Goal: Task Accomplishment & Management: Complete application form

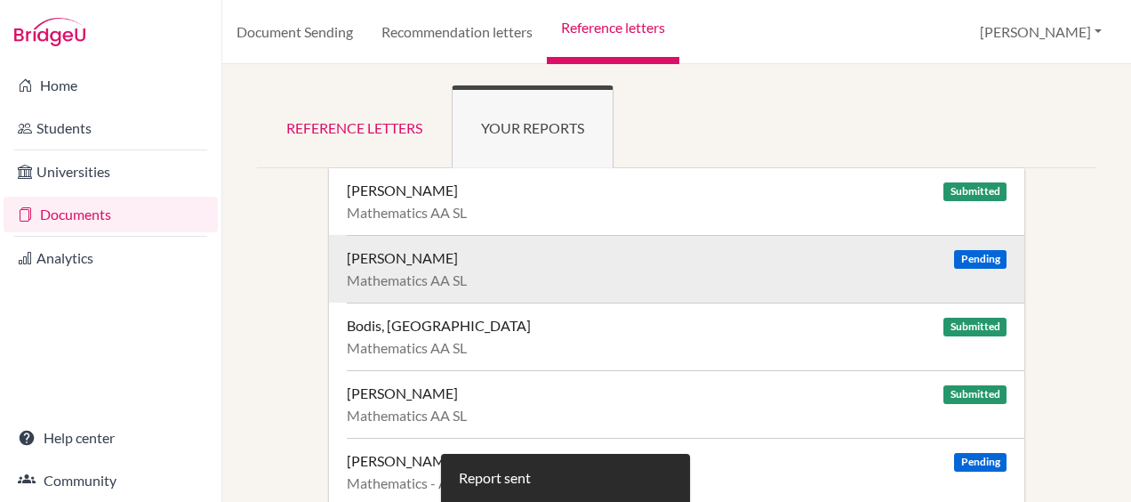
click at [545, 269] on div "[PERSON_NAME] Pending Mathematics AA SL" at bounding box center [686, 269] width 678 height 68
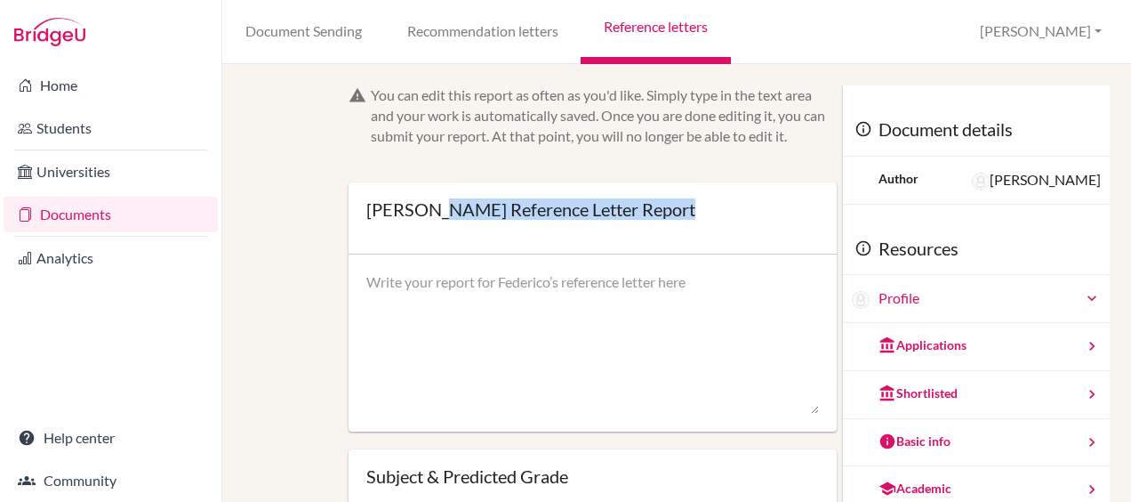
drag, startPoint x: 433, startPoint y: 207, endPoint x: 364, endPoint y: 205, distance: 69.4
click at [364, 205] on div "Federico Bianchi’s Reference Letter Report Open info Info Saved" at bounding box center [593, 218] width 488 height 72
click at [423, 213] on div "Federico Bianchi’s Reference Letter Report" at bounding box center [530, 209] width 329 height 18
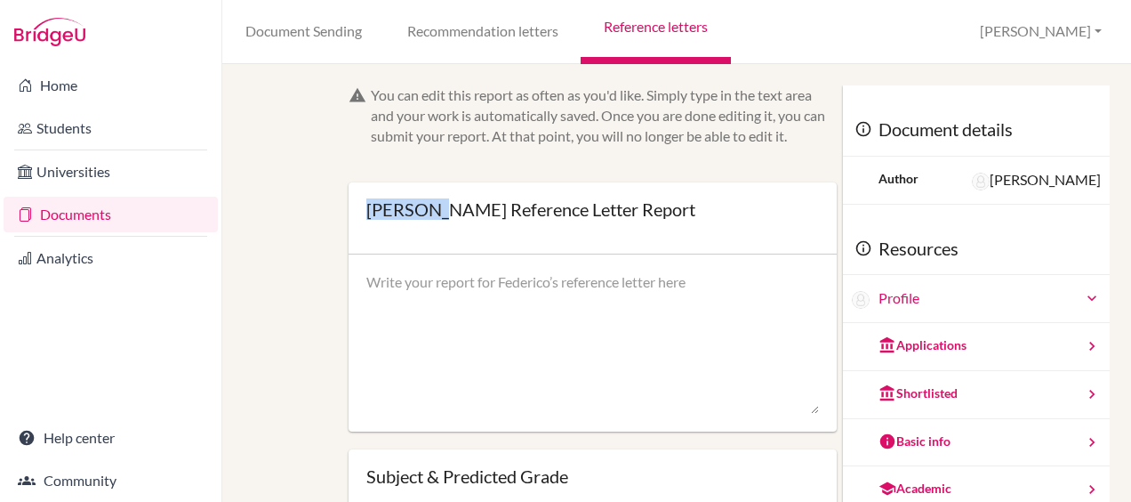
drag, startPoint x: 431, startPoint y: 210, endPoint x: 365, endPoint y: 213, distance: 65.9
click at [366, 213] on div "Federico Bianchi’s Reference Letter Report" at bounding box center [530, 209] width 329 height 18
copy div "Federico"
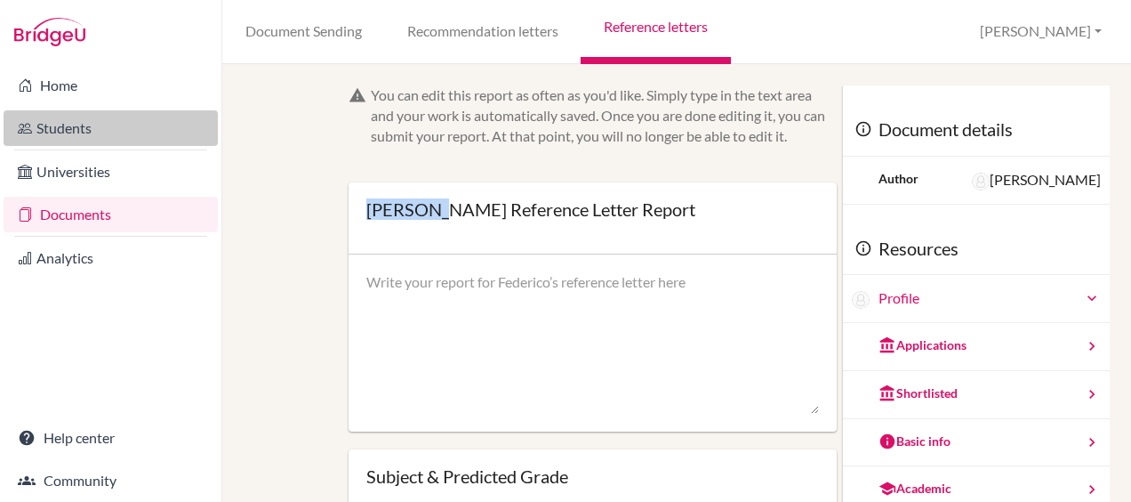
click at [66, 133] on link "Students" at bounding box center [111, 128] width 214 height 36
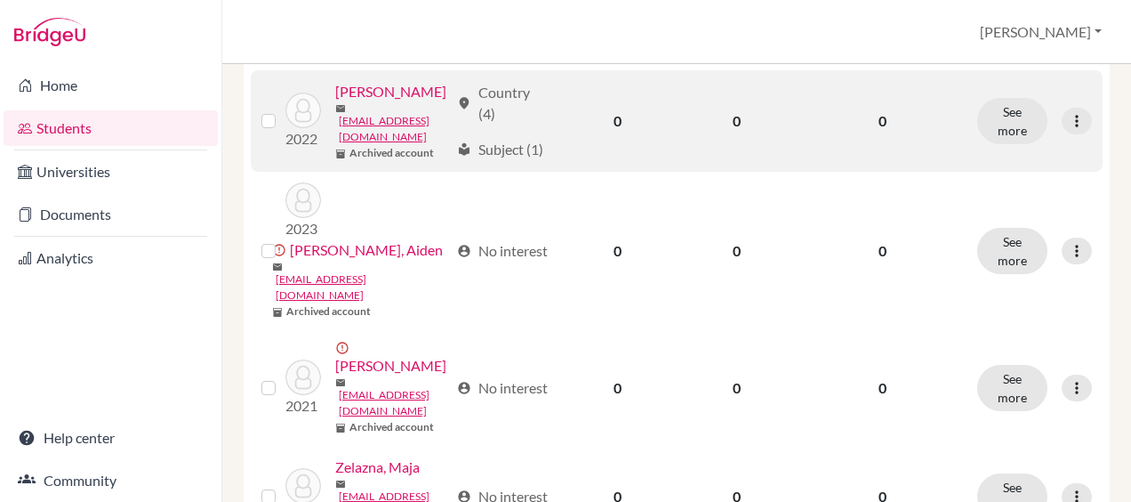
scroll to position [351, 0]
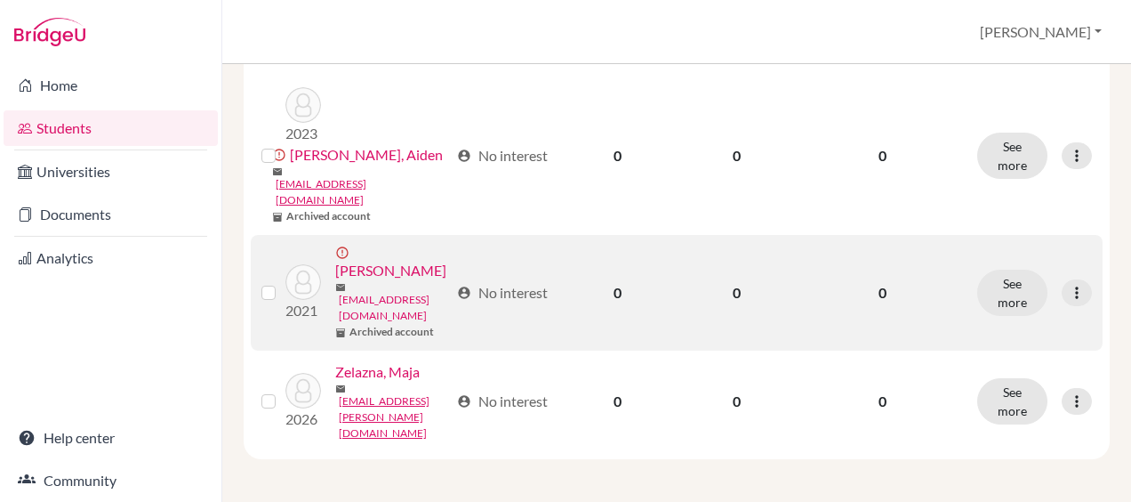
click at [339, 297] on link "majgal@share.efacademy.org" at bounding box center [394, 308] width 110 height 32
click at [996, 274] on button "See more" at bounding box center [1013, 293] width 70 height 46
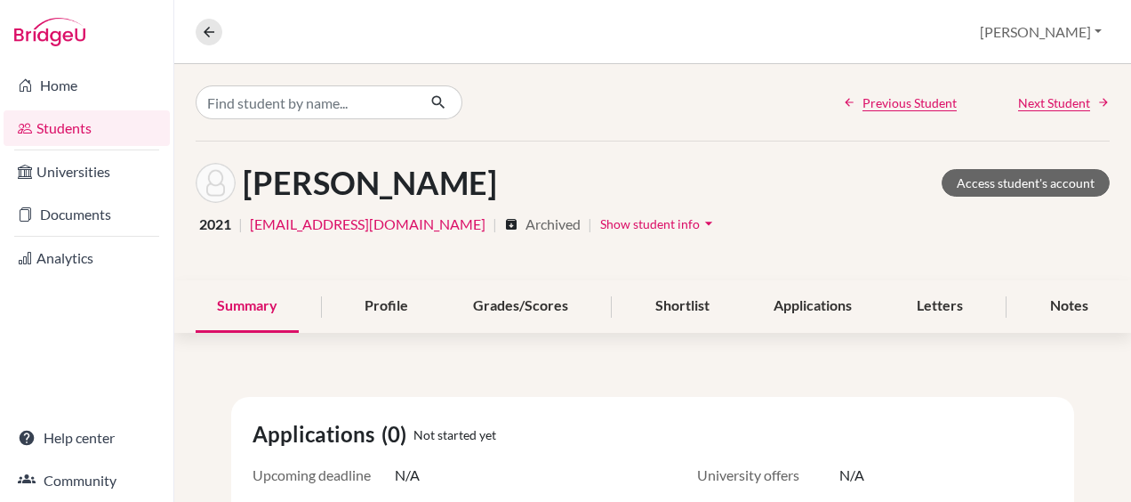
click at [81, 128] on link "Students" at bounding box center [87, 128] width 166 height 36
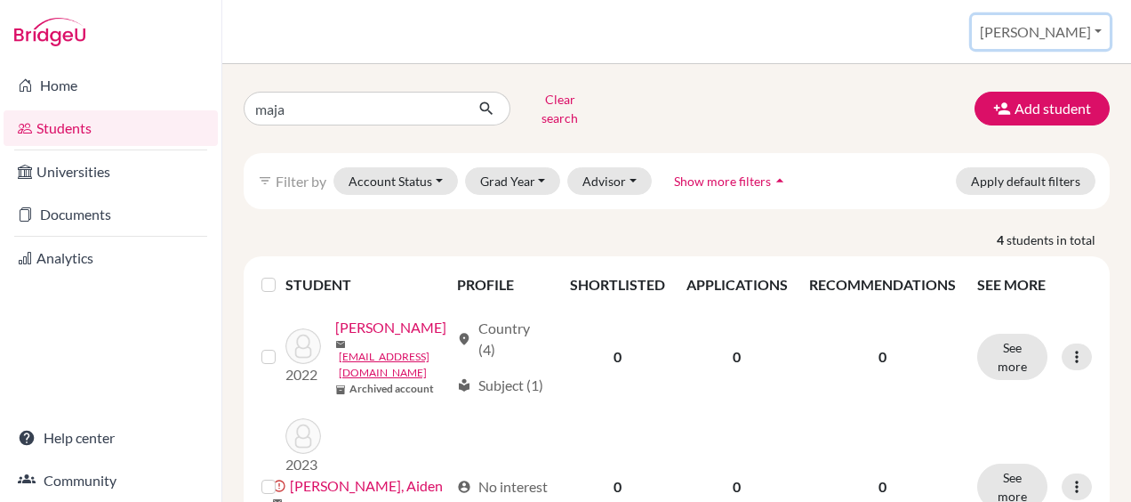
click at [1067, 32] on button "[PERSON_NAME]" at bounding box center [1041, 32] width 138 height 34
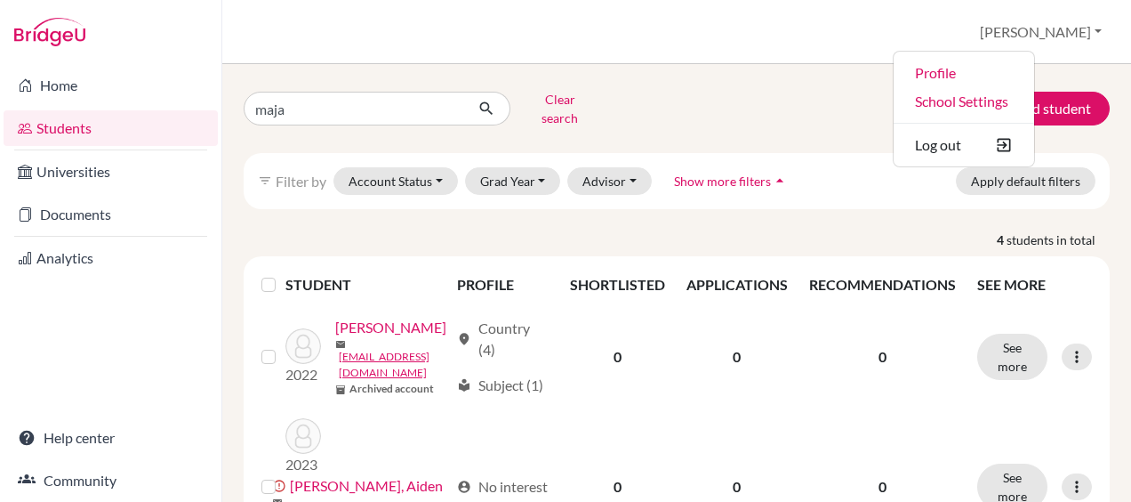
click at [780, 85] on div "maja Clear search Add student filter_list Filter by Account Status Active accou…" at bounding box center [676, 283] width 909 height 438
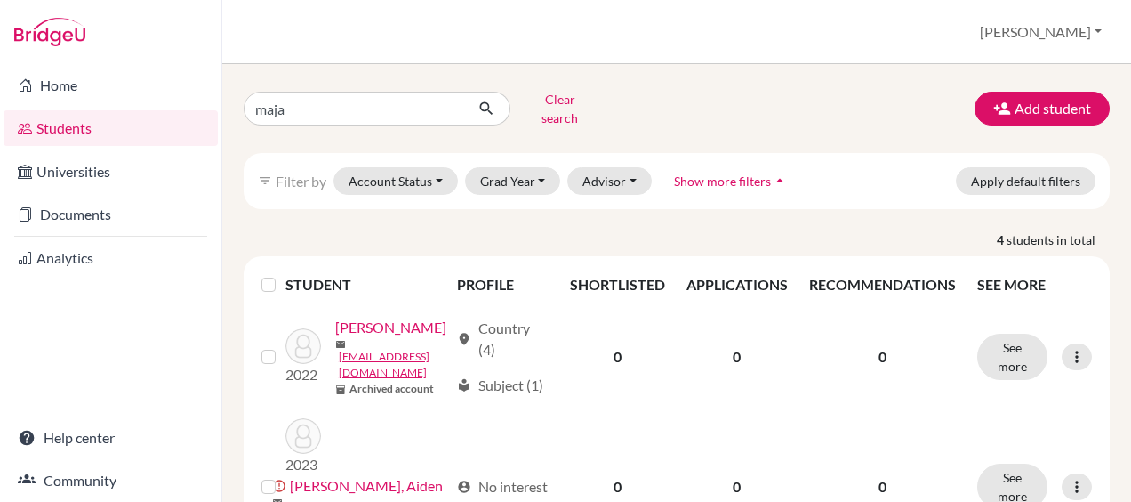
click at [25, 119] on icon at bounding box center [25, 127] width 14 height 21
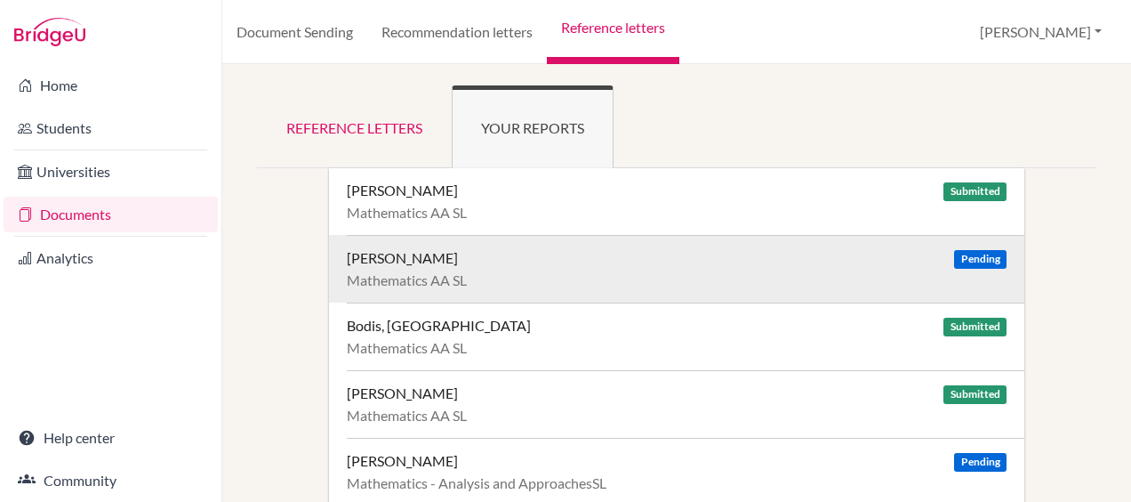
click at [619, 272] on div "Mathematics AA SL" at bounding box center [677, 280] width 660 height 18
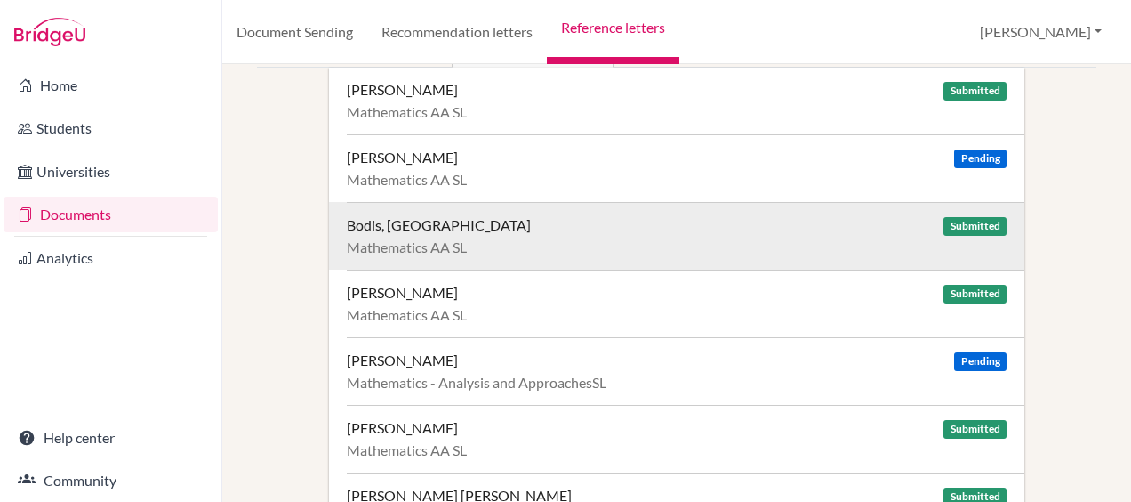
scroll to position [101, 0]
click at [955, 222] on span "Submitted" at bounding box center [975, 225] width 62 height 19
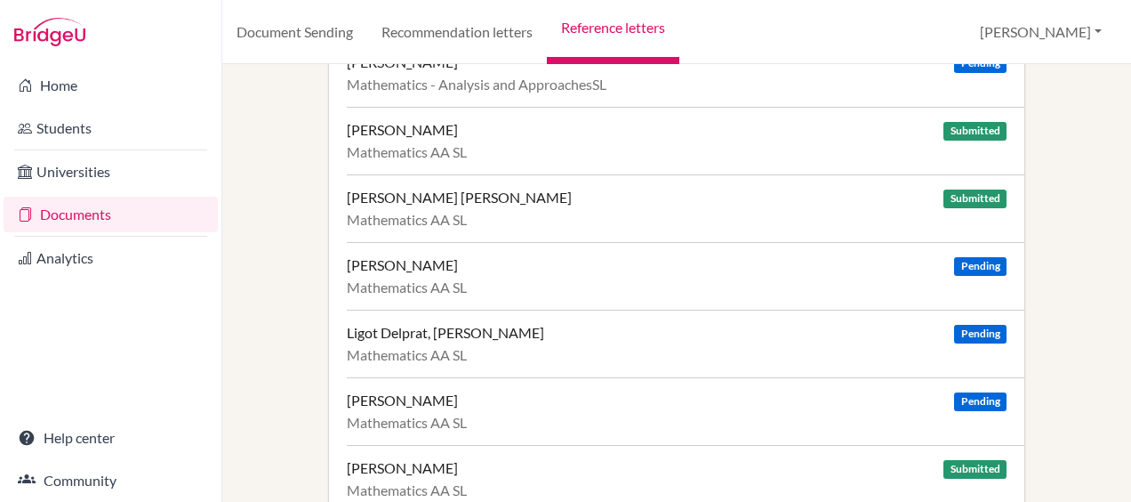
scroll to position [420, 0]
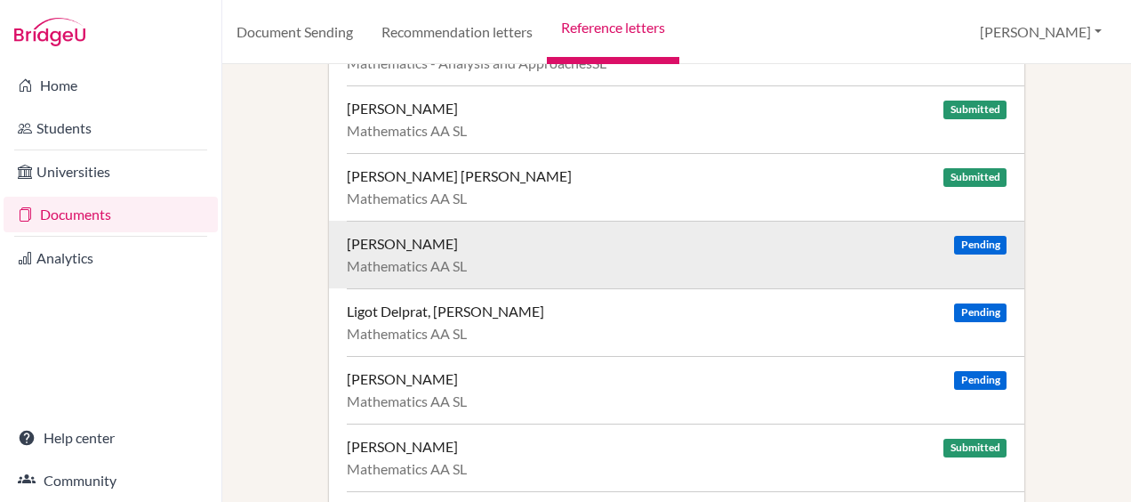
click at [609, 257] on div "Mathematics AA SL" at bounding box center [677, 266] width 660 height 18
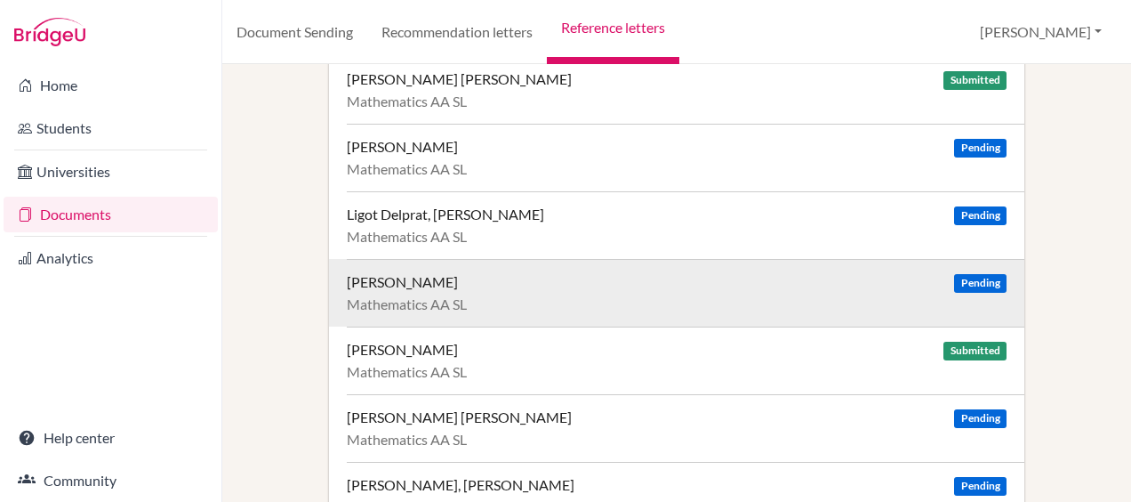
scroll to position [518, 0]
click at [519, 288] on div "Mambrini, Andrea Pending Mathematics AA SL" at bounding box center [686, 292] width 678 height 68
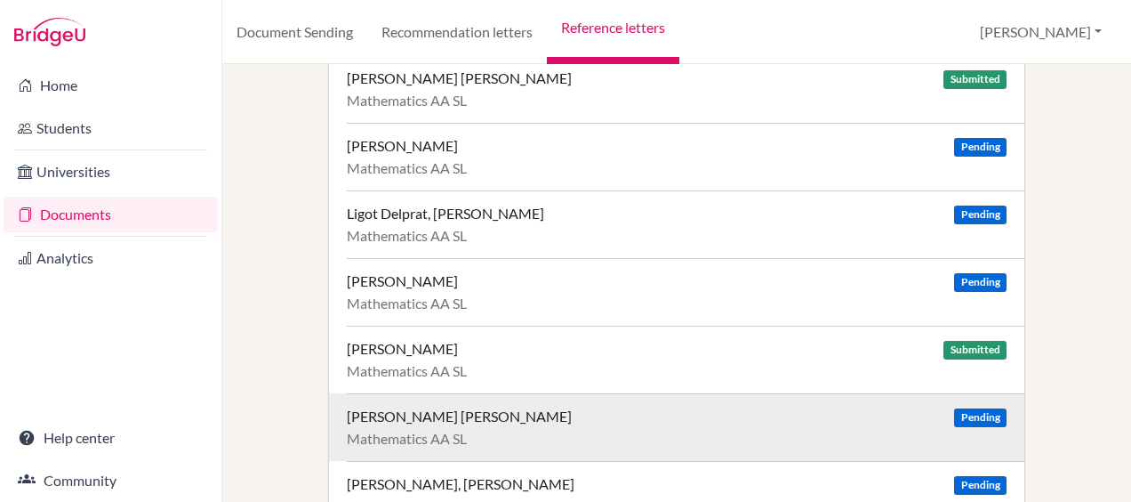
click at [562, 416] on div "Pretto Farge, Fabiana Pending" at bounding box center [677, 416] width 660 height 18
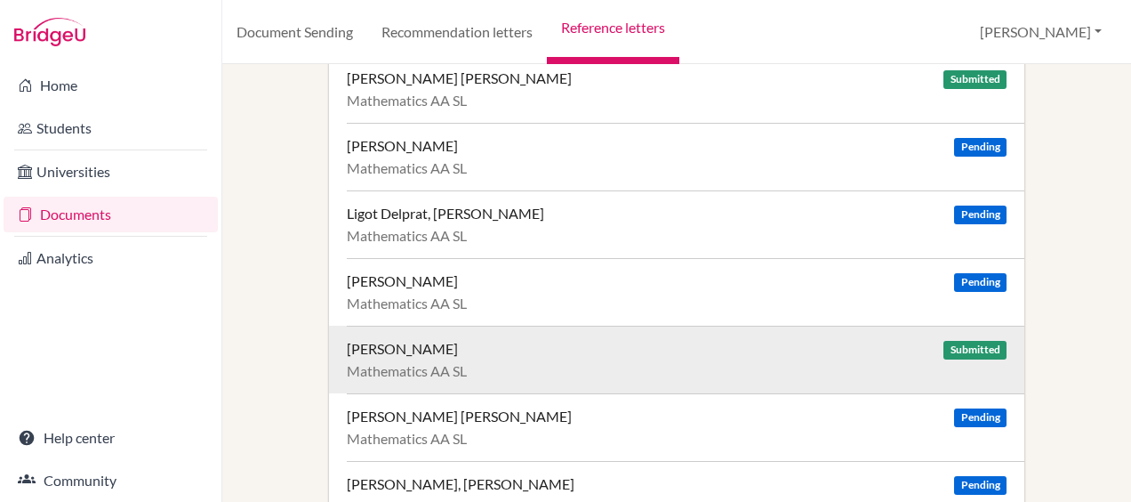
click at [512, 366] on div "Mathematics AA SL" at bounding box center [677, 371] width 660 height 18
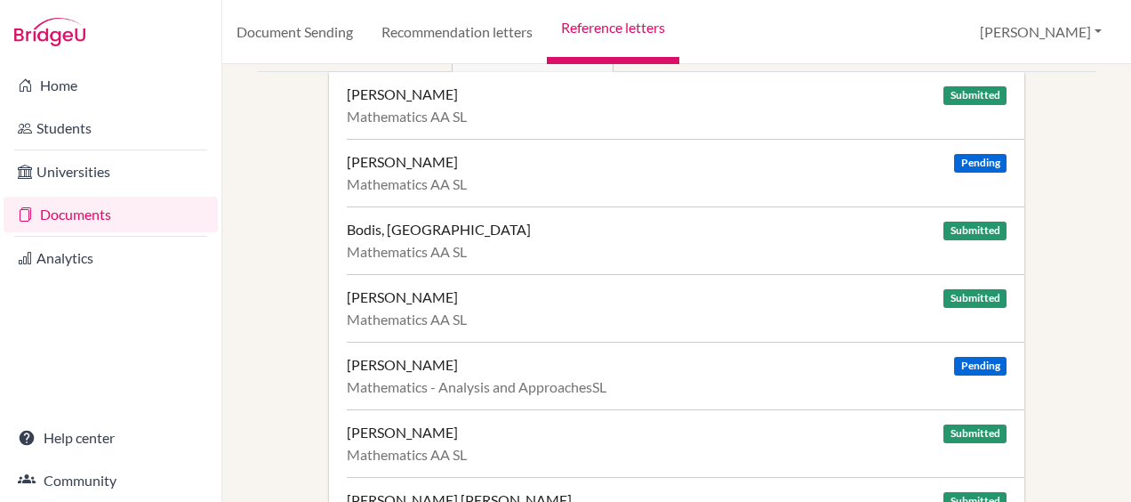
scroll to position [96, 0]
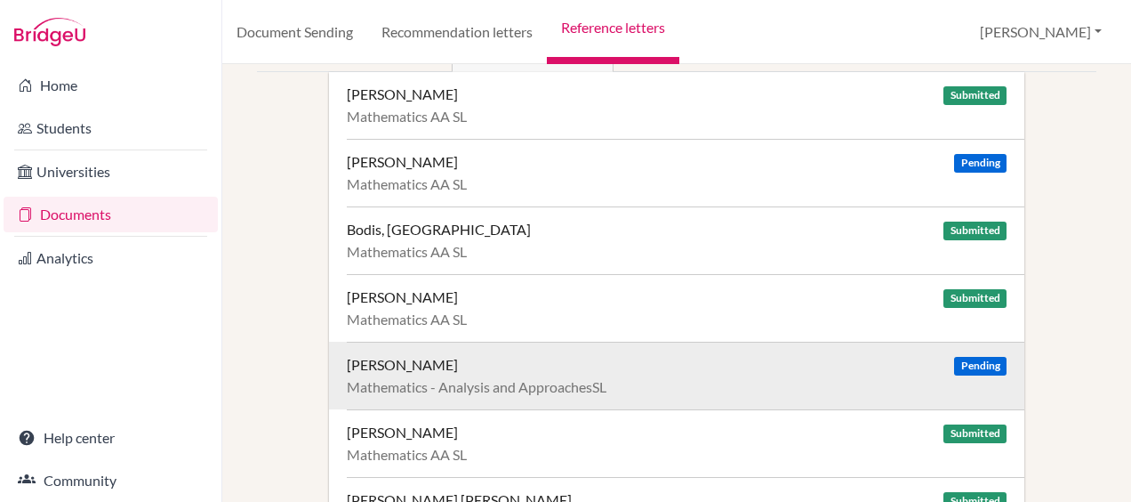
click at [518, 372] on div "Boselli, Alessandro Pending Mathematics - Analysis and ApproachesSL" at bounding box center [686, 376] width 678 height 68
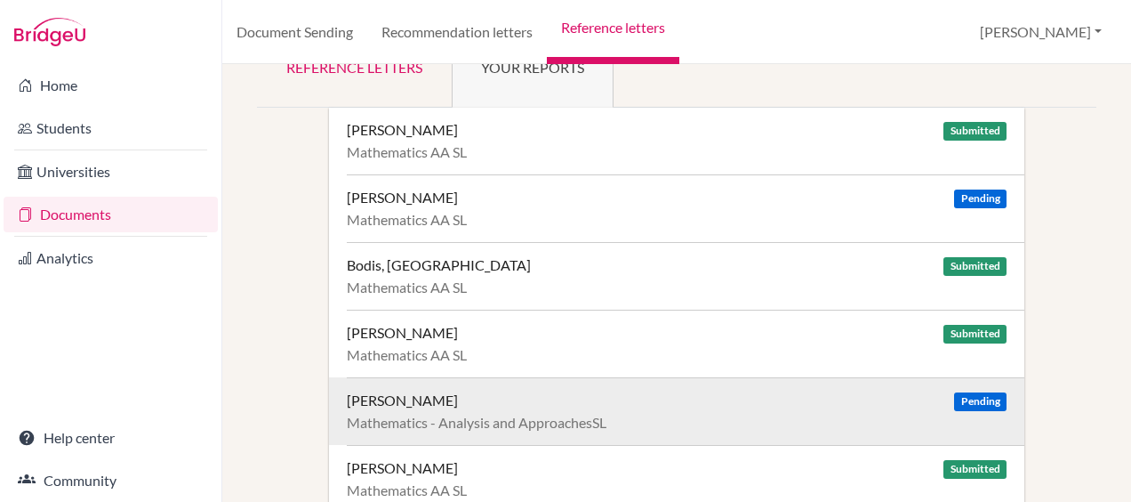
scroll to position [35, 0]
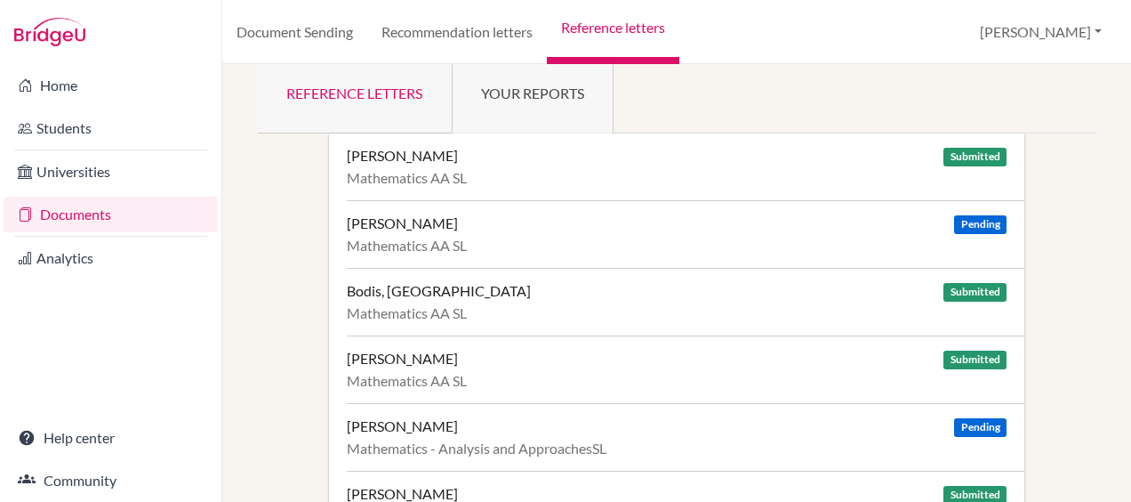
click at [372, 85] on link "Reference letters" at bounding box center [354, 92] width 195 height 83
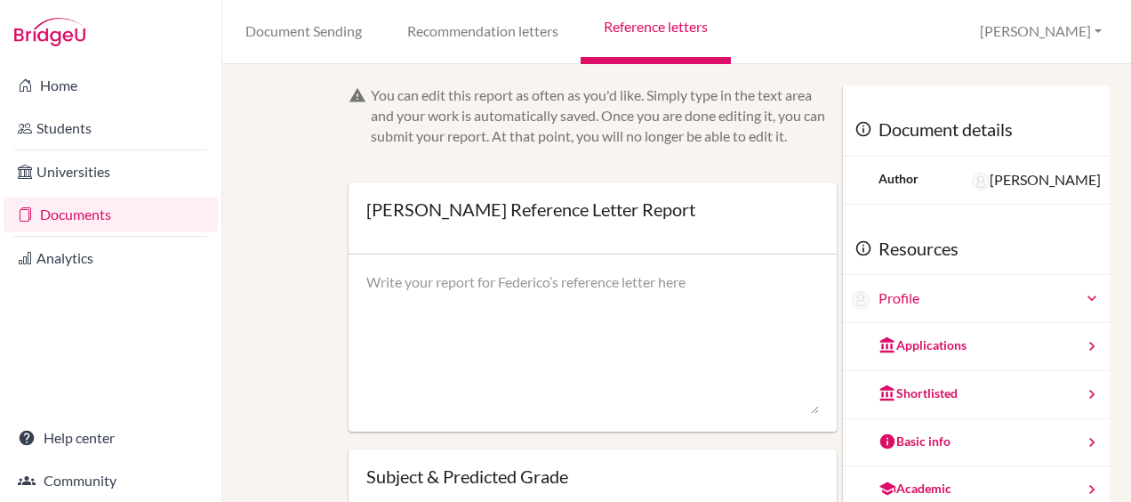
click at [506, 323] on textarea at bounding box center [592, 343] width 453 height 142
paste textarea "Federico has shown clear improvement in maths this year and continues to develo…"
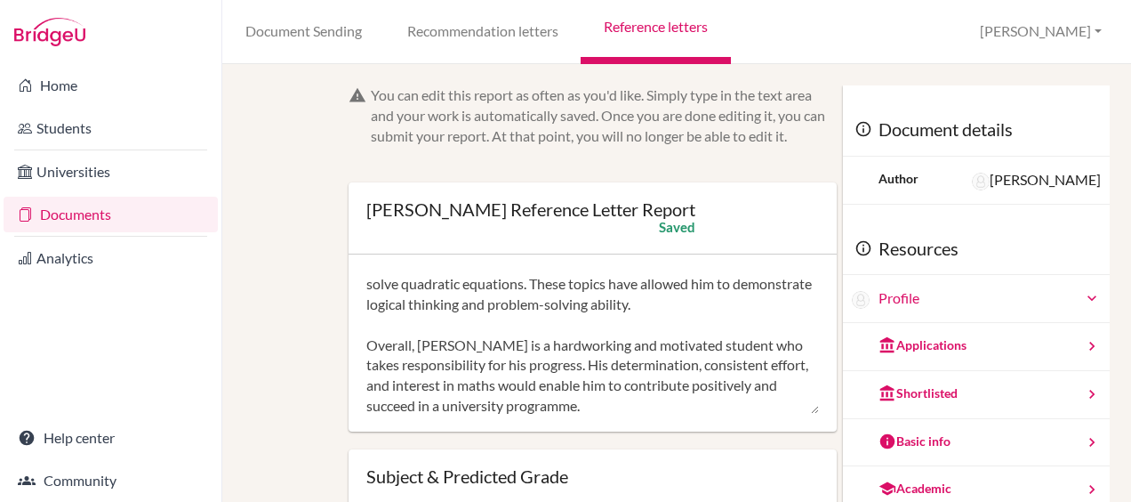
scroll to position [203, 0]
type textarea "Federico has shown clear improvement in maths this year and continues to develo…"
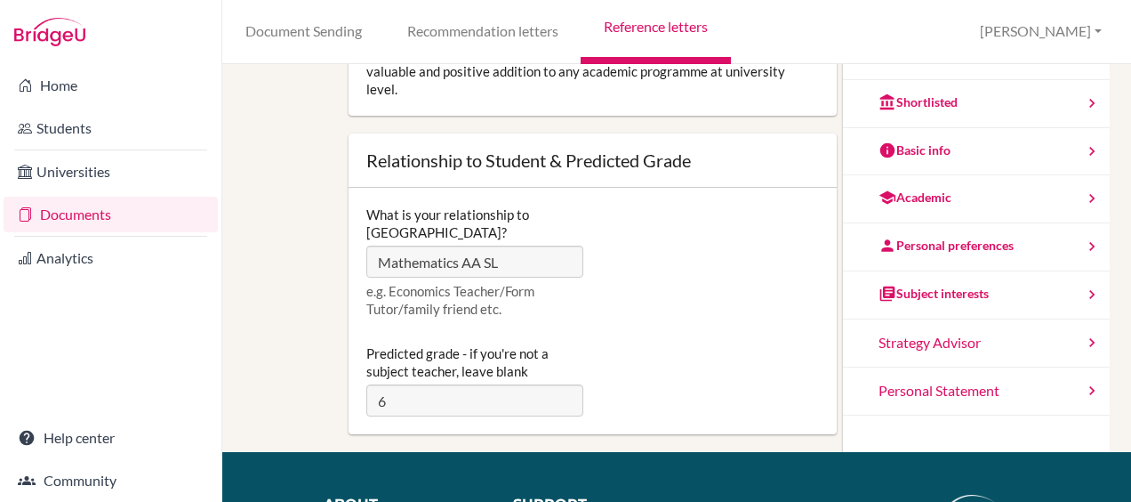
scroll to position [342, 0]
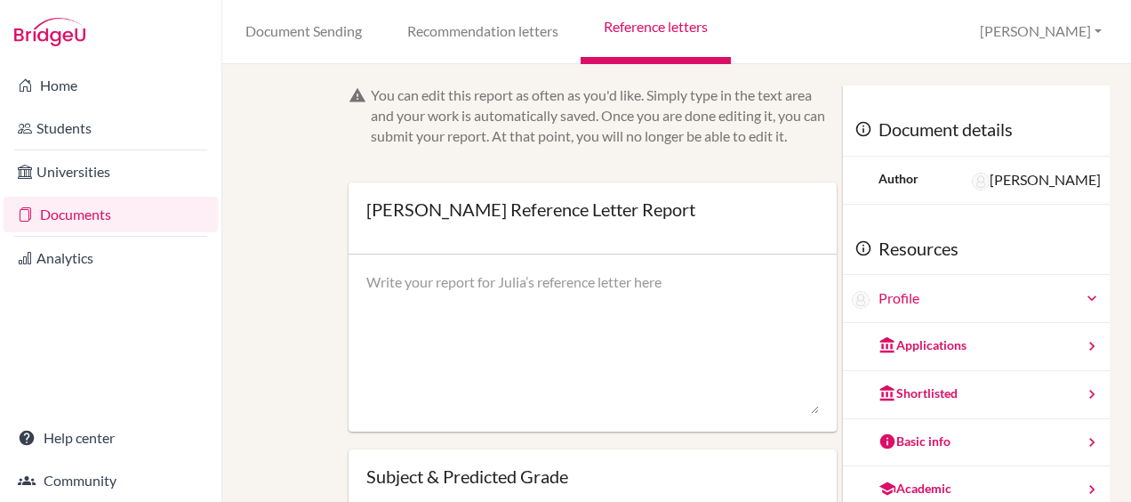
click at [512, 309] on textarea at bounding box center [592, 343] width 453 height 142
paste textarea "[PERSON_NAME] has made significant progress in maths this year and has grown in…"
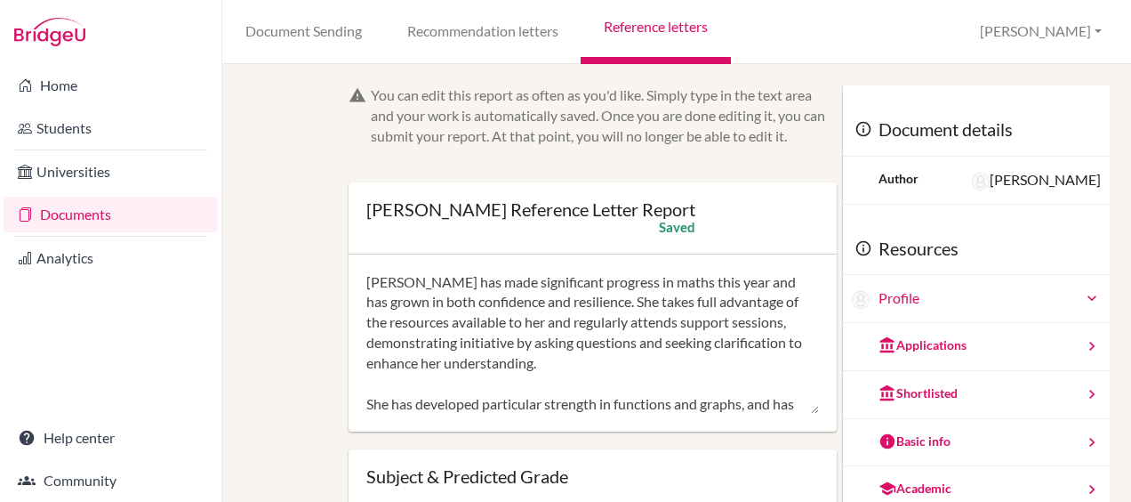
type textarea "[PERSON_NAME] has made significant progress in maths this year and has grown in…"
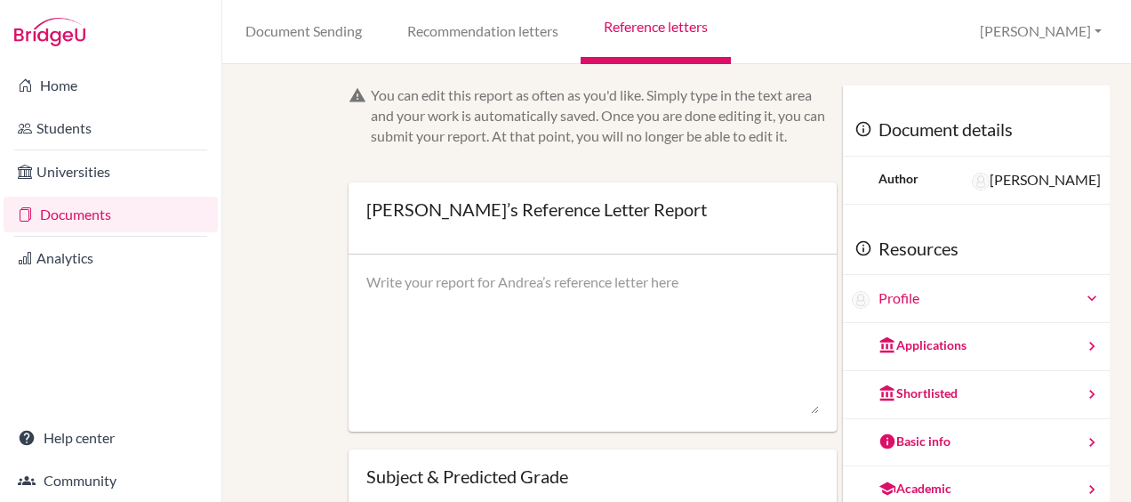
click at [518, 290] on textarea at bounding box center [592, 343] width 453 height 142
paste textarea "Andrea has made strong progress in maths this year, developing both confidence …"
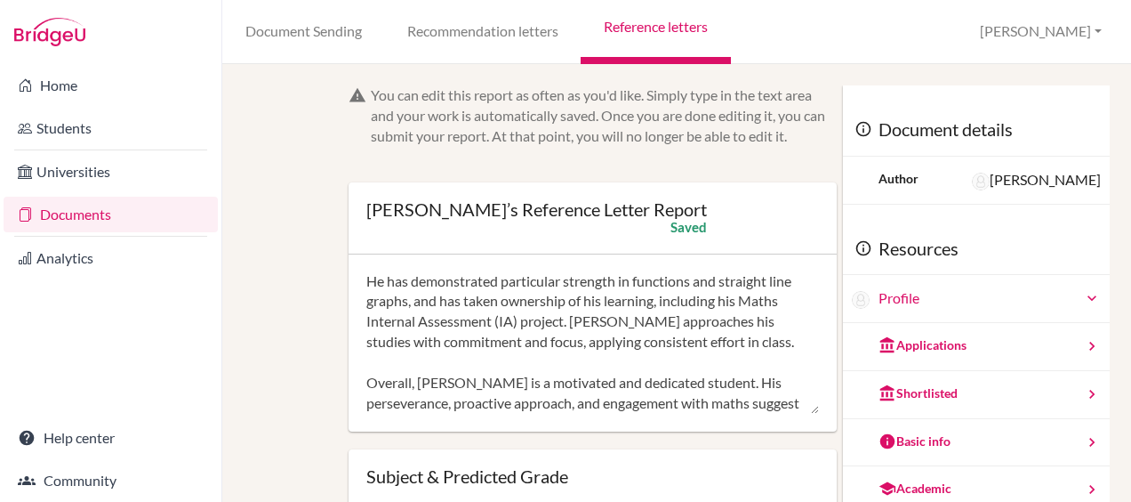
scroll to position [122, 0]
type textarea "Andrea has made strong progress in maths this year, developing both confidence …"
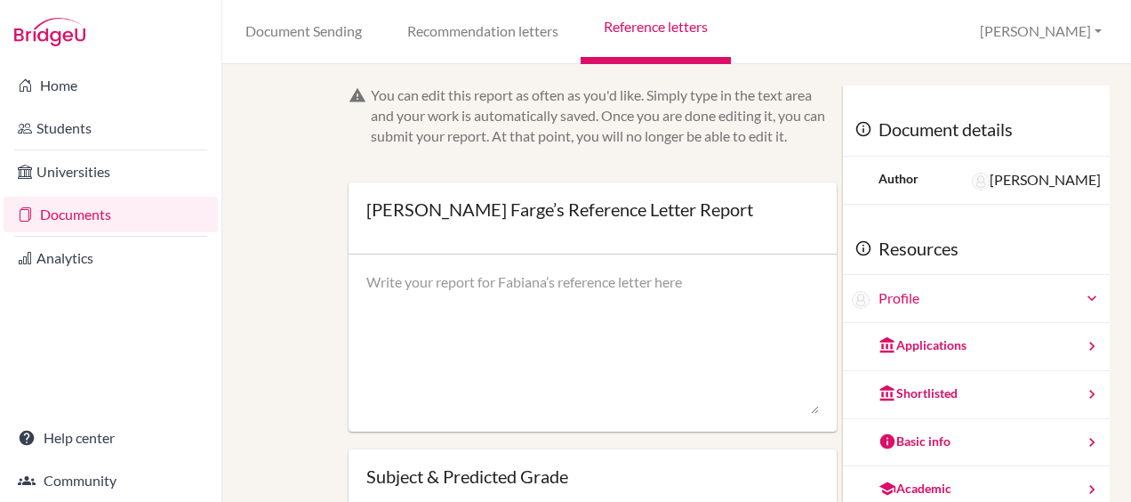
click at [449, 279] on textarea at bounding box center [592, 343] width 453 height 142
paste textarea "Fabiana has made strong progress in maths this year, developing both confidence…"
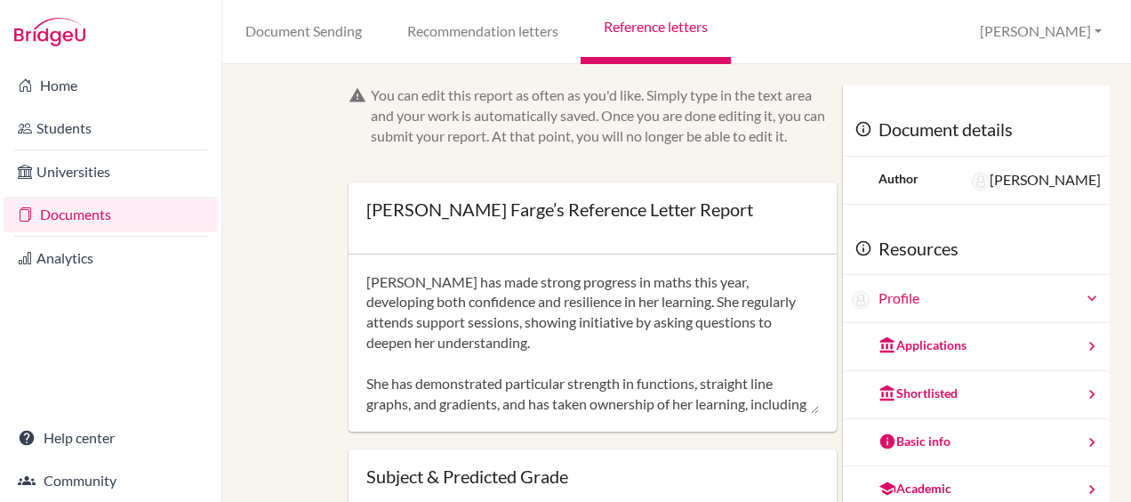
scroll to position [160, 0]
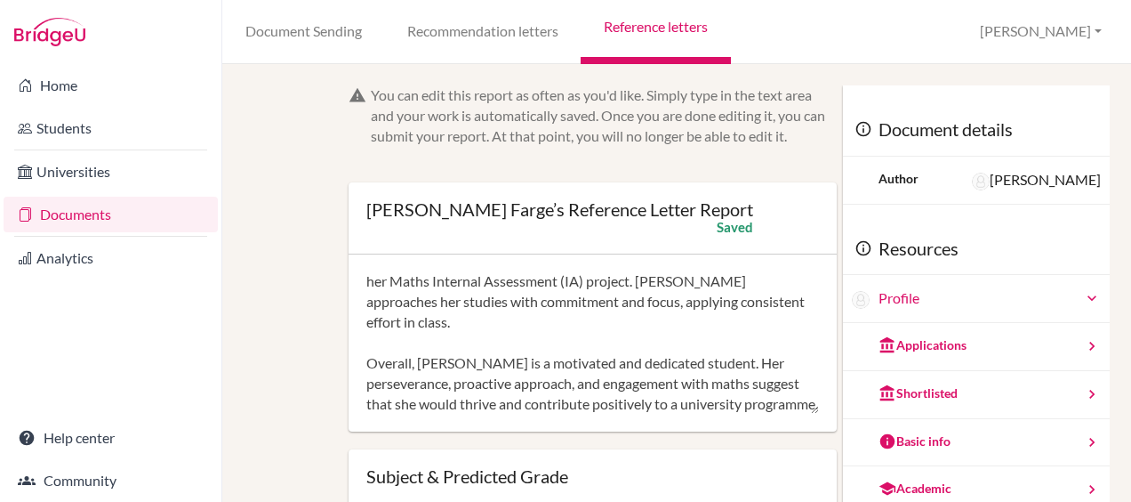
drag, startPoint x: 449, startPoint y: 366, endPoint x: 347, endPoint y: 366, distance: 102.3
click at [349, 366] on div "Fabiana has made strong progress in maths this year, developing both confidence…" at bounding box center [593, 343] width 488 height 178
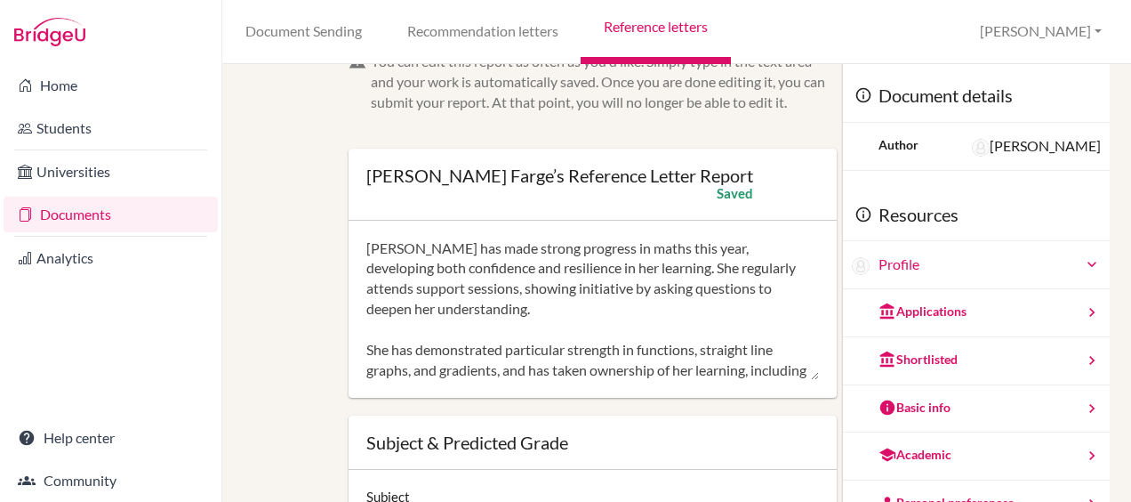
scroll to position [0, 0]
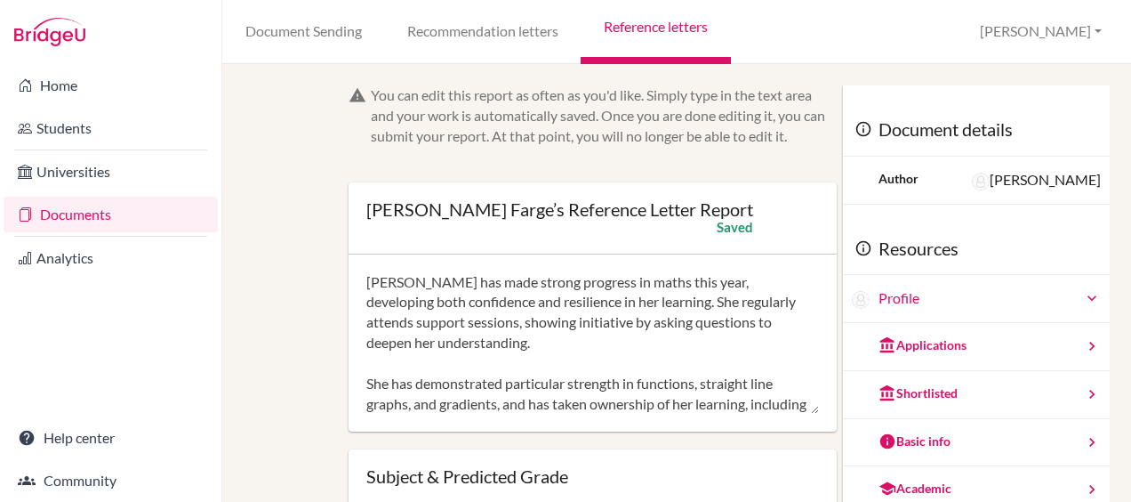
type textarea "Fabiana has made strong progress in maths this year, developing both confidence…"
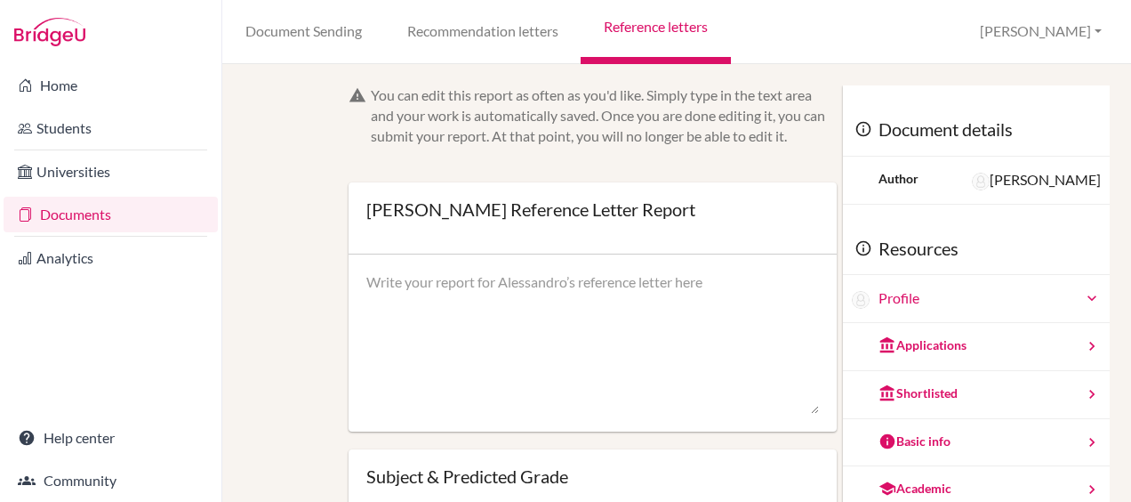
click at [503, 343] on textarea at bounding box center [592, 343] width 453 height 142
drag, startPoint x: 450, startPoint y: 212, endPoint x: 372, endPoint y: 218, distance: 78.5
click at [372, 218] on div "[PERSON_NAME] Reference Letter Report" at bounding box center [530, 209] width 329 height 18
drag, startPoint x: 372, startPoint y: 218, endPoint x: 390, endPoint y: 250, distance: 37.1
click at [390, 250] on div "[PERSON_NAME] Reference Letter Report Open info Info Saved" at bounding box center [593, 218] width 488 height 72
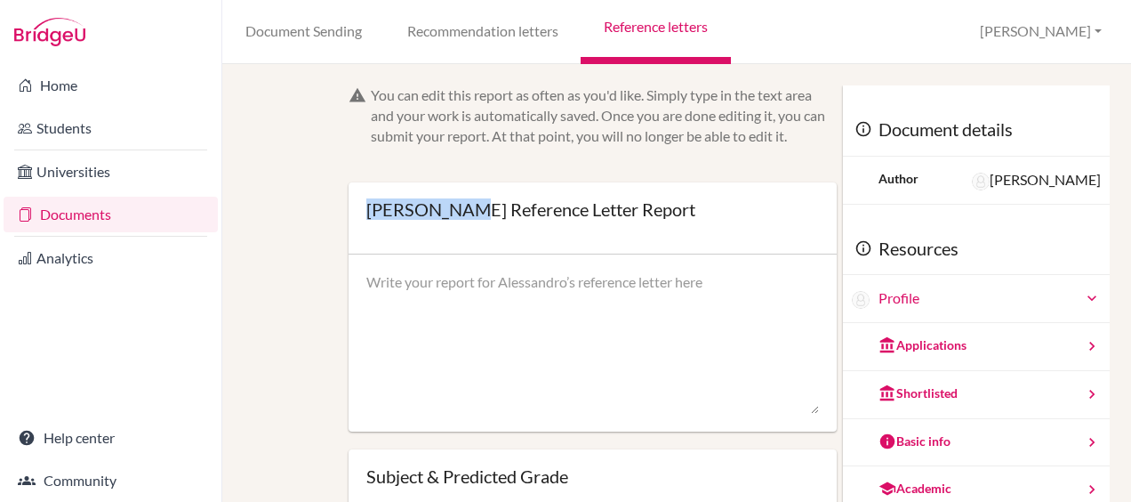
drag, startPoint x: 366, startPoint y: 210, endPoint x: 456, endPoint y: 208, distance: 90.7
click at [456, 208] on div "[PERSON_NAME] Reference Letter Report" at bounding box center [530, 209] width 329 height 18
copy div "[PERSON_NAME]"
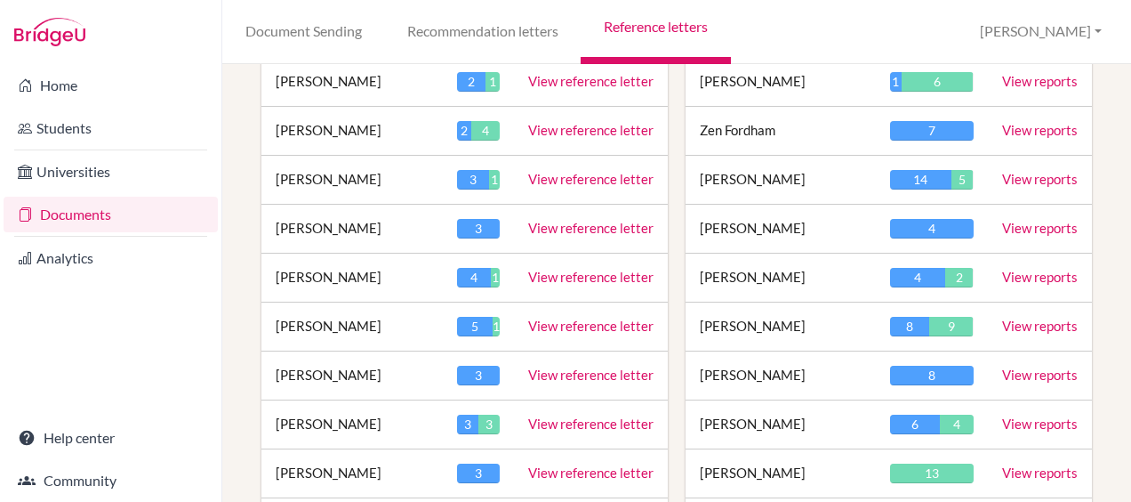
scroll to position [274, 0]
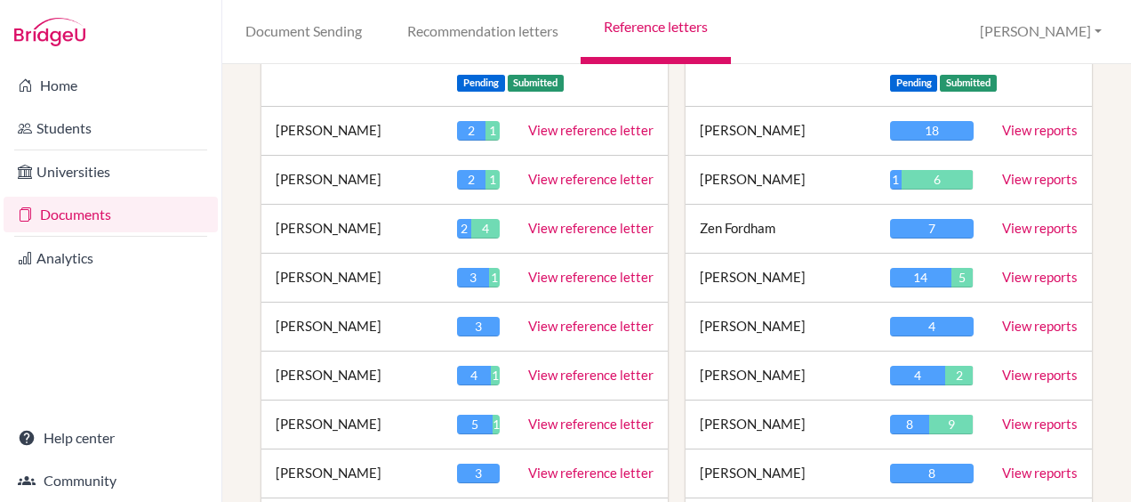
click at [745, 183] on td "Jocelyne Faulkner" at bounding box center [781, 180] width 190 height 49
click at [1018, 178] on link "View reports" at bounding box center [1040, 179] width 76 height 16
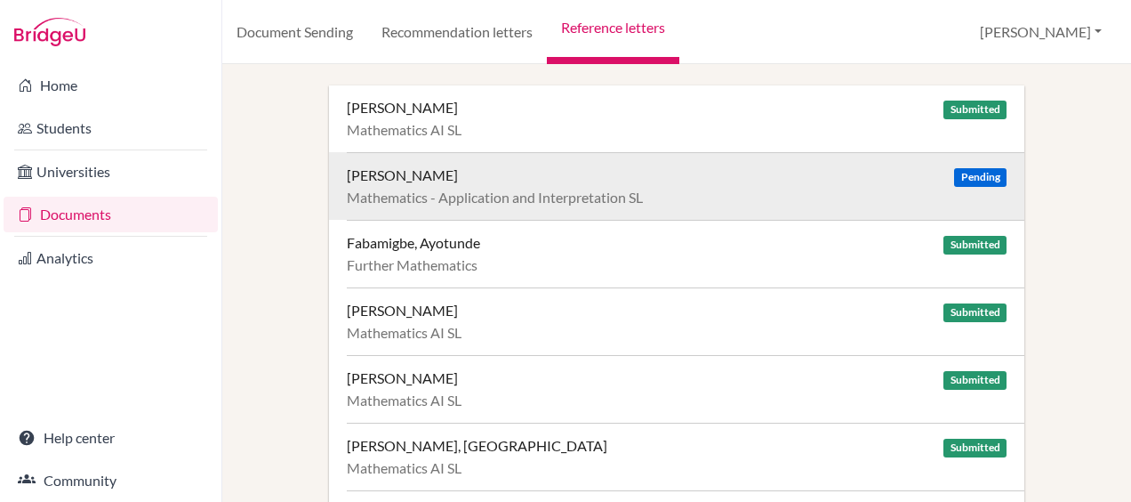
click at [491, 189] on div "Mathematics - Application and Interpretation SL" at bounding box center [677, 198] width 660 height 18
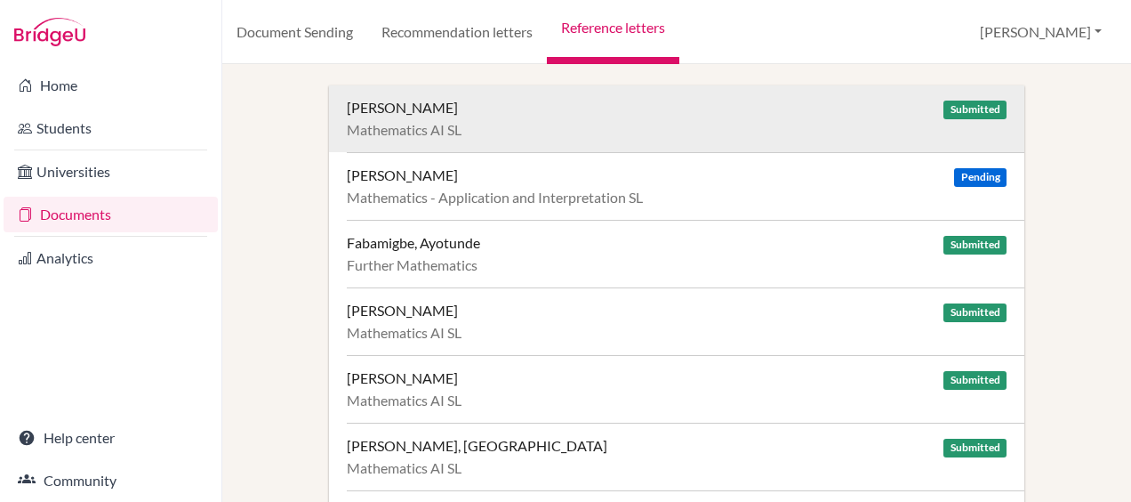
click at [418, 109] on div "Berg, Casey" at bounding box center [402, 108] width 111 height 18
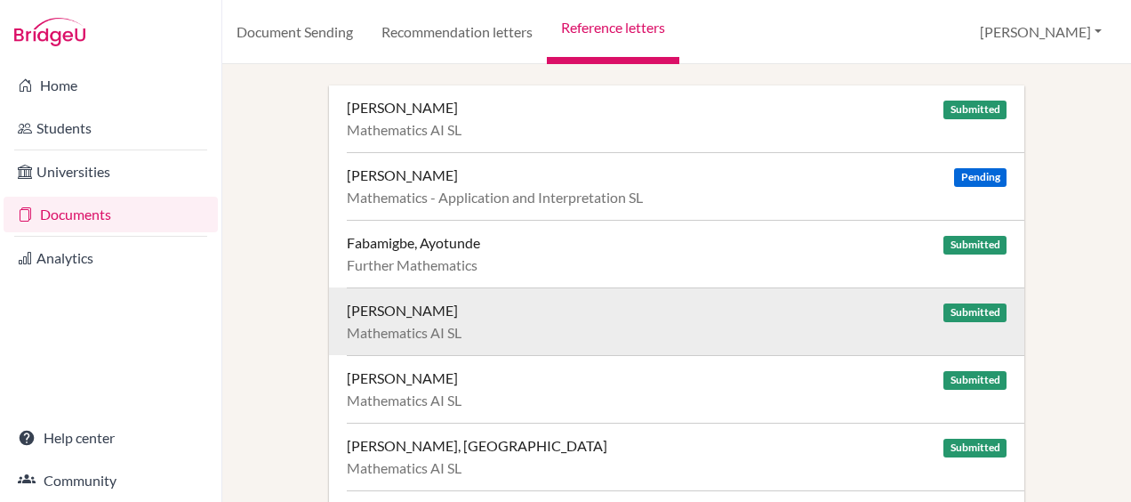
scroll to position [91, 0]
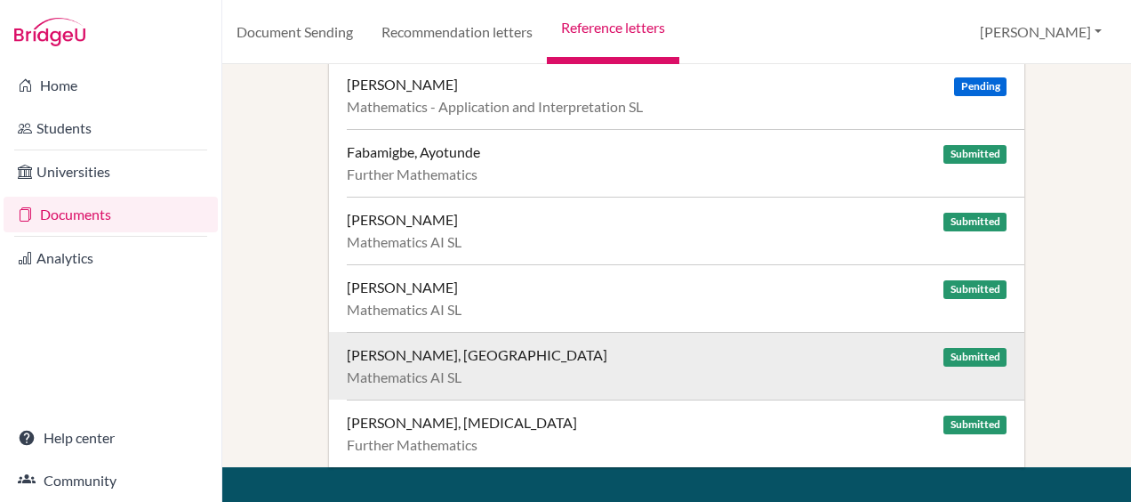
click at [379, 347] on div "Robensyn, Victoria" at bounding box center [477, 355] width 261 height 18
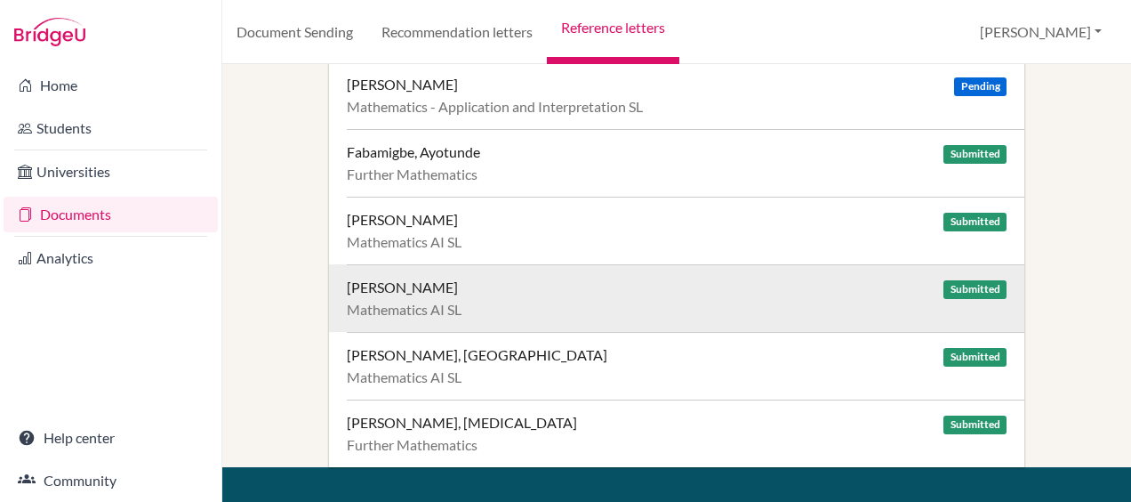
click at [399, 281] on div "Mueller, Carolin" at bounding box center [402, 287] width 111 height 18
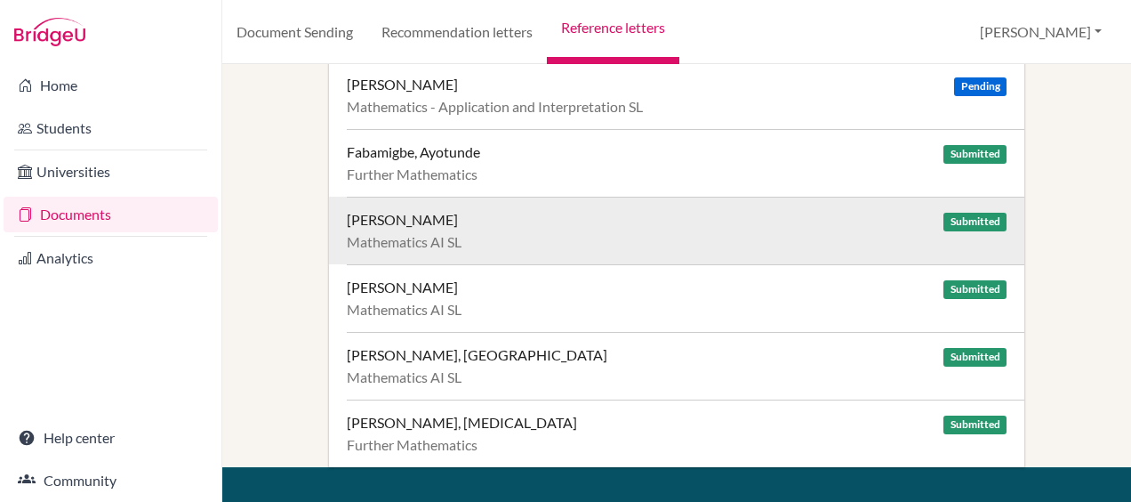
click at [432, 218] on div "Fundaro, Gabriele" at bounding box center [402, 220] width 111 height 18
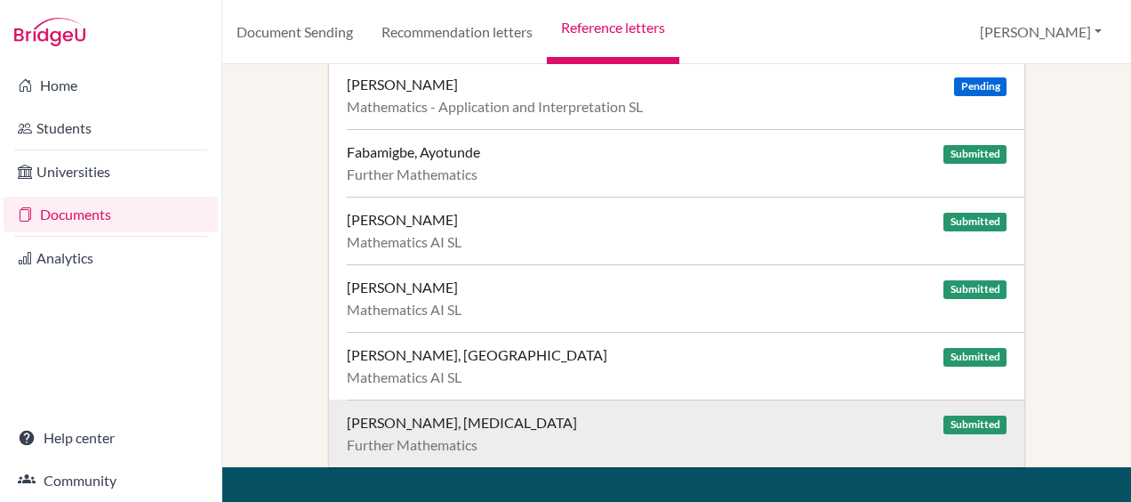
click at [518, 423] on div "Zastolski, Nikita Submitted" at bounding box center [677, 423] width 660 height 18
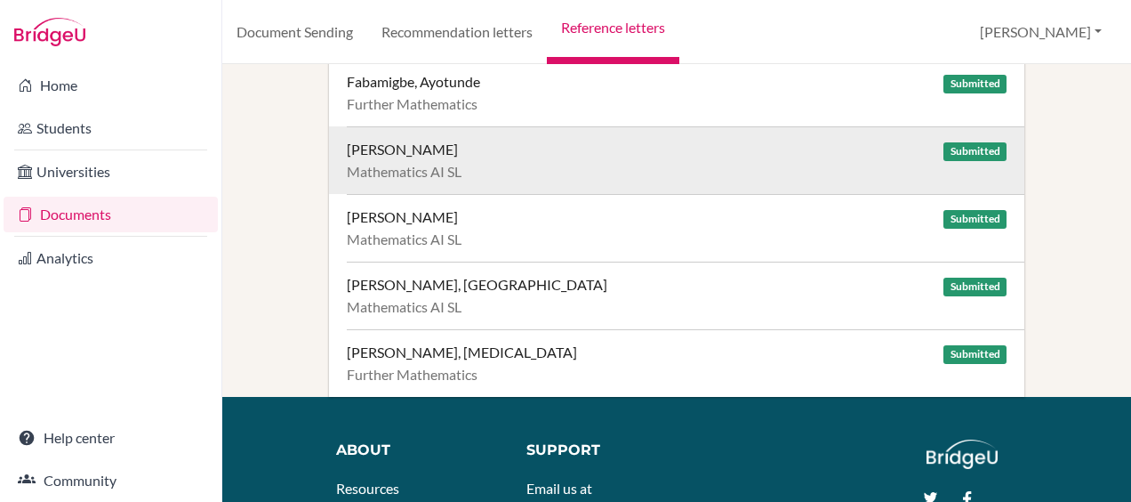
scroll to position [0, 0]
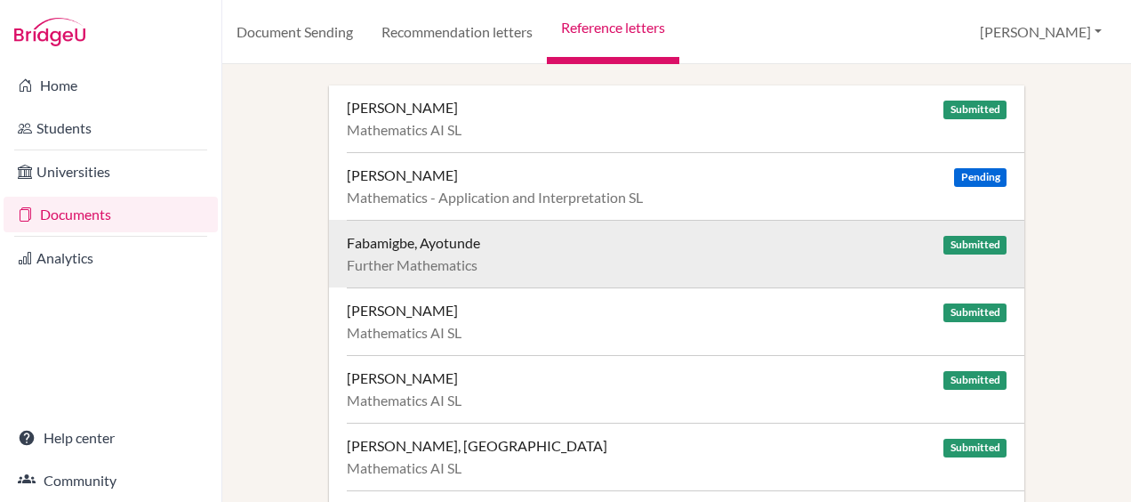
click at [407, 236] on div "Fabamigbe, Ayotunde" at bounding box center [413, 243] width 133 height 18
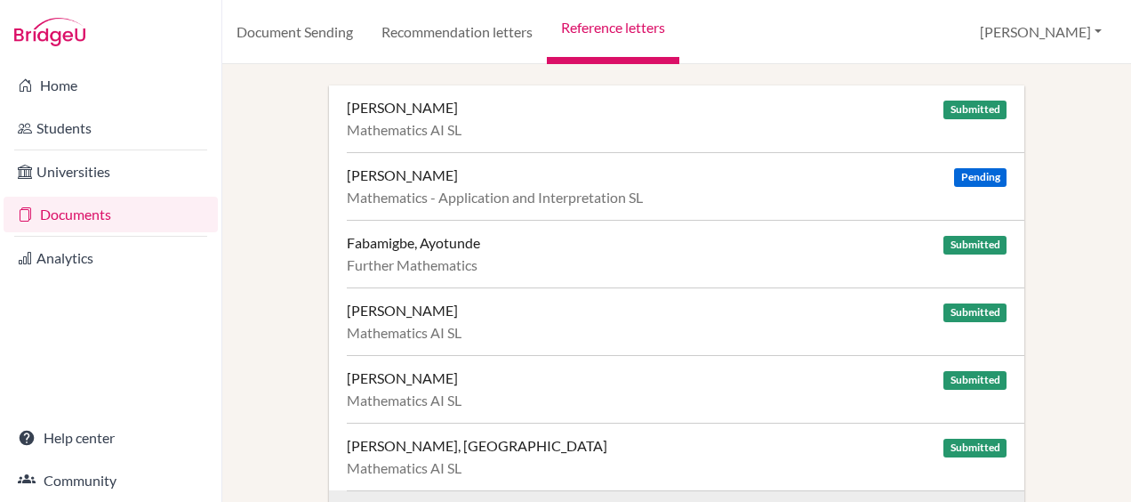
scroll to position [1, 0]
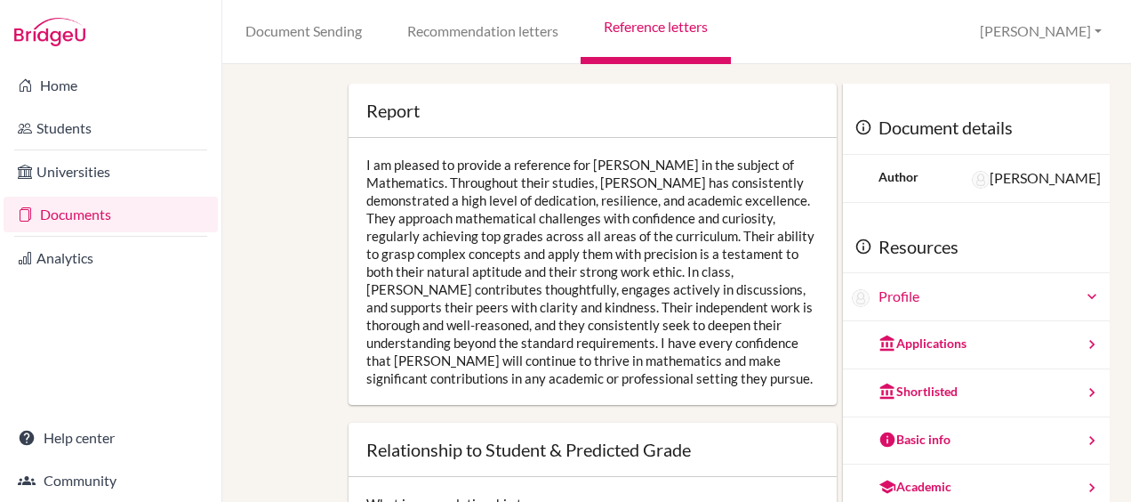
scroll to position [1, 0]
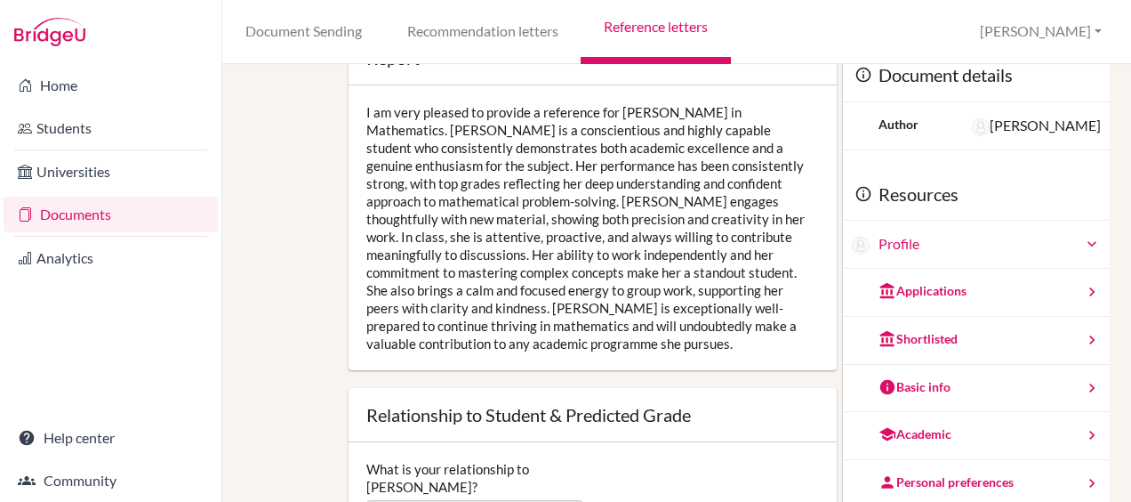
scroll to position [28, 0]
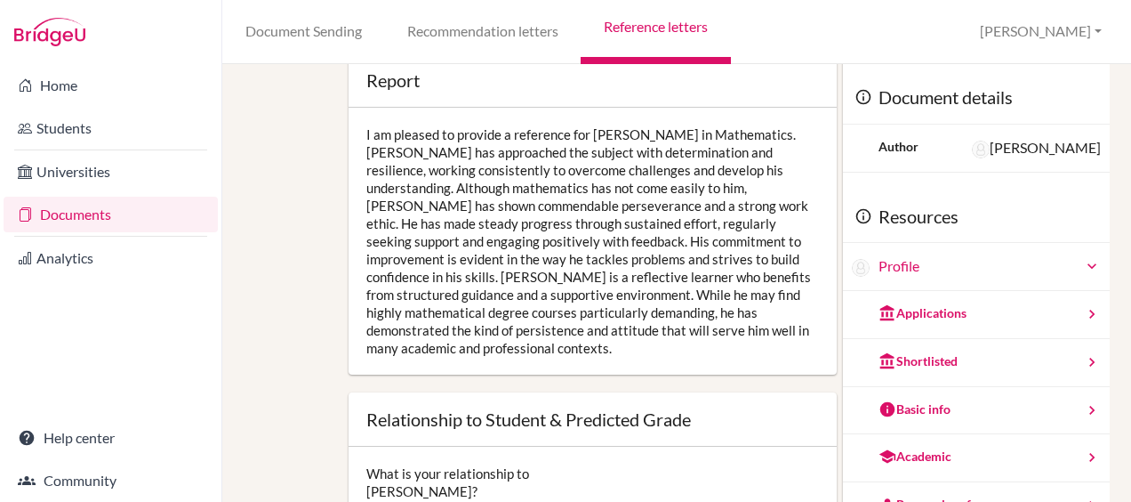
scroll to position [22, 0]
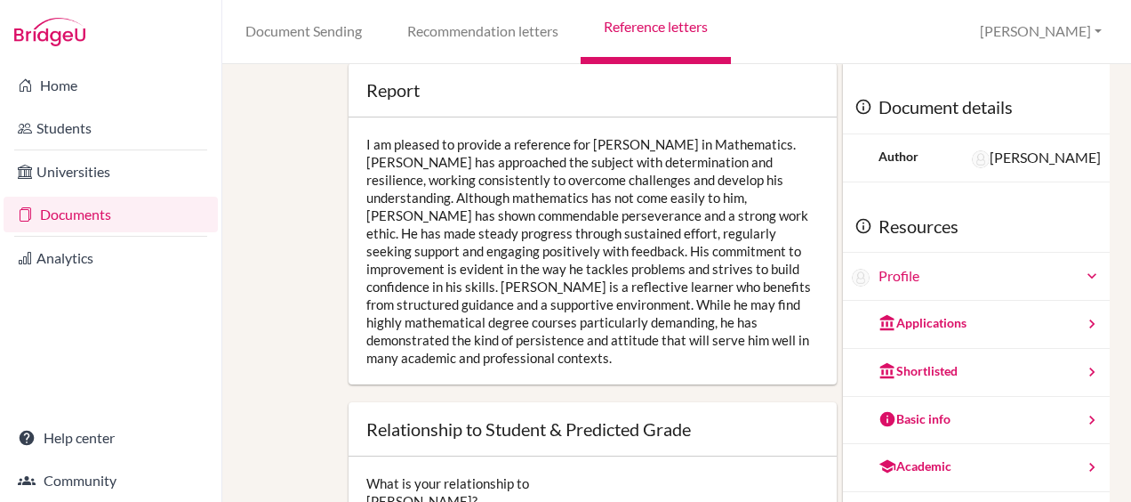
drag, startPoint x: 655, startPoint y: 375, endPoint x: 457, endPoint y: 359, distance: 198.1
click at [457, 359] on div "I am pleased to provide a reference for Gabriele in Mathematics. Gabriele has a…" at bounding box center [593, 250] width 488 height 267
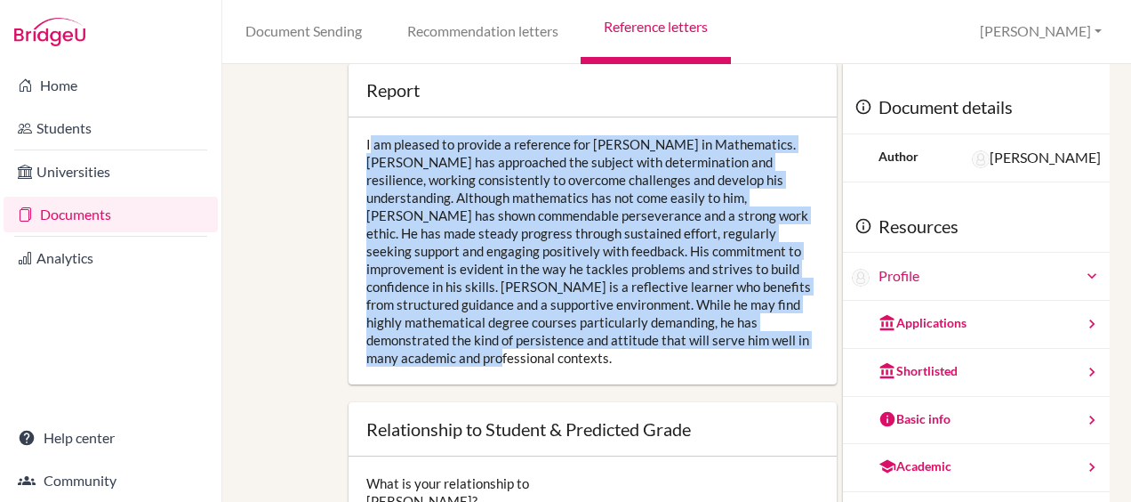
drag, startPoint x: 457, startPoint y: 359, endPoint x: 366, endPoint y: 140, distance: 238.0
click at [366, 140] on div "I am pleased to provide a reference for Gabriele in Mathematics. Gabriele has a…" at bounding box center [593, 250] width 488 height 267
copy div "I am pleased to provide a reference for Gabriele in Mathematics. Gabriele has a…"
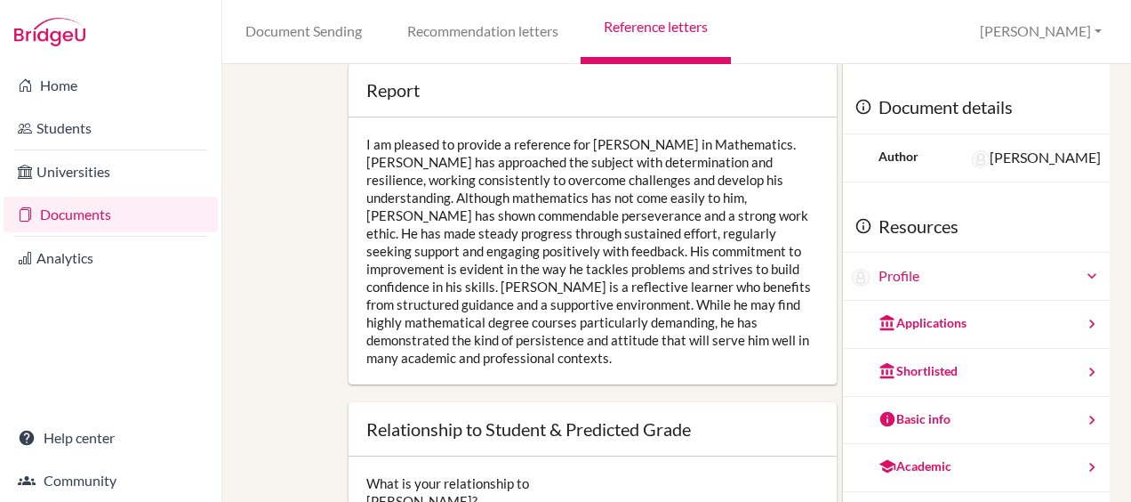
click at [333, 304] on div "Report Open info Info I am pleased to provide a reference for Gabriele in Mathe…" at bounding box center [677, 314] width 692 height 502
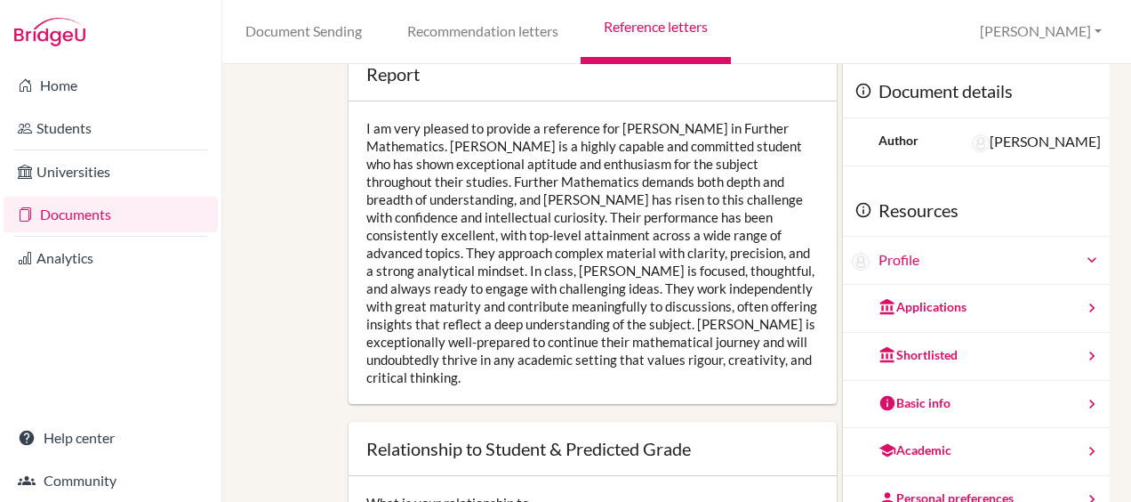
scroll to position [37, 0]
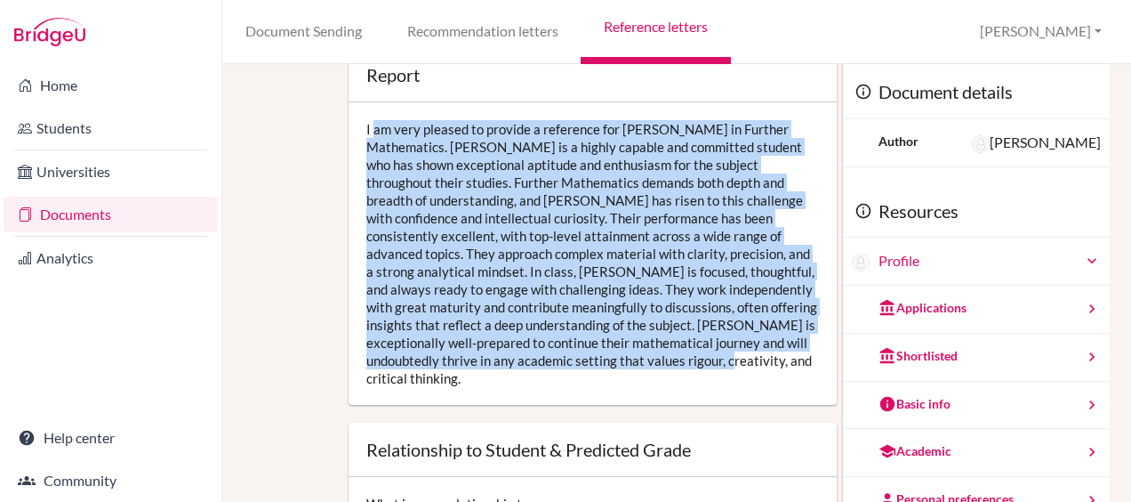
drag, startPoint x: 598, startPoint y: 366, endPoint x: 359, endPoint y: 120, distance: 342.2
click at [359, 120] on div "I am very pleased to provide a reference for [PERSON_NAME] in Further Mathemati…" at bounding box center [593, 253] width 488 height 302
copy div "I am very pleased to provide a reference for [PERSON_NAME] in Further Mathemati…"
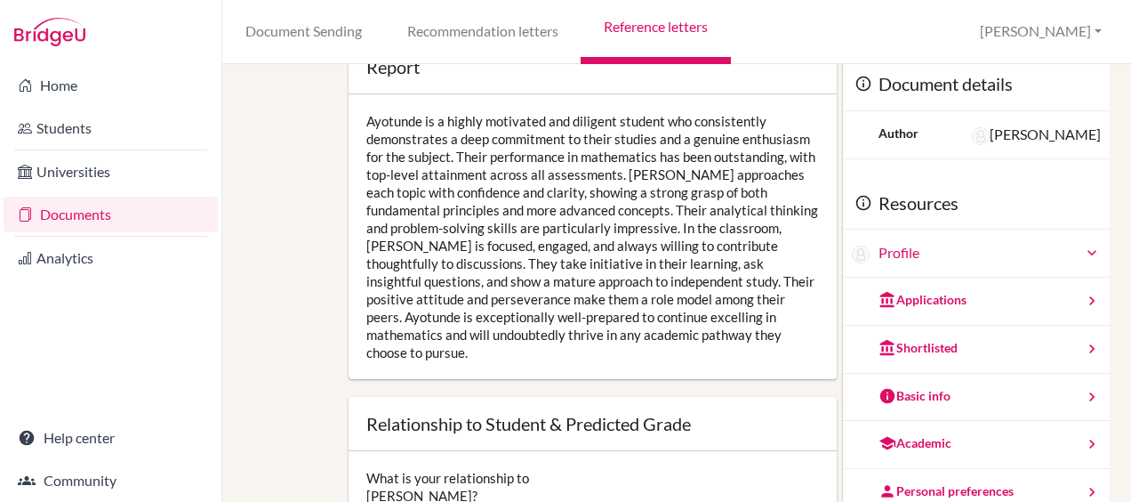
scroll to position [46, 0]
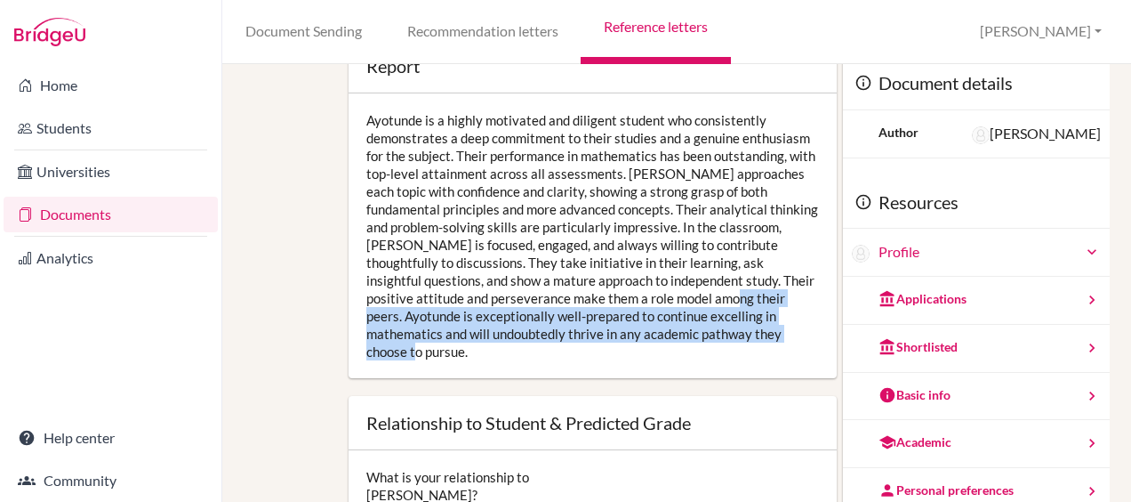
drag, startPoint x: 487, startPoint y: 355, endPoint x: 395, endPoint y: 322, distance: 98.2
click at [395, 322] on div "Ayotunde is a highly motivated and diligent student who consistently demonstrat…" at bounding box center [593, 235] width 488 height 285
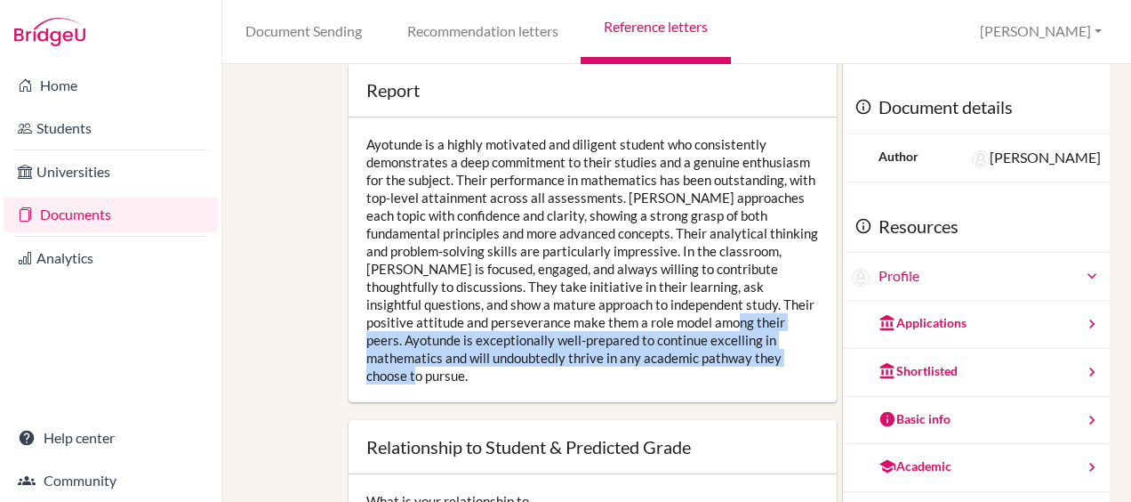
scroll to position [7, 0]
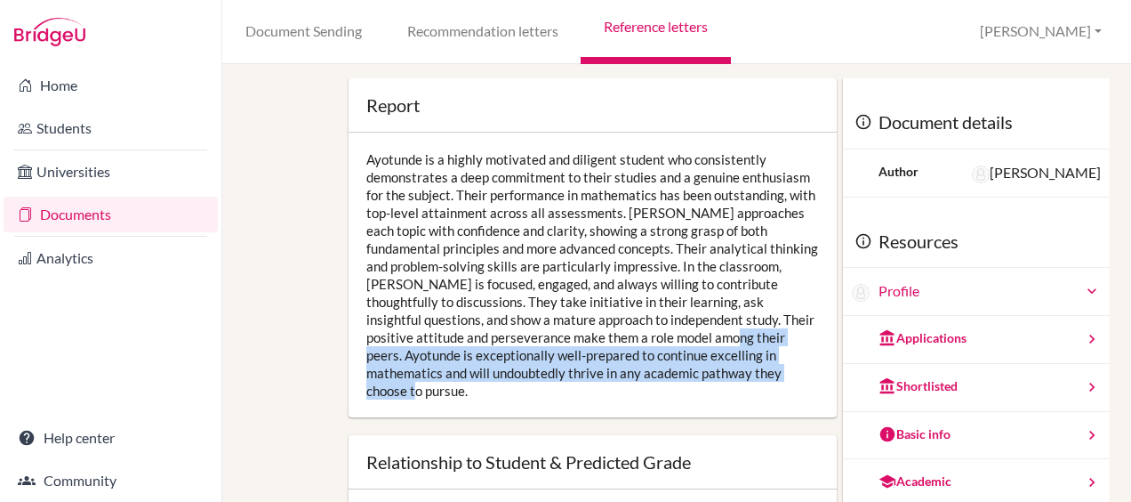
click at [539, 416] on div "Ayotunde is a highly motivated and diligent student who consistently demonstrat…" at bounding box center [593, 275] width 488 height 285
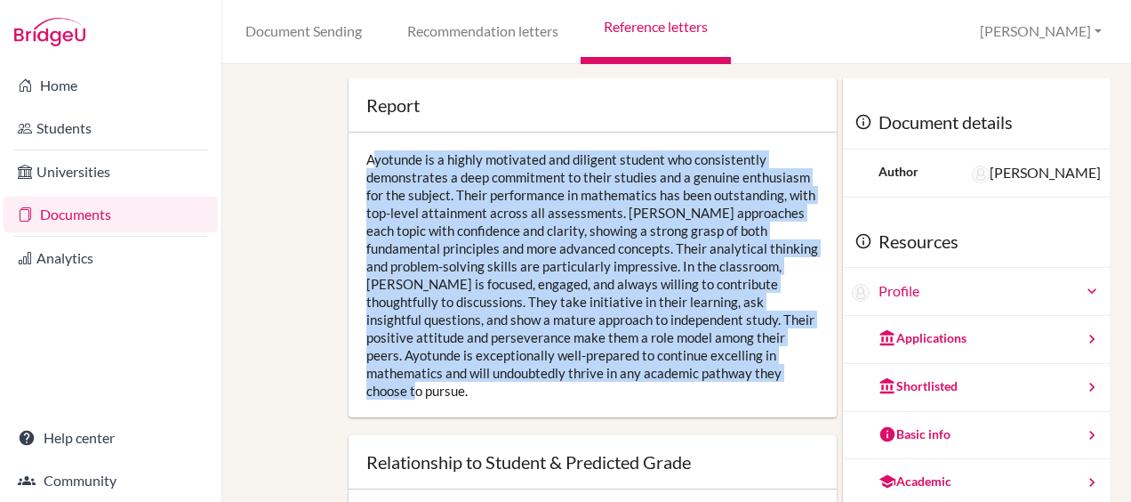
drag, startPoint x: 493, startPoint y: 400, endPoint x: 357, endPoint y: 149, distance: 285.4
click at [357, 149] on div "Ayotunde is a highly motivated and diligent student who consistently demonstrat…" at bounding box center [593, 275] width 488 height 285
copy div "Ayotunde is a highly motivated and diligent student who consistently demonstrat…"
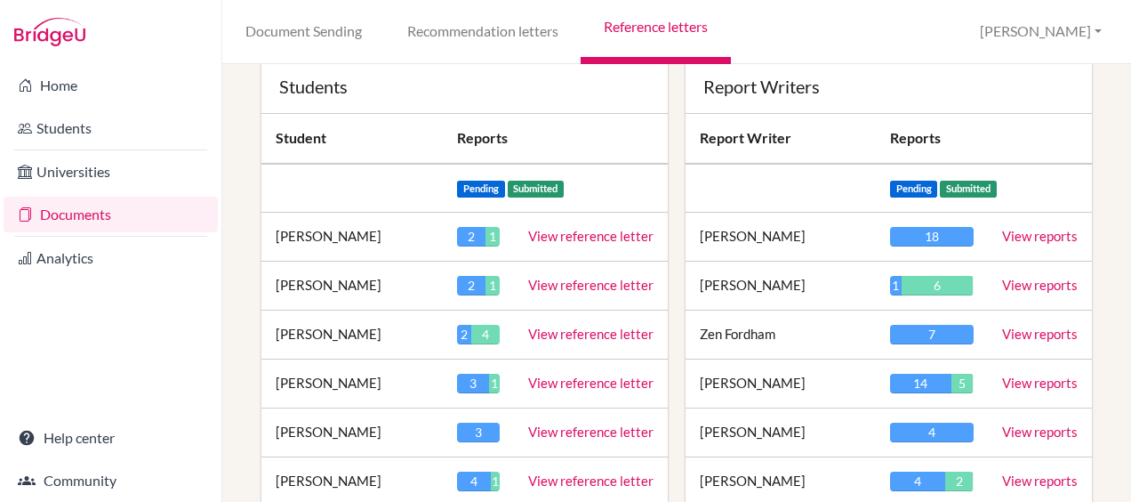
scroll to position [171, 0]
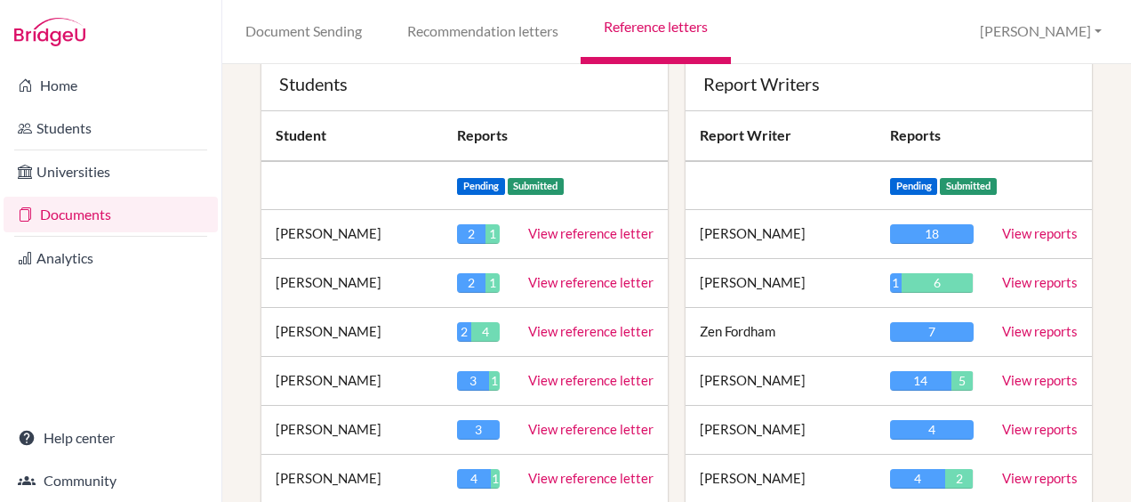
click at [1010, 281] on link "View reports" at bounding box center [1040, 282] width 76 height 16
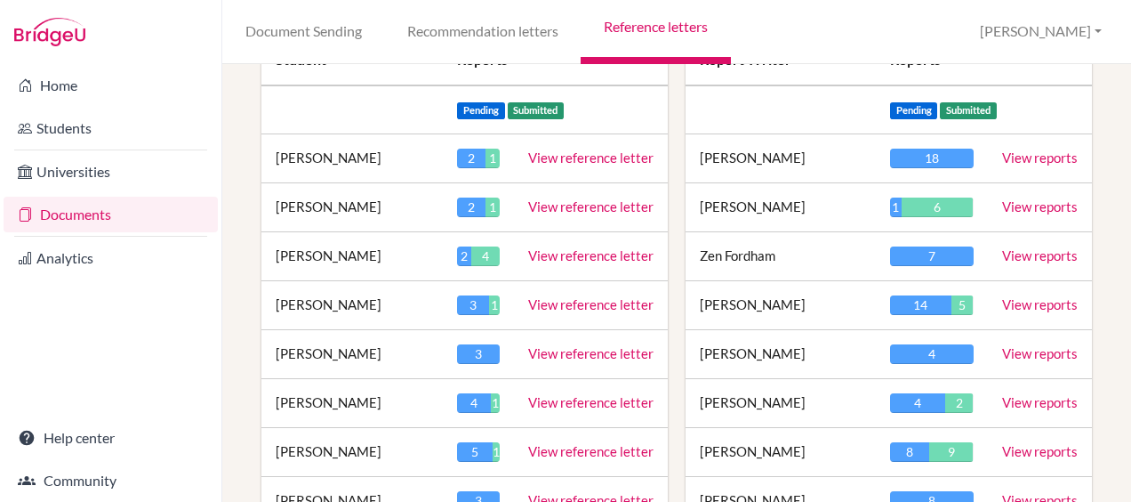
scroll to position [247, 0]
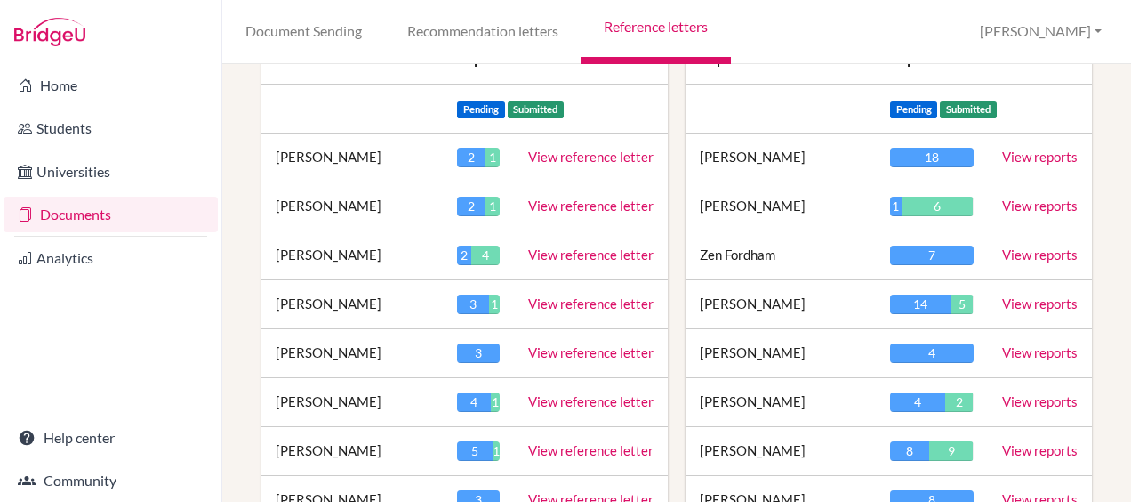
click at [1031, 350] on link "View reports" at bounding box center [1040, 352] width 76 height 16
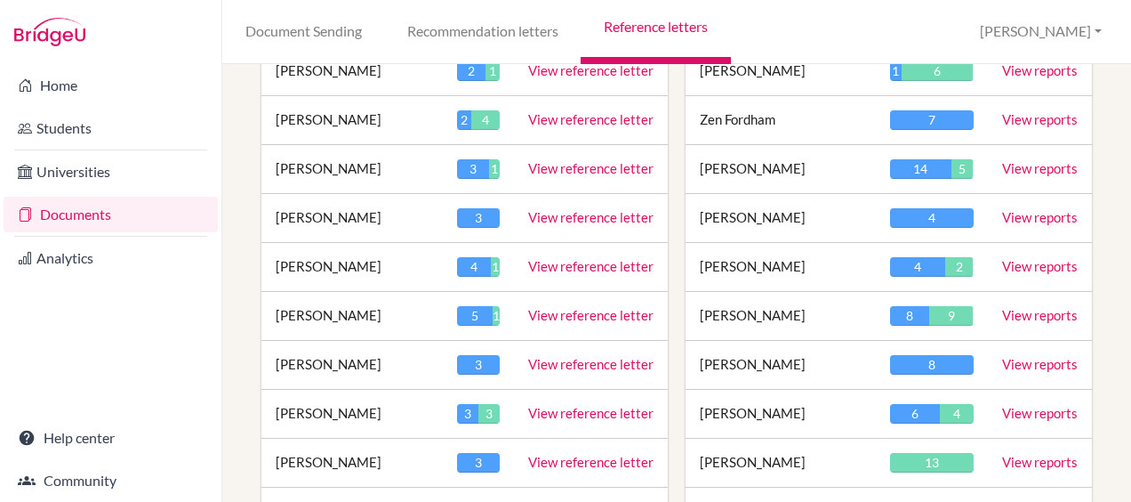
scroll to position [417, 0]
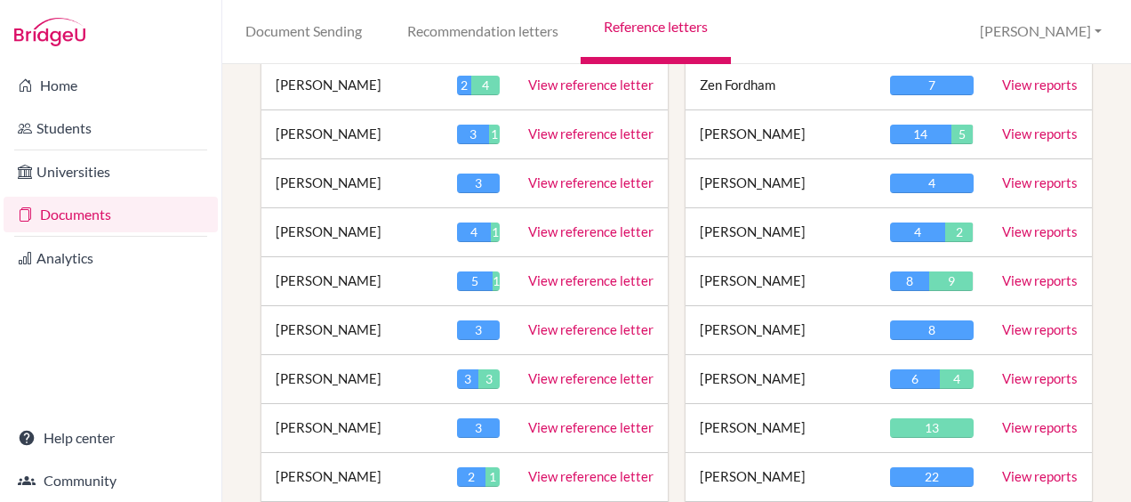
click at [737, 425] on td "[PERSON_NAME]" at bounding box center [781, 428] width 190 height 49
click at [1009, 419] on link "View reports" at bounding box center [1040, 427] width 76 height 16
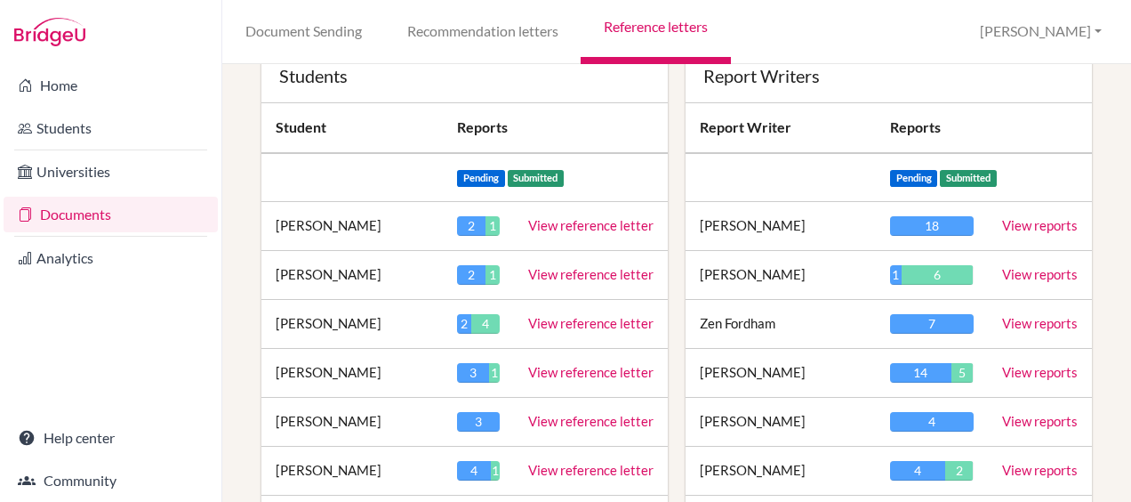
scroll to position [178, 0]
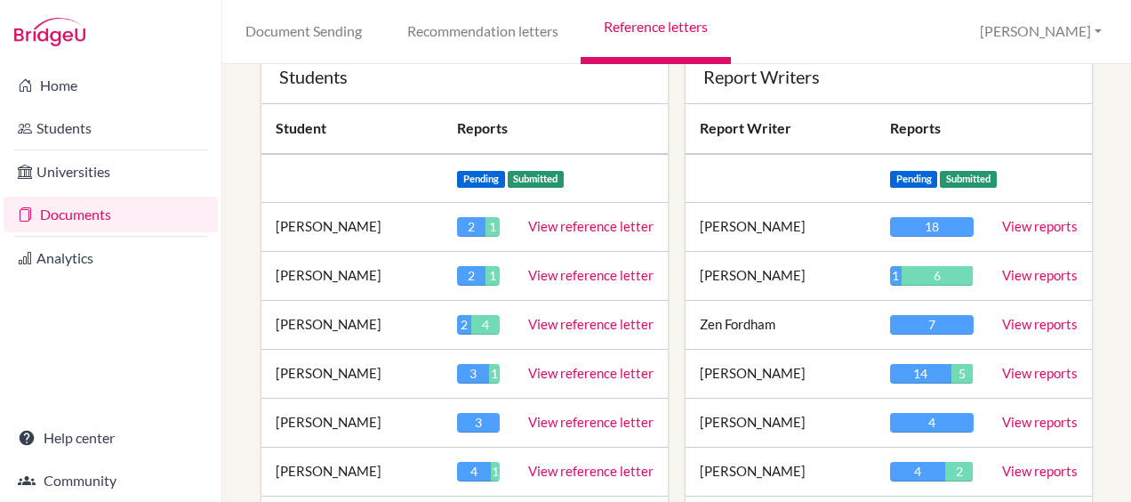
click at [756, 221] on td "[PERSON_NAME]" at bounding box center [781, 227] width 190 height 49
click at [1025, 218] on link "View reports" at bounding box center [1040, 226] width 76 height 16
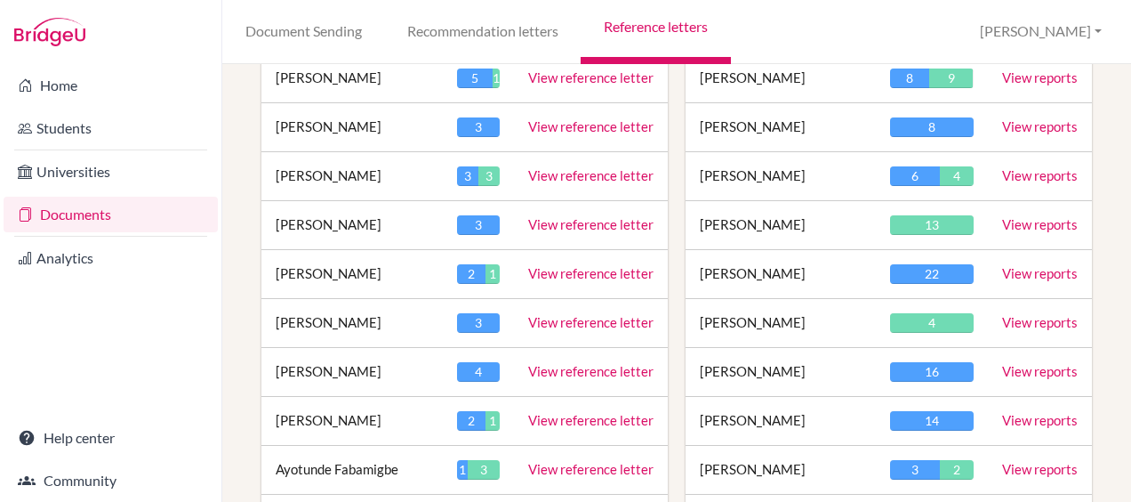
scroll to position [639, 0]
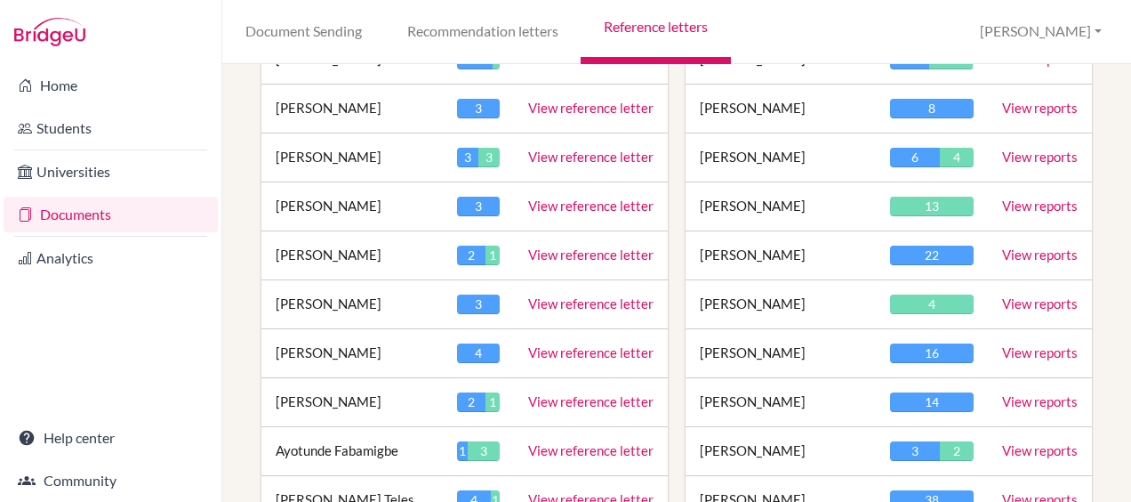
click at [997, 358] on td "View reports" at bounding box center [1040, 353] width 104 height 49
click at [1009, 347] on link "View reports" at bounding box center [1040, 352] width 76 height 16
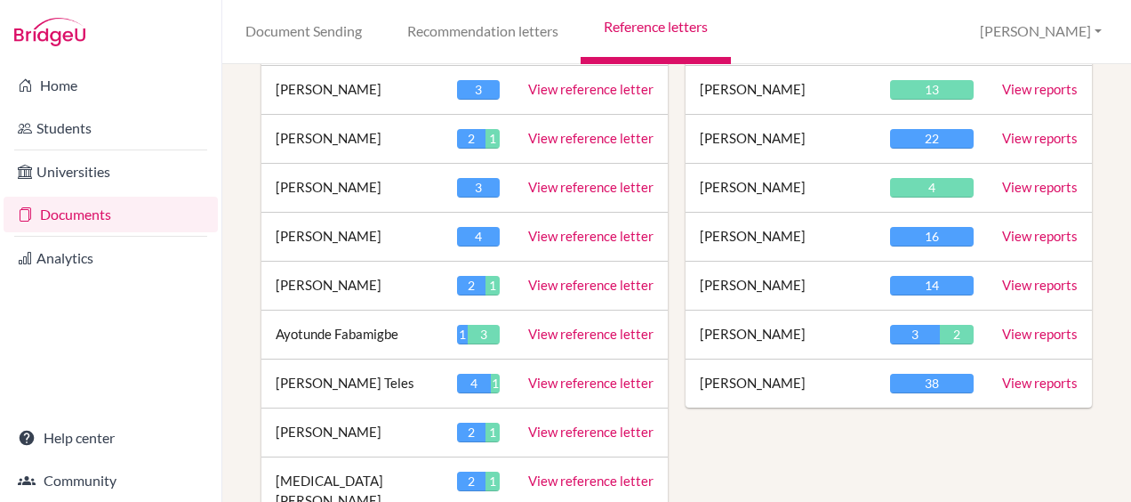
click at [548, 228] on link "View reference letter" at bounding box center [590, 236] width 125 height 16
click at [592, 85] on link "View reference letter" at bounding box center [590, 89] width 125 height 16
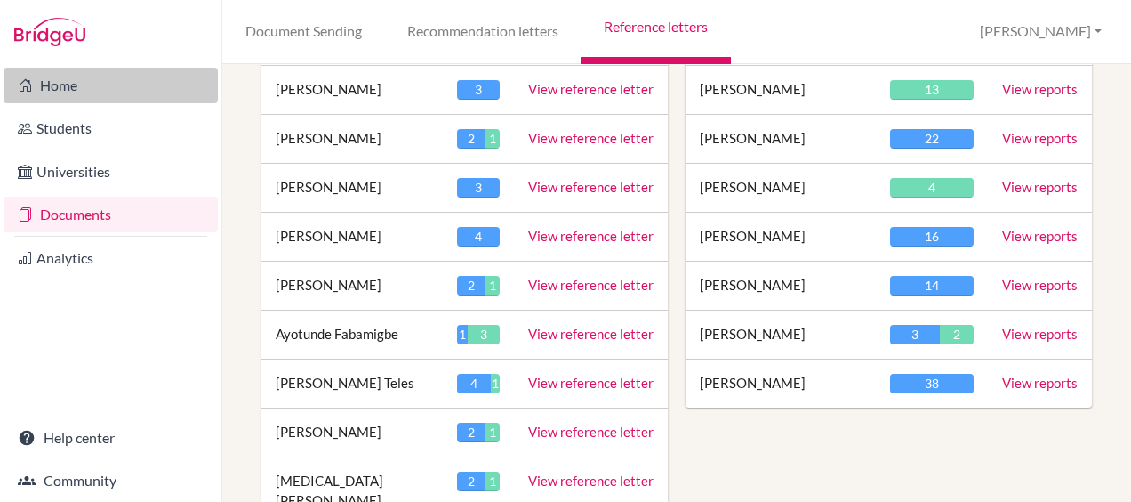
click at [85, 85] on link "Home" at bounding box center [111, 86] width 214 height 36
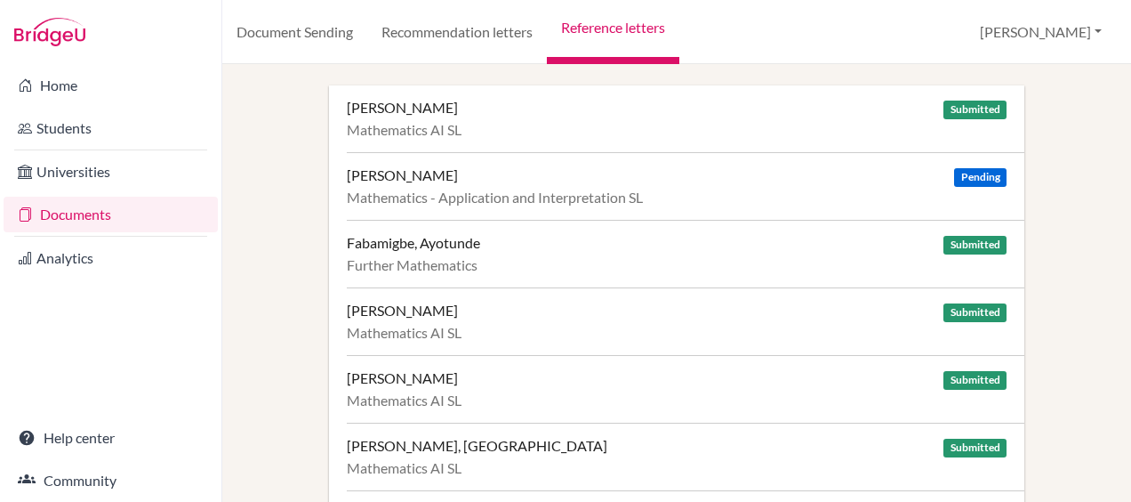
scroll to position [25, 0]
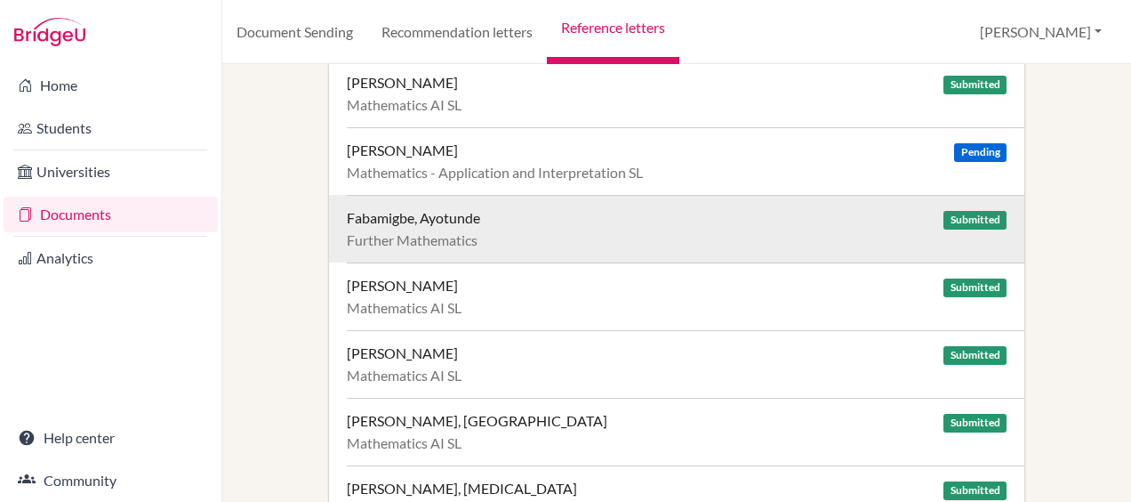
click at [408, 213] on div "Fabamigbe, Ayotunde" at bounding box center [413, 218] width 133 height 18
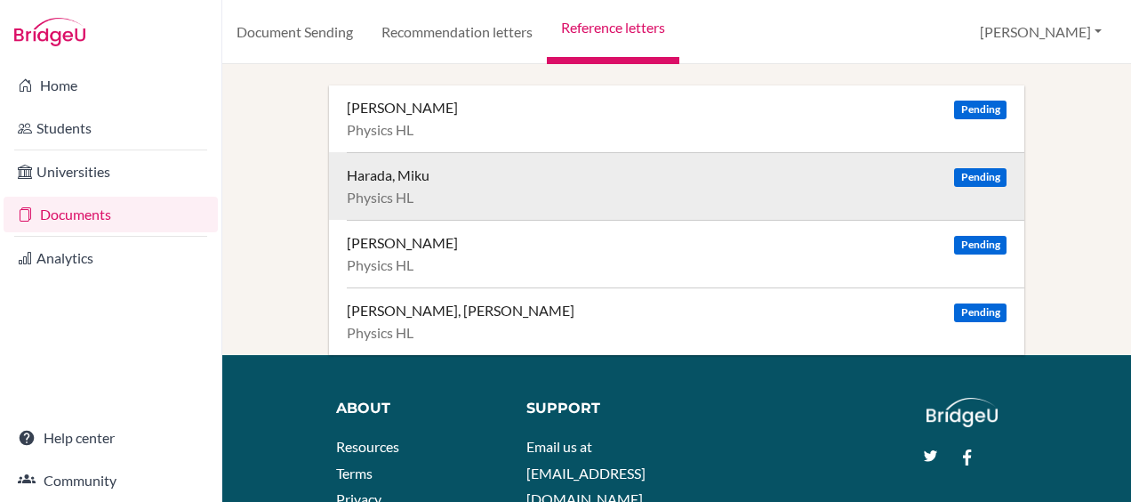
click at [403, 174] on div "Harada, Miku" at bounding box center [388, 175] width 83 height 18
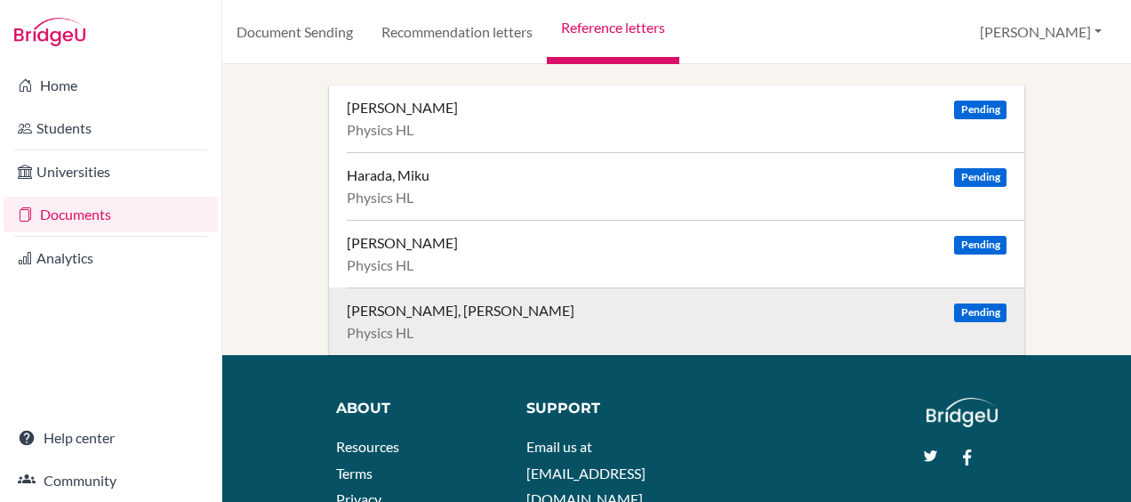
click at [360, 312] on div "Ramirez Rios, Ana Sofia" at bounding box center [461, 311] width 228 height 18
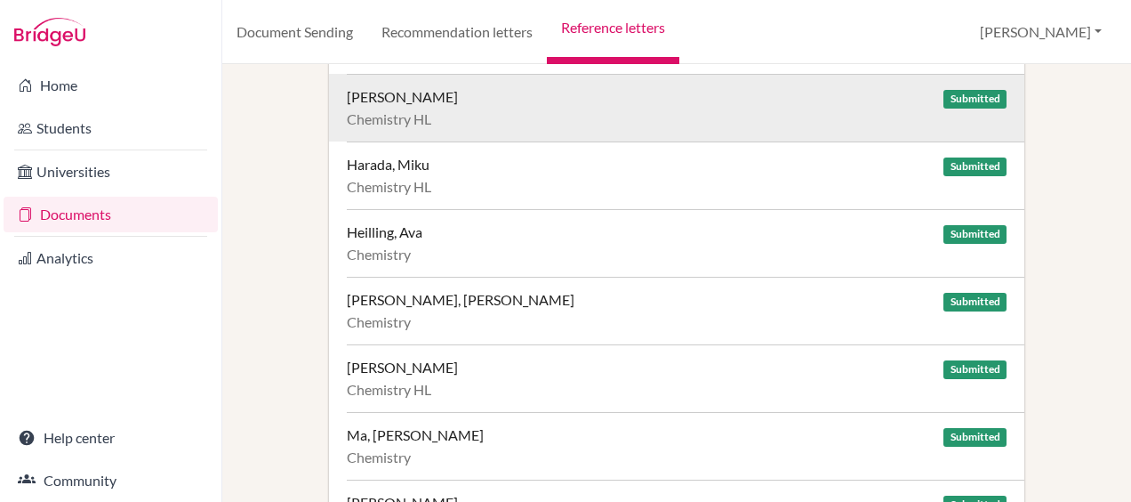
scroll to position [214, 0]
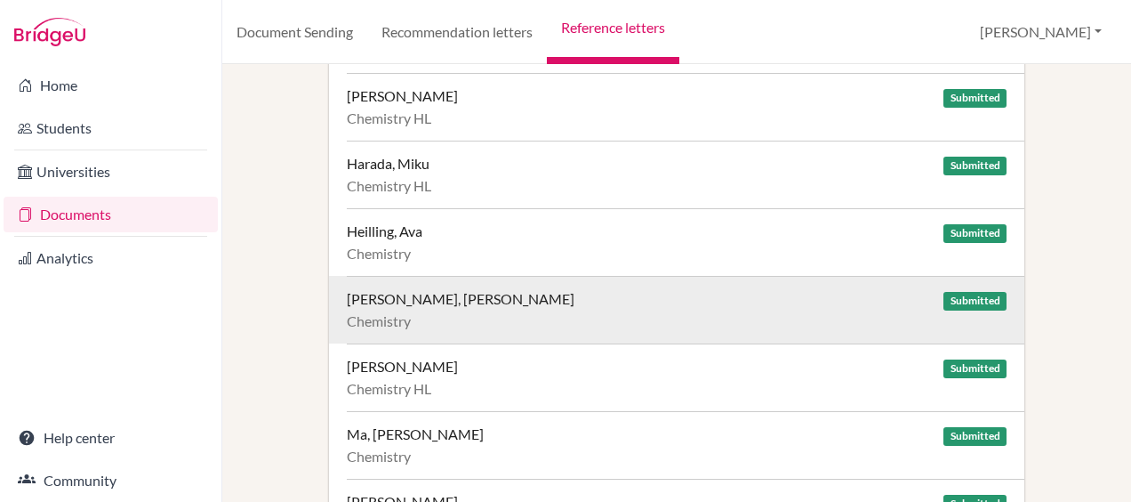
click at [382, 294] on div "[PERSON_NAME], [PERSON_NAME]" at bounding box center [461, 299] width 228 height 18
click at [386, 285] on div "[PERSON_NAME], [PERSON_NAME] Submitted Chemistry" at bounding box center [686, 310] width 678 height 68
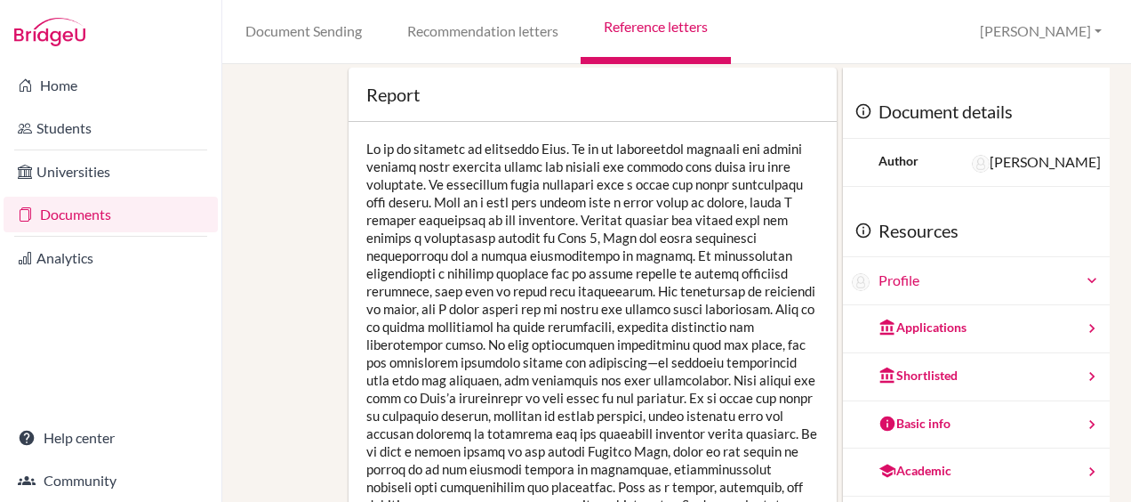
scroll to position [17, 0]
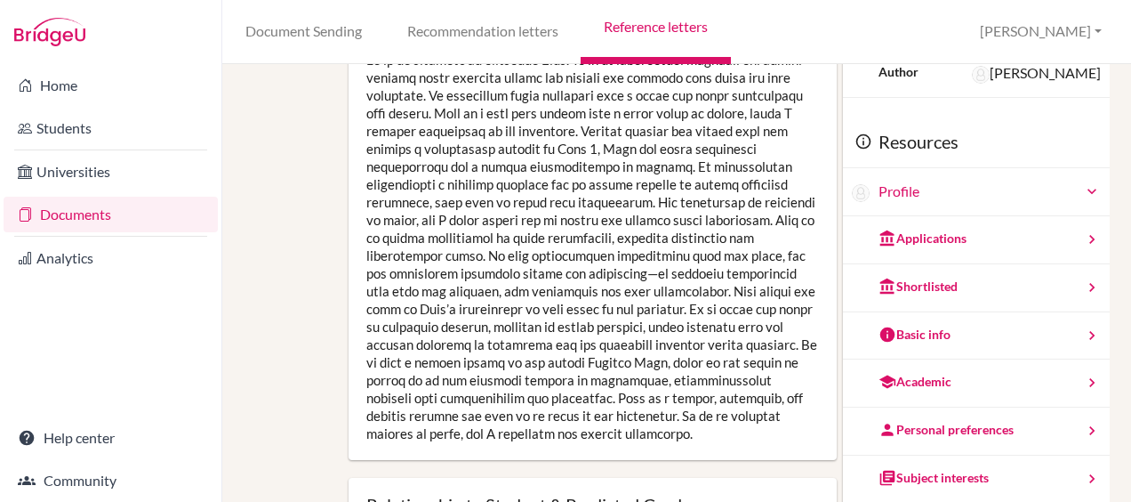
scroll to position [197, 0]
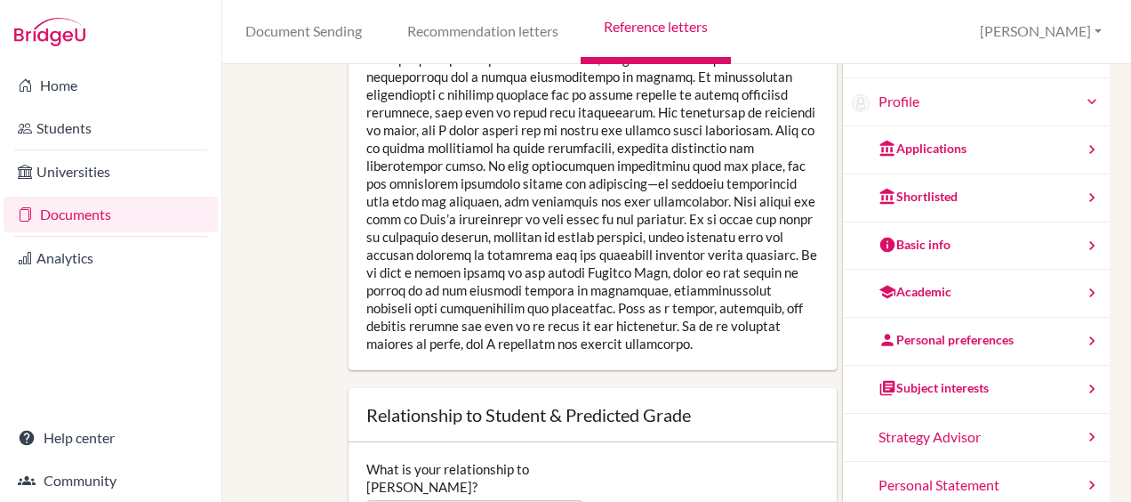
drag, startPoint x: 365, startPoint y: 161, endPoint x: 790, endPoint y: 343, distance: 462.6
click at [790, 343] on div at bounding box center [593, 156] width 488 height 427
copy div "It is my pleasure to recommend Jose. He is an unfailingly pleasant and polite s…"
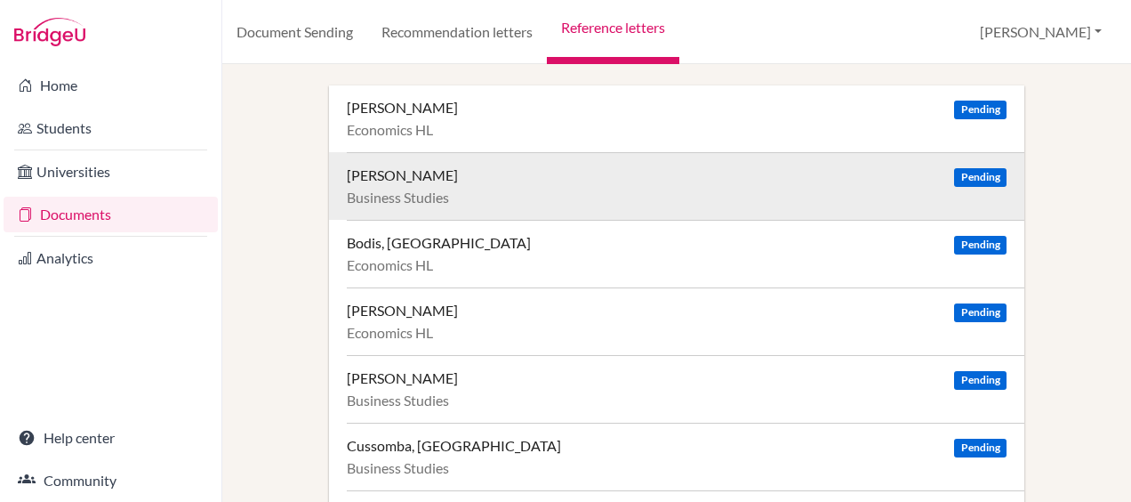
click at [373, 180] on div "Boda, Lara" at bounding box center [402, 175] width 111 height 18
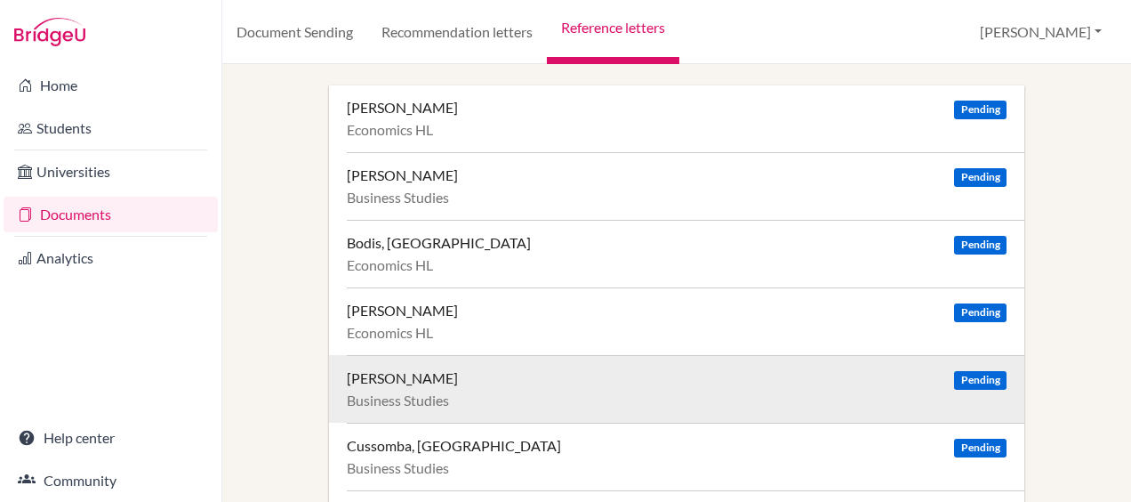
click at [407, 380] on div "Borisova, Viktoriia" at bounding box center [402, 378] width 111 height 18
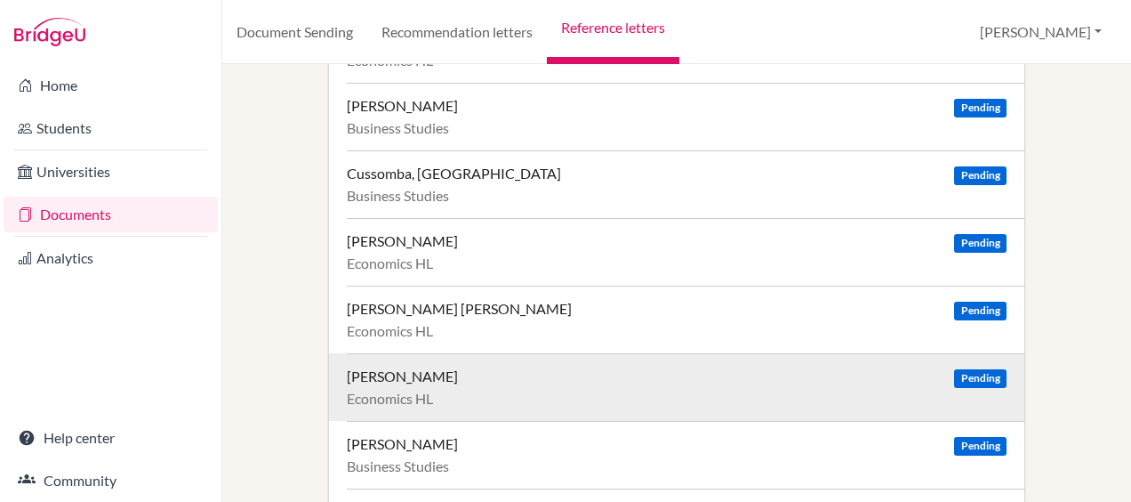
click at [432, 369] on div "Fundaro, Gabriele" at bounding box center [402, 376] width 111 height 18
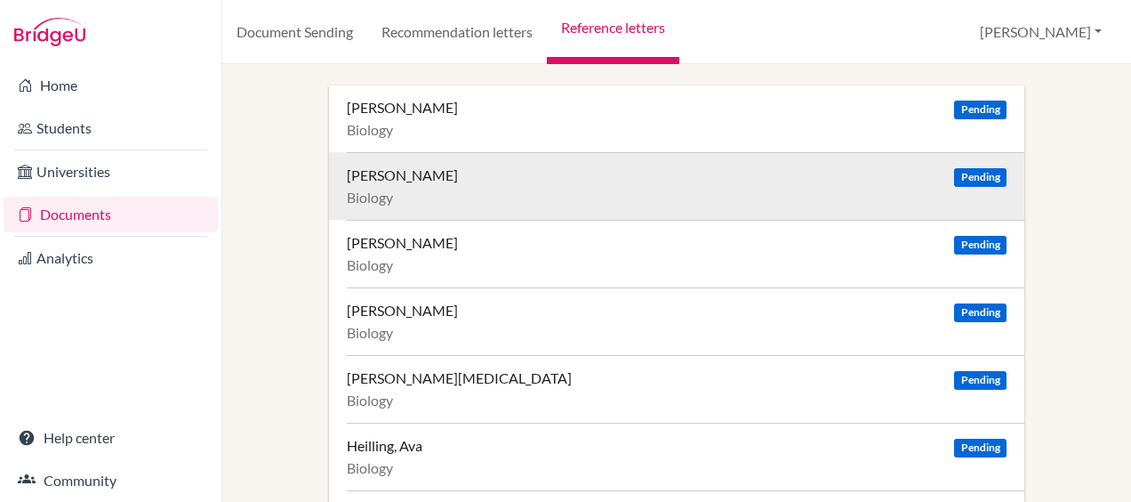
click at [392, 180] on div "[PERSON_NAME]" at bounding box center [402, 175] width 111 height 18
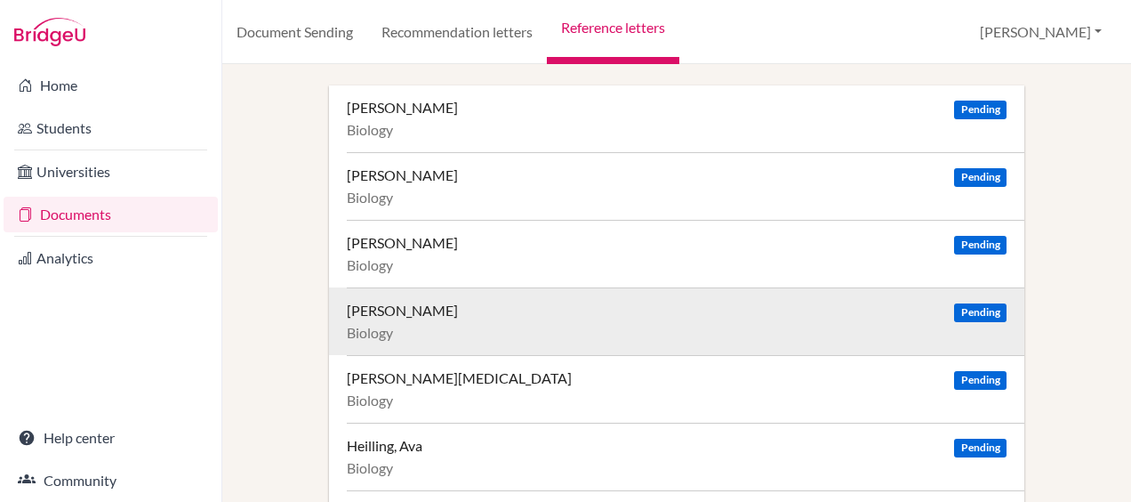
click at [384, 322] on div "[PERSON_NAME] Pending Biology" at bounding box center [686, 321] width 678 height 68
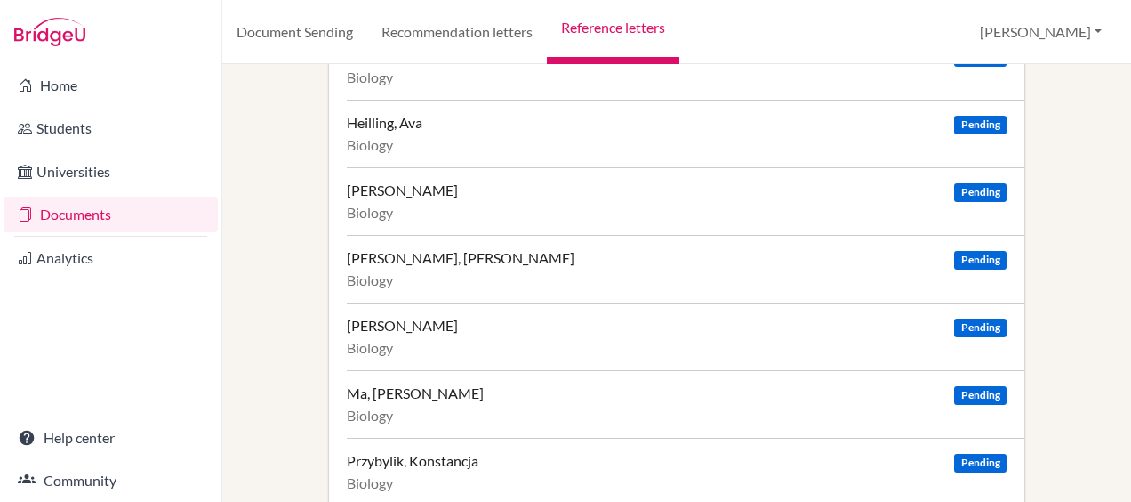
scroll to position [324, 0]
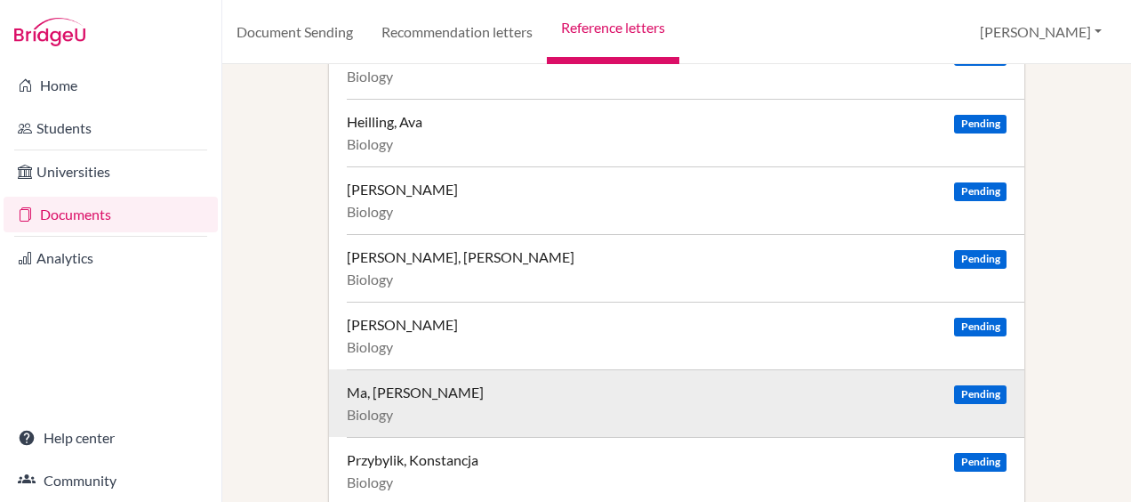
click at [388, 389] on div "Ma, Annice" at bounding box center [415, 392] width 137 height 18
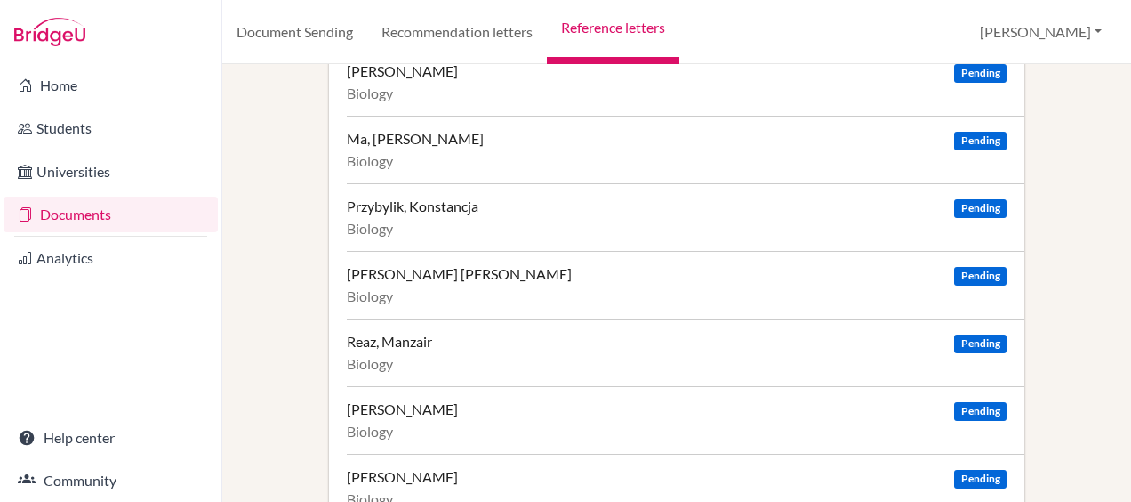
scroll to position [580, 0]
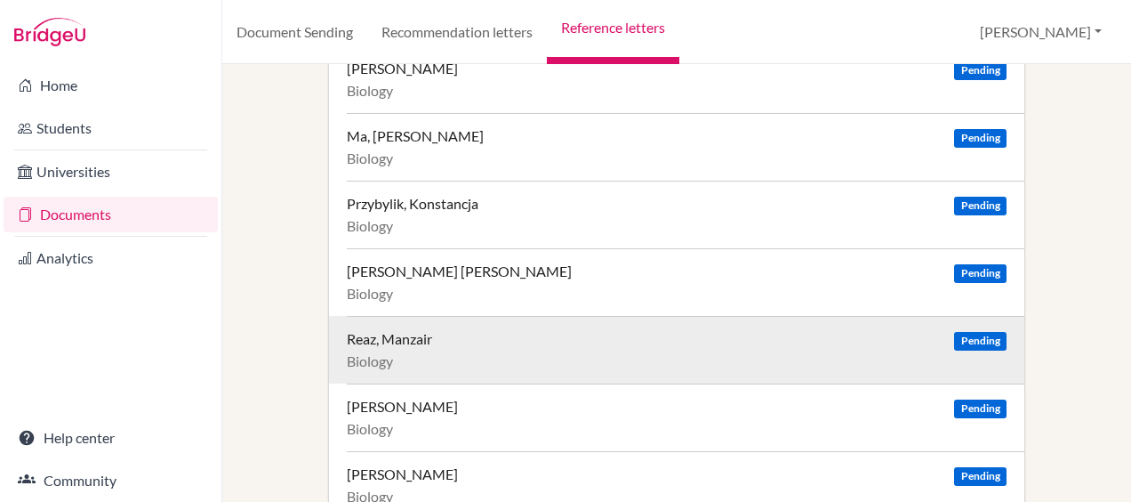
click at [395, 326] on div "Reaz, Manzair Pending Biology" at bounding box center [686, 350] width 678 height 68
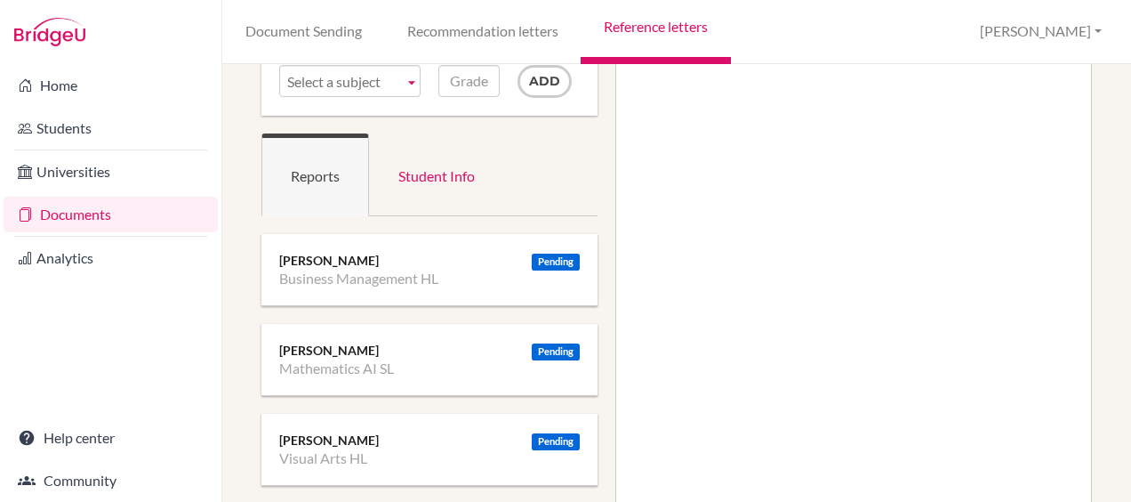
scroll to position [144, 0]
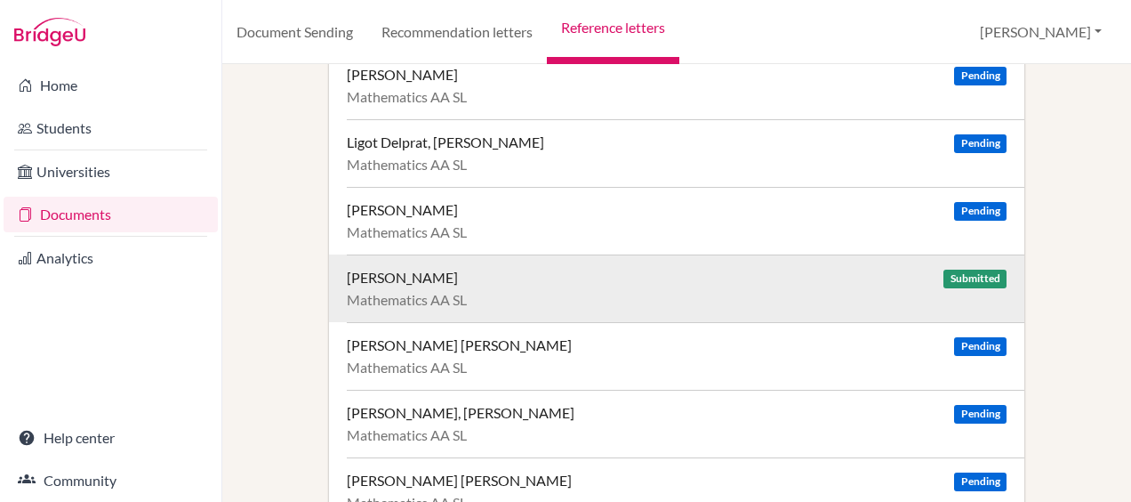
scroll to position [607, 0]
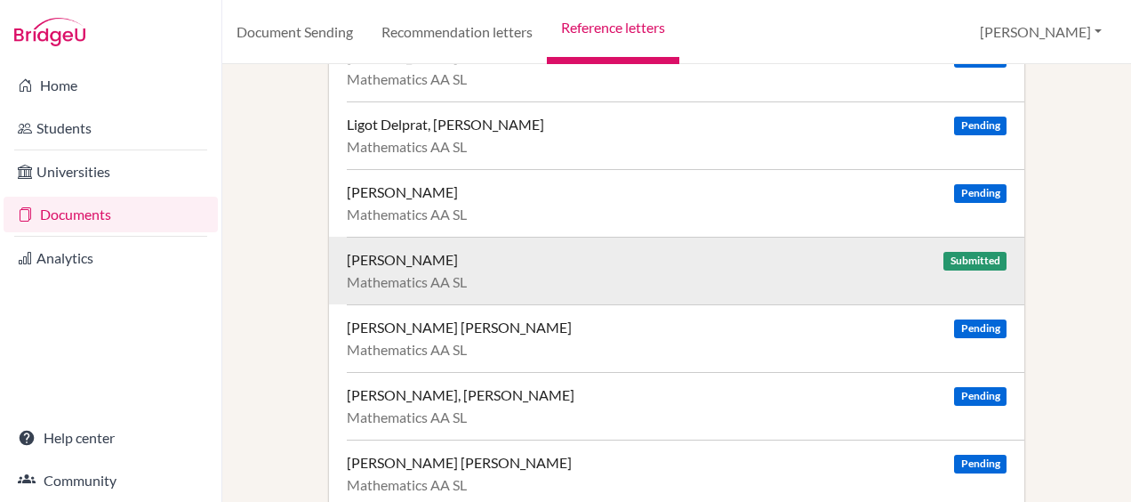
click at [555, 341] on div "Mathematics AA SL" at bounding box center [677, 350] width 660 height 18
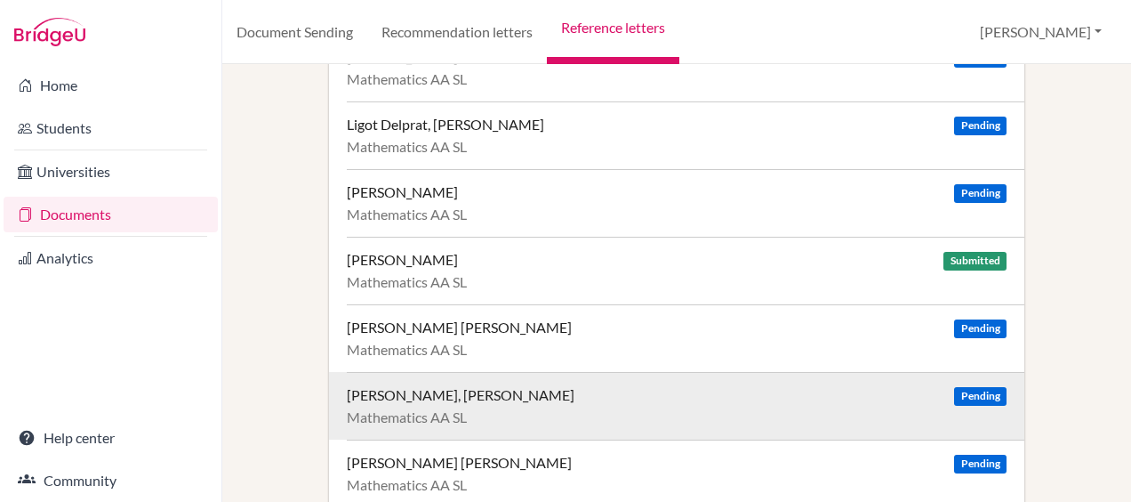
click at [461, 393] on div "[PERSON_NAME], [PERSON_NAME]" at bounding box center [461, 395] width 228 height 18
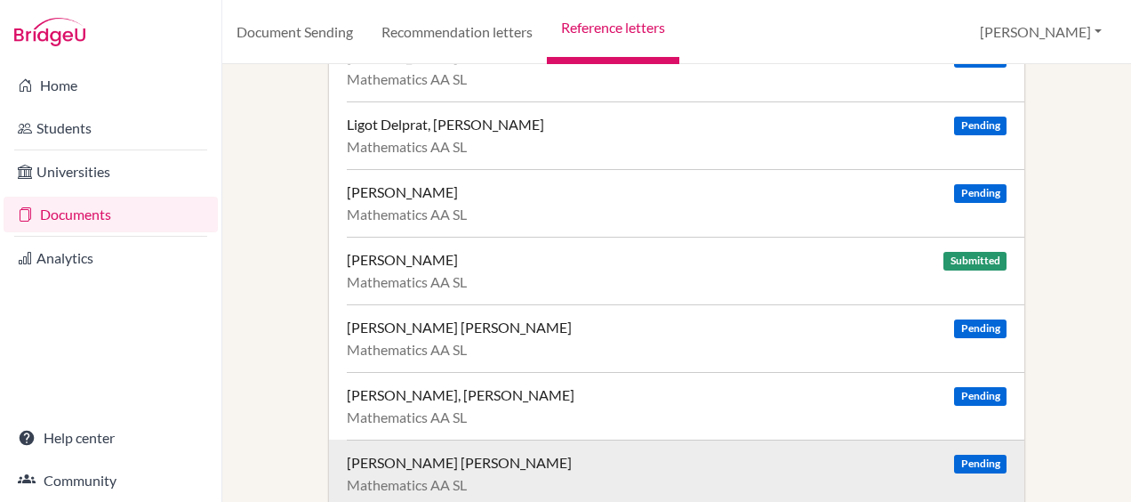
click at [513, 461] on div "[PERSON_NAME] [PERSON_NAME]" at bounding box center [459, 463] width 225 height 18
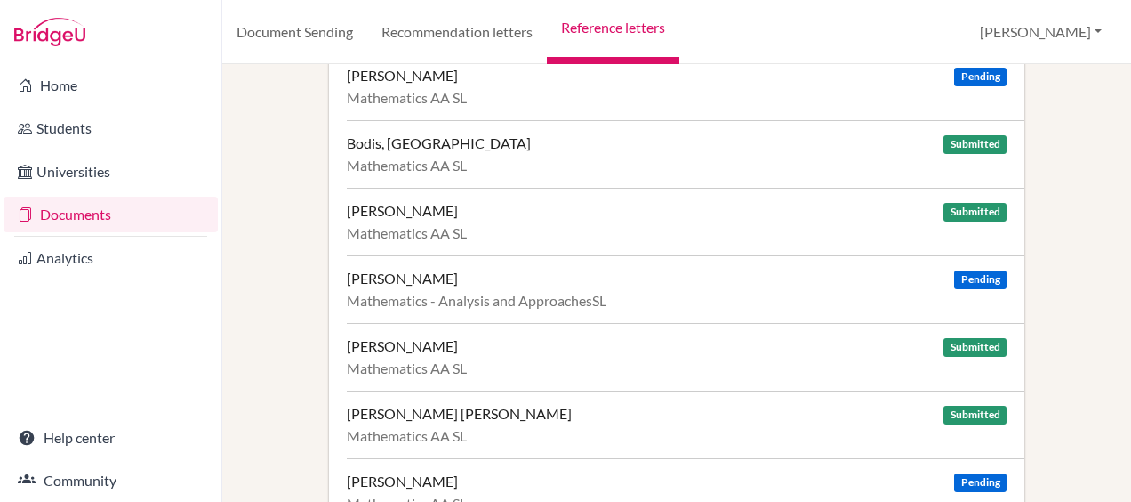
scroll to position [173, 0]
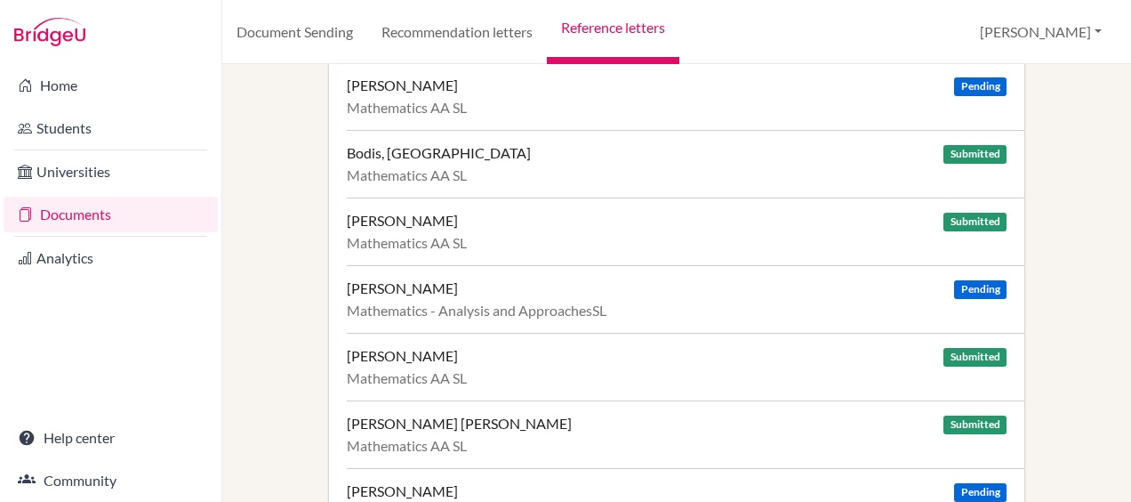
click at [541, 272] on div "[PERSON_NAME] Pending Mathematics - Analysis and ApproachesSL" at bounding box center [686, 299] width 678 height 68
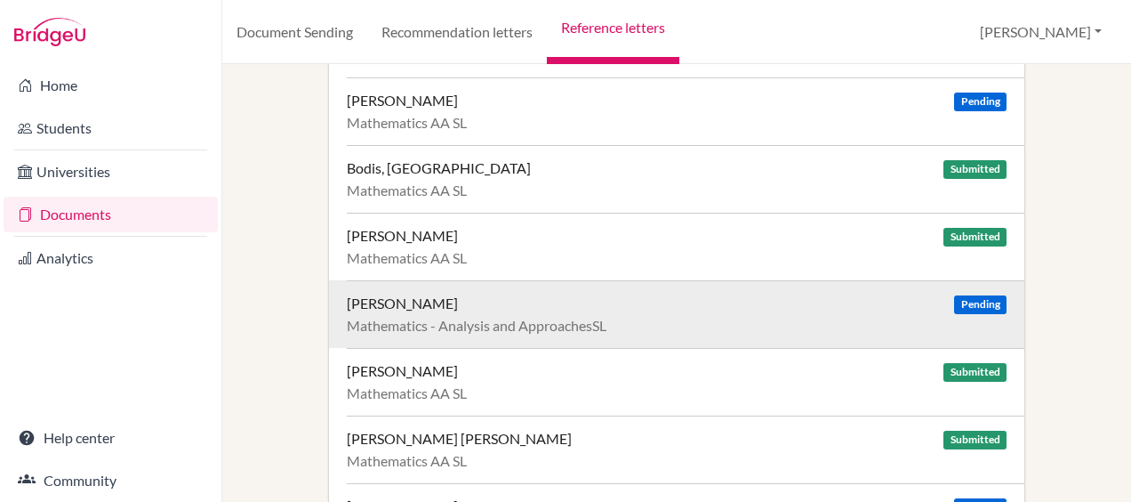
scroll to position [0, 0]
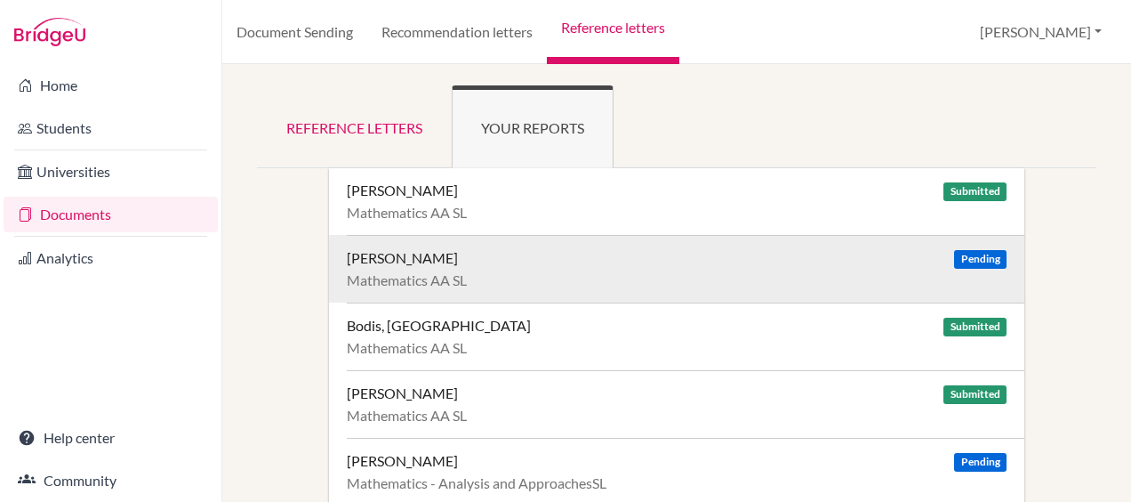
click at [418, 257] on div "[PERSON_NAME]" at bounding box center [402, 258] width 111 height 18
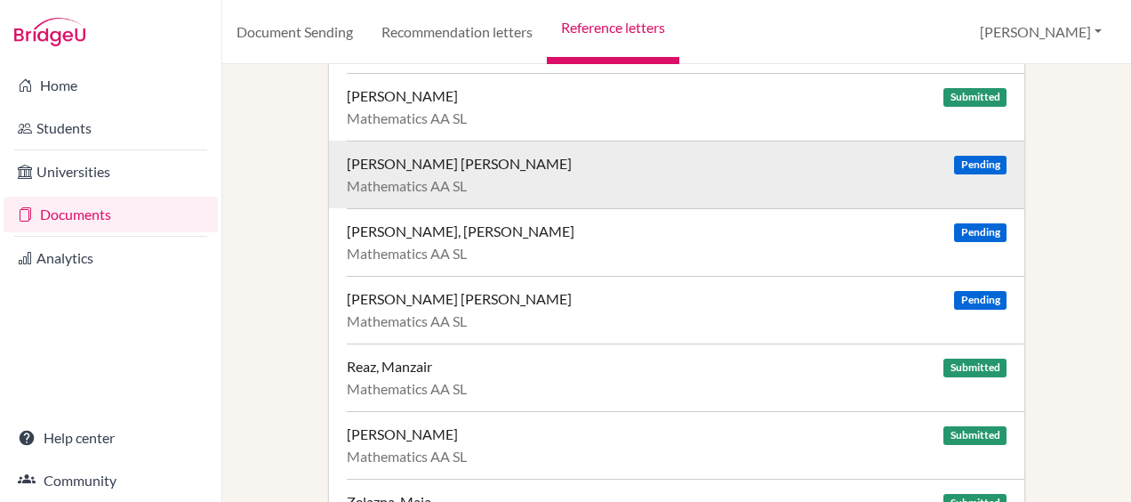
scroll to position [1034, 0]
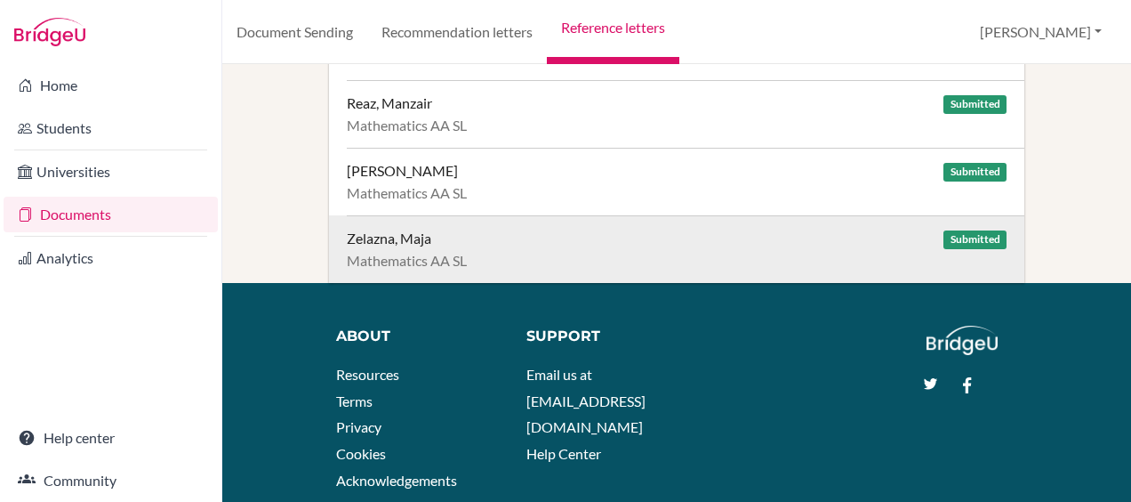
click at [378, 252] on div "Mathematics AA SL" at bounding box center [677, 261] width 660 height 18
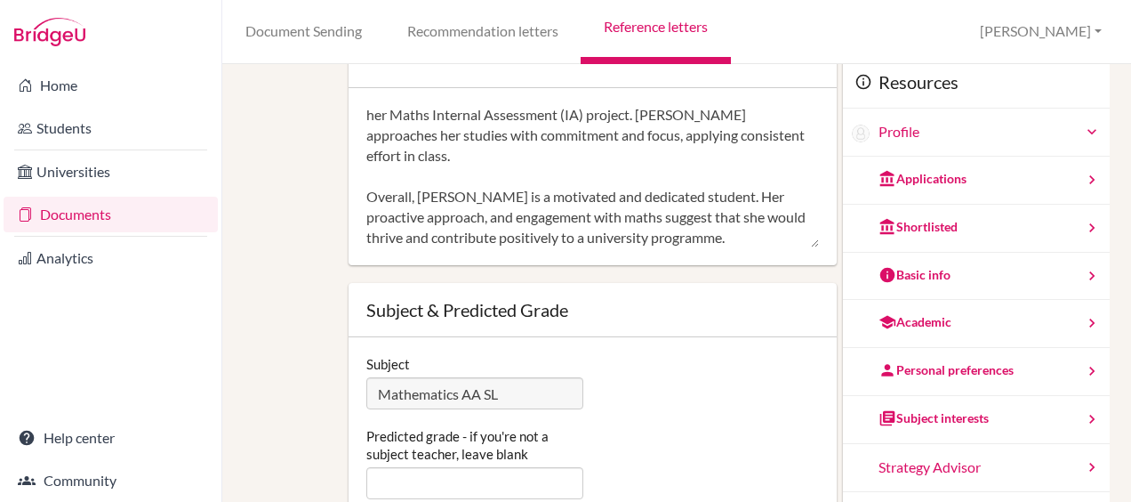
scroll to position [165, 0]
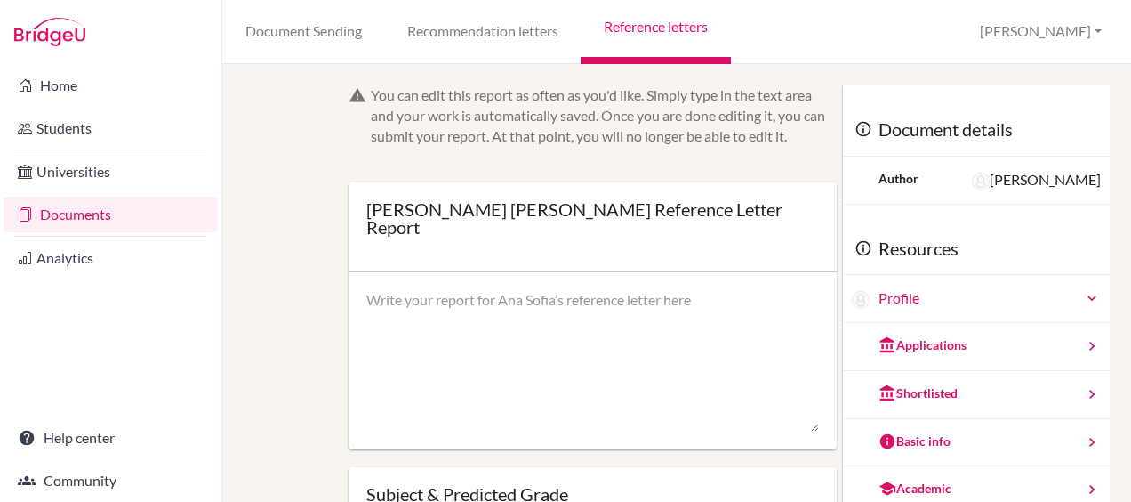
click at [474, 302] on textarea at bounding box center [592, 361] width 453 height 142
paste textarea "I am very pleased to provide a reference for Ana Sofia in Mathematics. Ana Sofi…"
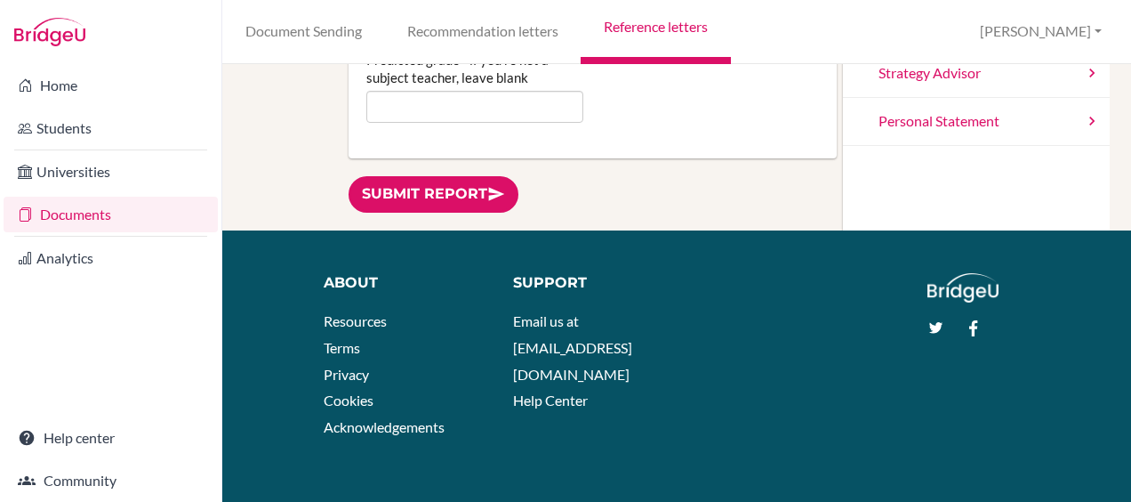
scroll to position [350, 0]
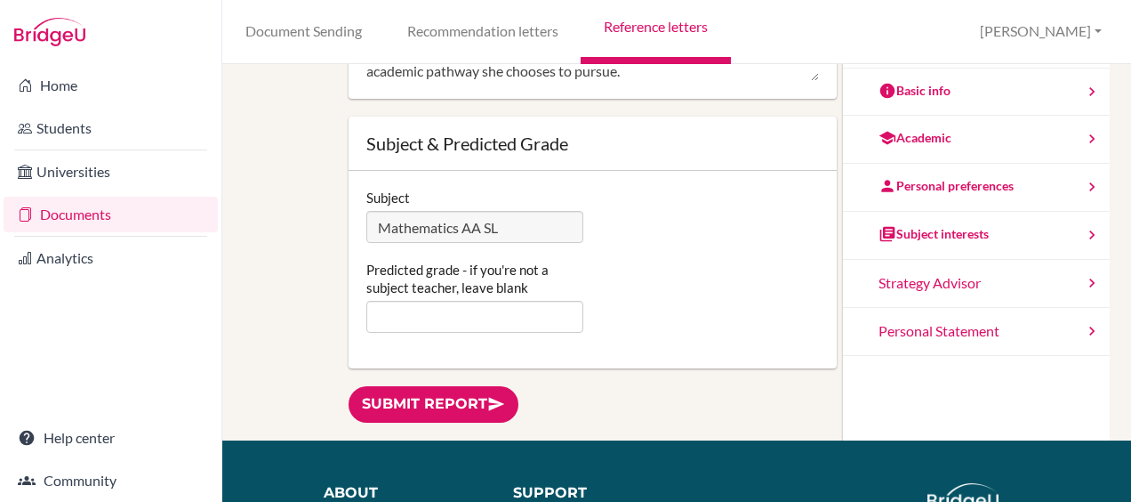
type textarea "I am very pleased to provide a reference for Ana Sofia in Mathematics. Ana Sofi…"
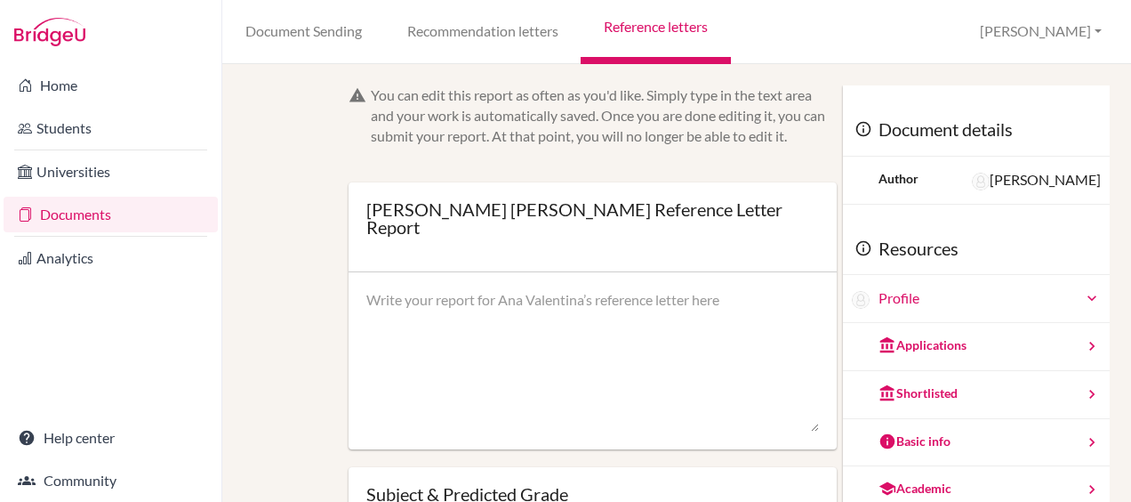
click at [393, 293] on textarea at bounding box center [592, 361] width 453 height 142
paste textarea "I am very pleased to provide a reference for [PERSON_NAME] [PERSON_NAME] in Mat…"
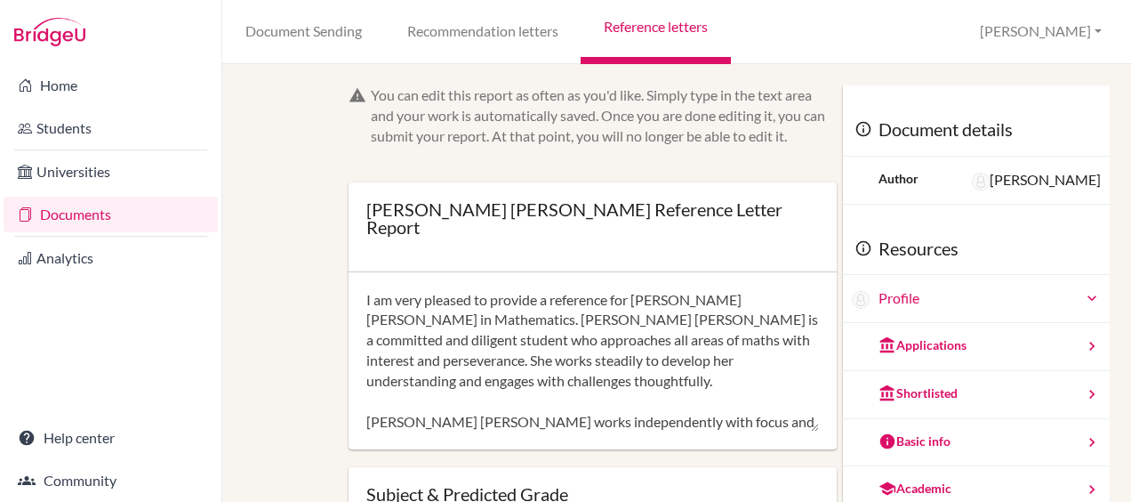
scroll to position [120, 0]
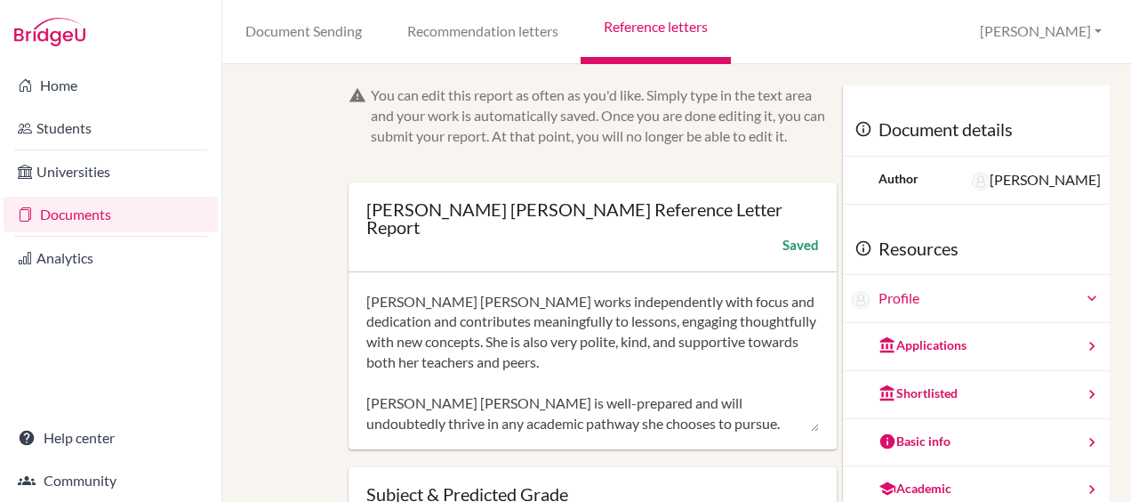
type textarea "I am very pleased to provide a reference for [PERSON_NAME] [PERSON_NAME] in Mat…"
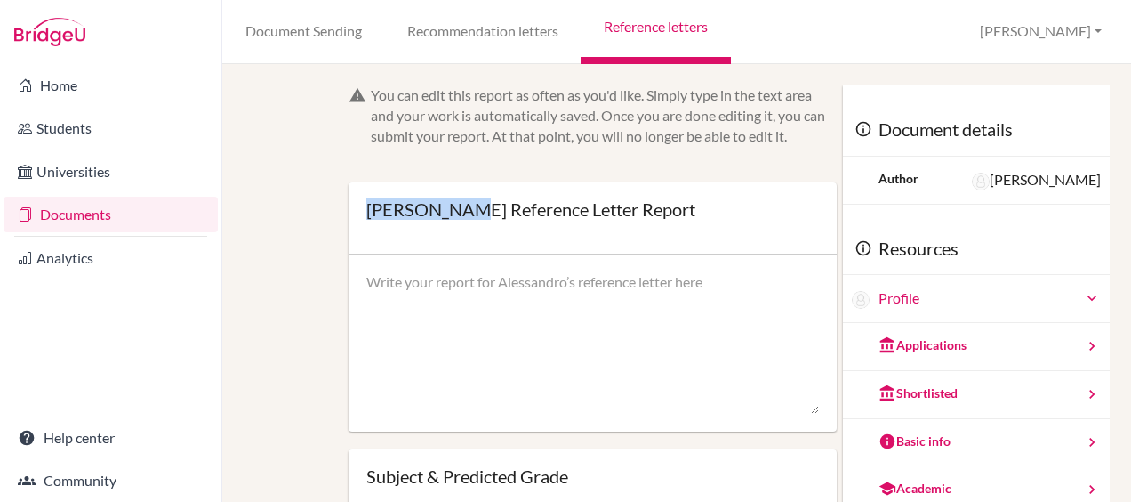
drag, startPoint x: 455, startPoint y: 210, endPoint x: 371, endPoint y: 203, distance: 84.8
click at [371, 203] on div "Alessandro Boselli’s Reference Letter Report" at bounding box center [530, 209] width 329 height 18
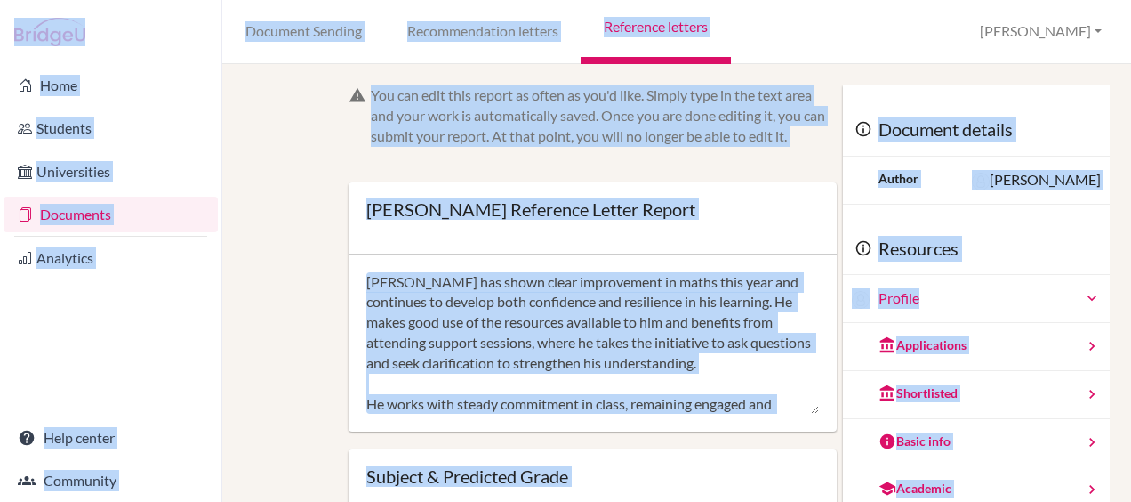
click at [534, 381] on textarea "Federico has shown clear improvement in maths this year and continues to develo…" at bounding box center [592, 343] width 453 height 142
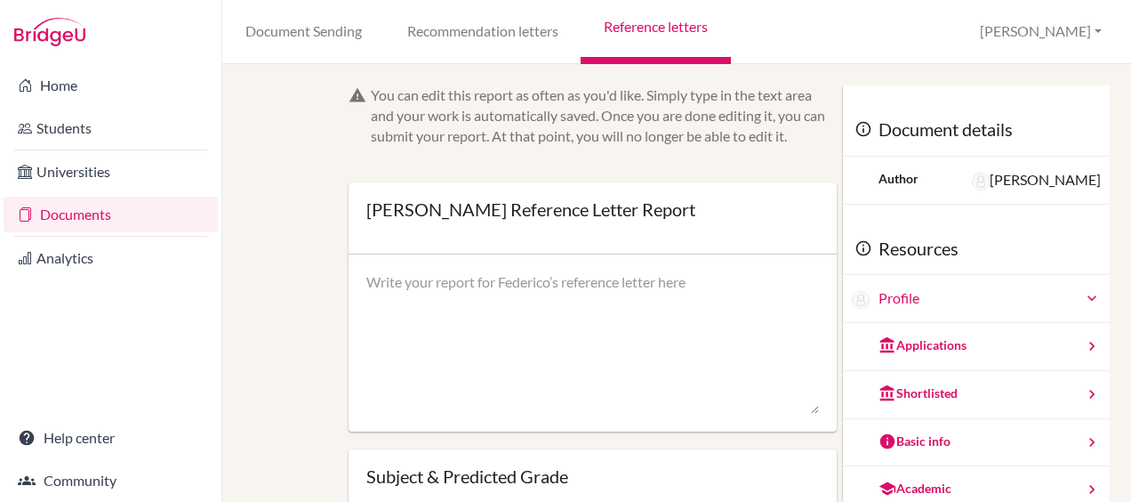
paste textarea "I am pleased to provide a reference for Federico in Mathematics. Federico has m…"
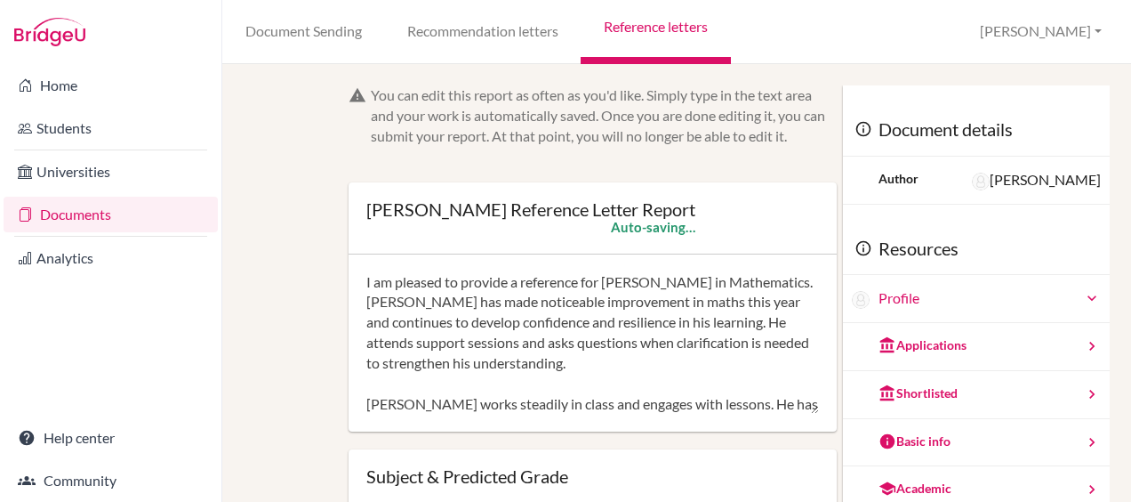
scroll to position [160, 0]
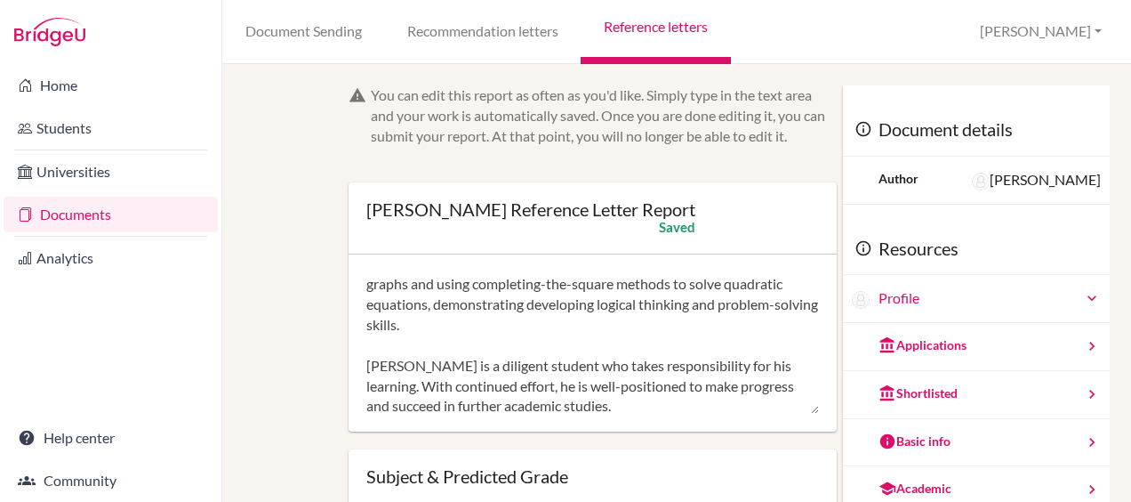
drag, startPoint x: 504, startPoint y: 390, endPoint x: 368, endPoint y: 380, distance: 136.4
click at [368, 380] on textarea "Federico has shown clear improvement in maths this year and continues to develo…" at bounding box center [592, 343] width 453 height 142
type textarea "I am pleased to provide a reference for Federico in Mathematics. Federico has m…"
click at [491, 417] on div "Federico has shown clear improvement in maths this year and continues to develo…" at bounding box center [593, 343] width 488 height 178
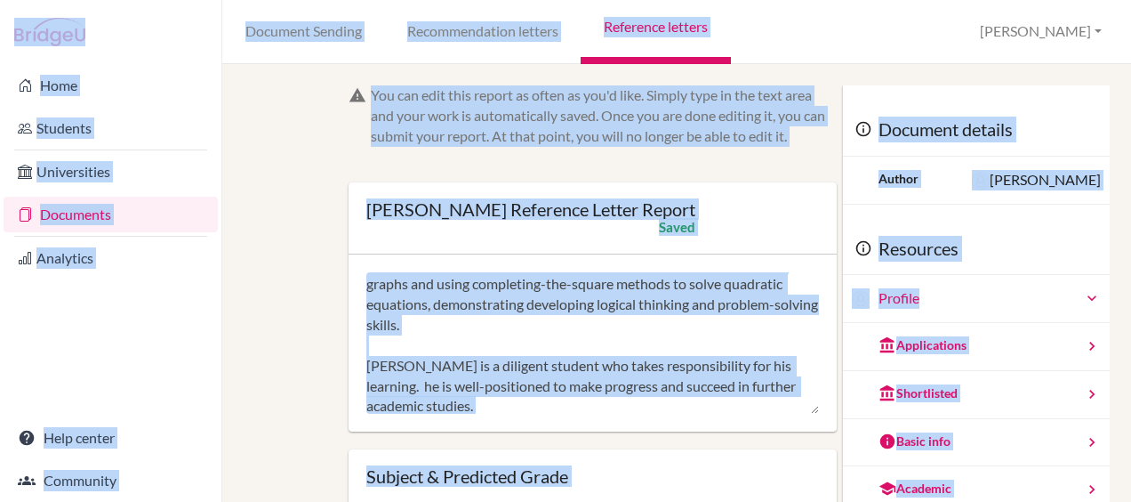
click at [491, 417] on div "Federico has shown clear improvement in maths this year and continues to develo…" at bounding box center [593, 343] width 488 height 178
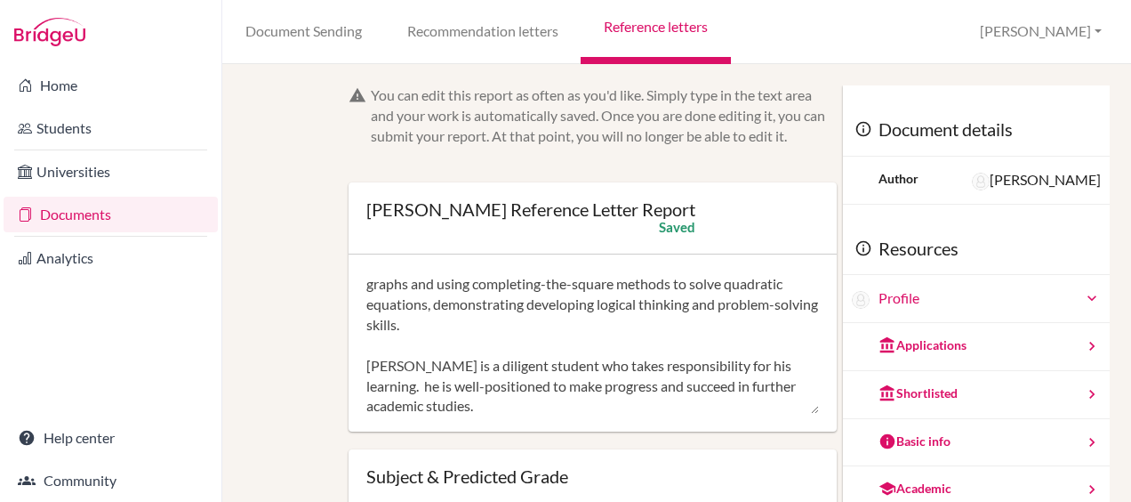
drag, startPoint x: 491, startPoint y: 417, endPoint x: 350, endPoint y: 273, distance: 201.3
click at [350, 273] on div "Federico has shown clear improvement in maths this year and continues to develo…" at bounding box center [593, 343] width 488 height 178
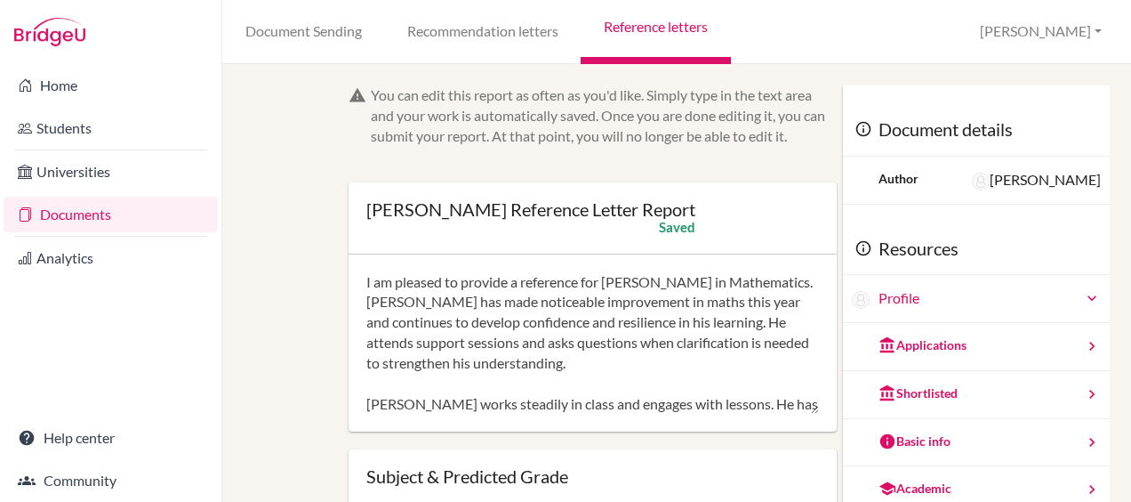
drag, startPoint x: 503, startPoint y: 411, endPoint x: 315, endPoint y: 256, distance: 243.3
click at [315, 256] on div "You can edit this report as often as you'd like. Simply type in the text area a…" at bounding box center [677, 429] width 849 height 688
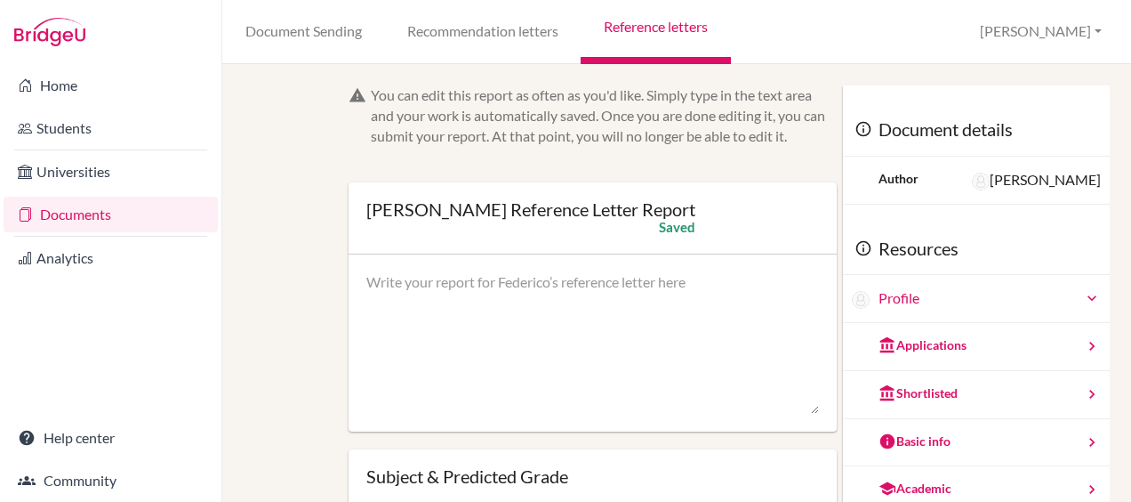
paste textarea "I am pleased to provide a reference for Federico in Mathematics. Federico has m…"
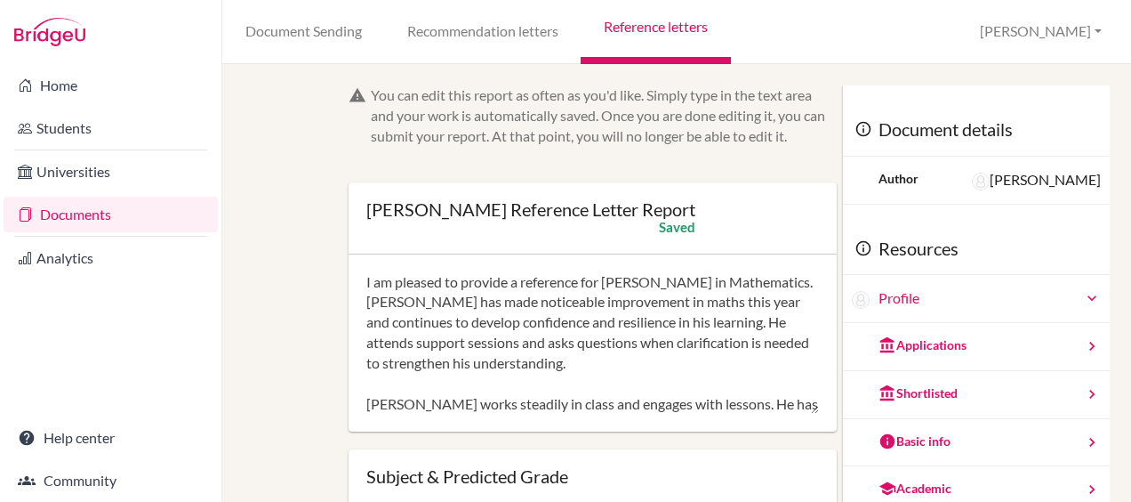
type textarea "I am pleased to provide a reference for Federico in Mathematics. Federico has m…"
